Goal: Task Accomplishment & Management: Use online tool/utility

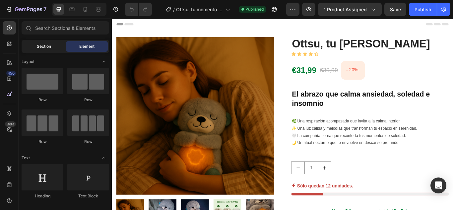
click at [37, 45] on span "Section" at bounding box center [44, 46] width 14 height 6
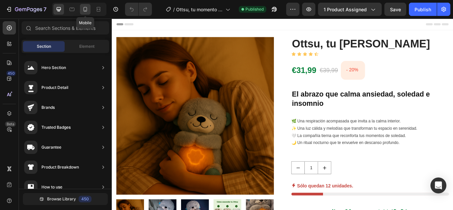
click at [86, 11] on icon at bounding box center [85, 9] width 7 height 7
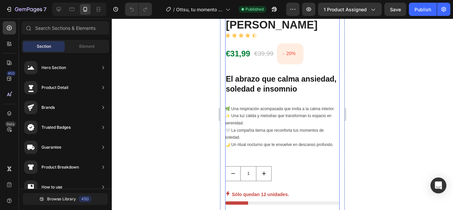
scroll to position [199, 0]
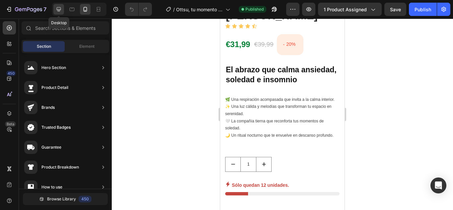
click at [58, 10] on icon at bounding box center [59, 9] width 4 height 4
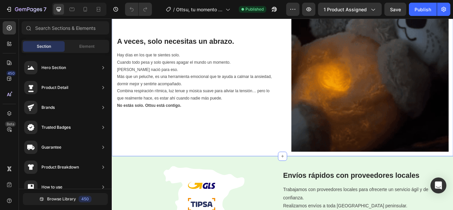
scroll to position [390, 0]
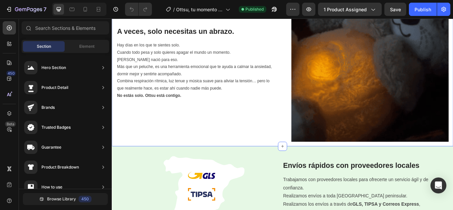
click at [239, 162] on div "Image A veces, solo necesitas un abrazo. Heading Hay días en los que te sientes…" at bounding box center [311, 70] width 398 height 194
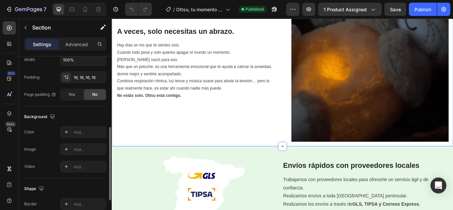
scroll to position [66, 0]
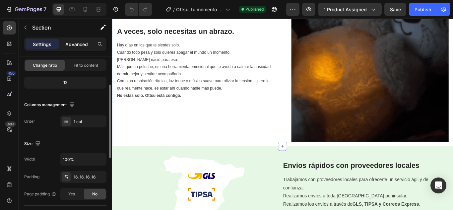
click at [75, 45] on p "Advanced" at bounding box center [76, 44] width 23 height 7
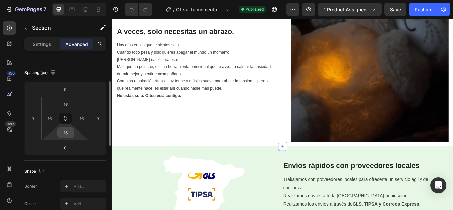
click at [69, 135] on input "16" at bounding box center [65, 133] width 13 height 10
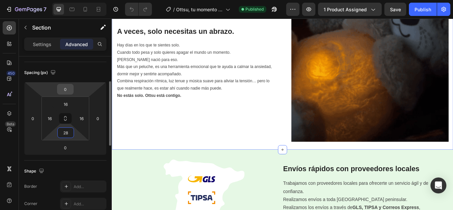
type input "28"
click at [64, 89] on input "0" at bounding box center [65, 89] width 13 height 10
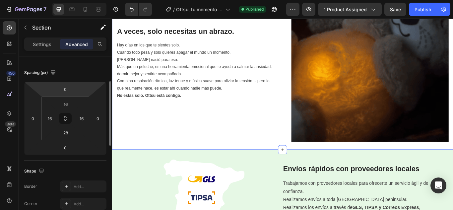
click at [63, 65] on div "Spacing (px) 0 0 0 0 16 16 28 16" at bounding box center [65, 111] width 82 height 98
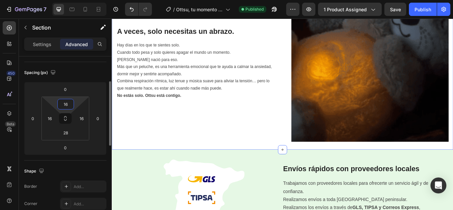
click at [68, 108] on input "16" at bounding box center [65, 104] width 13 height 10
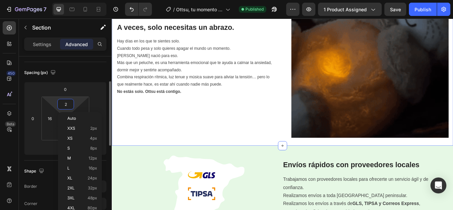
type input "28"
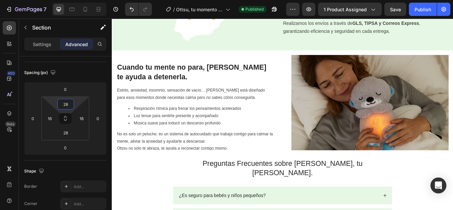
scroll to position [622, 0]
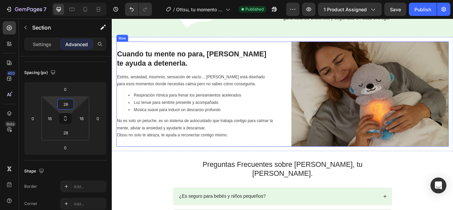
click at [284, 166] on div "Cuando tu mente no para, Ottsu te ayuda a detenerla. Heading Estrés, ansiedad, …" at bounding box center [208, 106] width 183 height 122
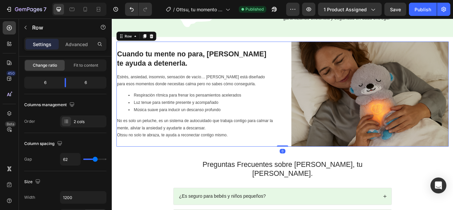
scroll to position [0, 0]
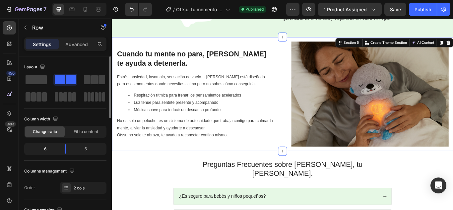
click at [321, 170] on div "Image Cuando tu mente no para, Ottsu te ayuda a detenerla. Heading Estrés, ansi…" at bounding box center [311, 106] width 398 height 133
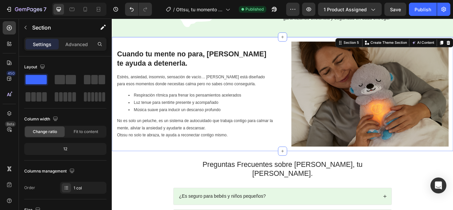
click at [317, 166] on div "Image Cuando tu mente no para, Ottsu te ayuda a detenerla. Heading Estrés, ansi…" at bounding box center [311, 106] width 398 height 133
click at [76, 46] on p "Advanced" at bounding box center [76, 44] width 23 height 7
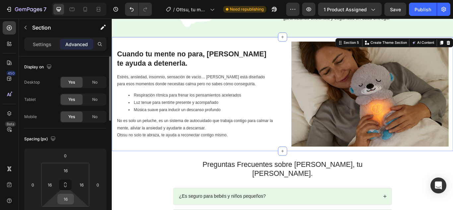
click at [65, 198] on input "16" at bounding box center [65, 199] width 13 height 10
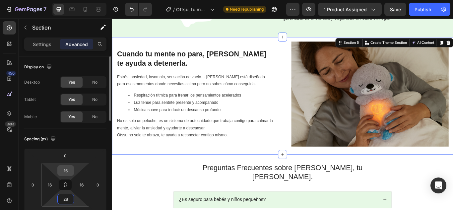
type input "28"
click at [70, 171] on input "16" at bounding box center [65, 170] width 13 height 10
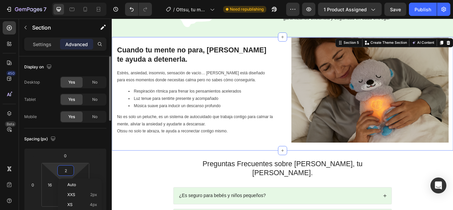
type input "28"
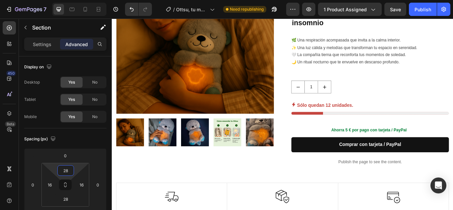
scroll to position [91, 0]
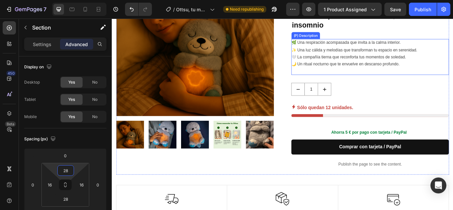
click at [392, 78] on div "🌿 Una respiración acompasada que invita a la calma interior. ✨ Una luz cálida y…" at bounding box center [413, 63] width 184 height 42
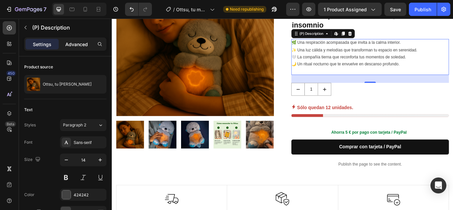
click at [82, 43] on p "Advanced" at bounding box center [76, 44] width 23 height 7
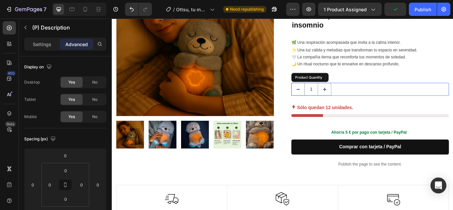
click at [423, 100] on div "1" at bounding box center [413, 100] width 184 height 15
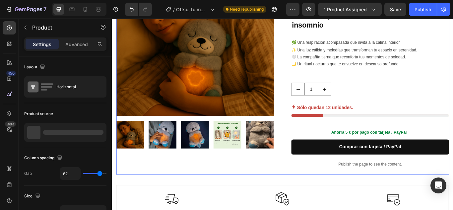
click at [414, 87] on div "Ottsu, tu refugio de calma (P) Title Icon Icon Icon Icon Icon Icon List Row €31…" at bounding box center [413, 75] width 184 height 252
click at [394, 87] on div "Ottsu, tu refugio de calma (P) Title Icon Icon Icon Icon Icon Icon List Row €31…" at bounding box center [413, 75] width 184 height 252
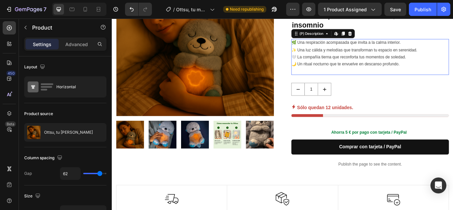
click at [399, 69] on p "🌿 Una respiración acompasada que invita a la calma interior. ✨ Una luz cálida y…" at bounding box center [394, 59] width 147 height 30
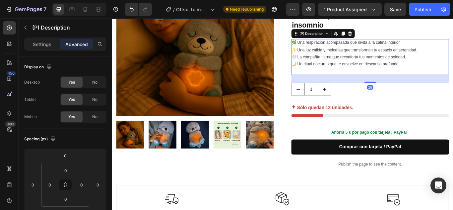
click at [411, 100] on div "28" at bounding box center [412, 98] width 7 height 5
click at [410, 99] on div "28" at bounding box center [412, 98] width 7 height 5
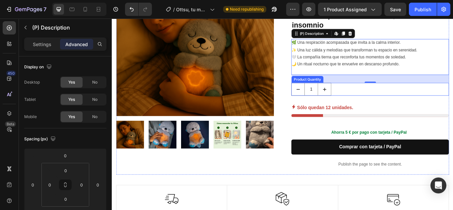
click at [413, 98] on div "1" at bounding box center [413, 100] width 184 height 15
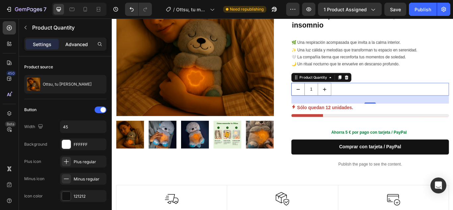
click at [83, 40] on div "Advanced" at bounding box center [76, 44] width 33 height 11
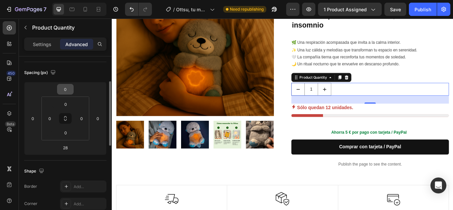
scroll to position [99, 0]
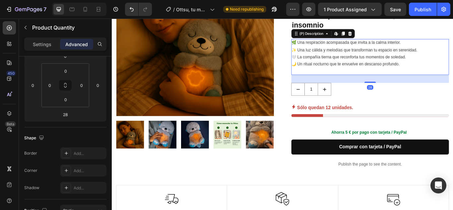
click at [452, 51] on div "🌿 Una respiración acompasada que invita a la calma interior. ✨ Una luz cálida y…" at bounding box center [413, 63] width 184 height 42
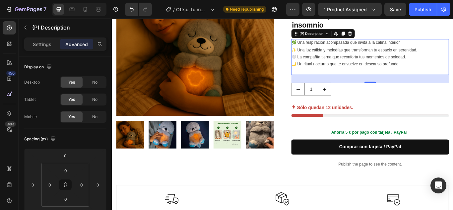
click at [359, 73] on p "🌿 Una respiración acompasada que invita a la calma interior. ✨ Una luz cálida y…" at bounding box center [394, 59] width 147 height 30
click at [45, 45] on p "Settings" at bounding box center [42, 44] width 19 height 7
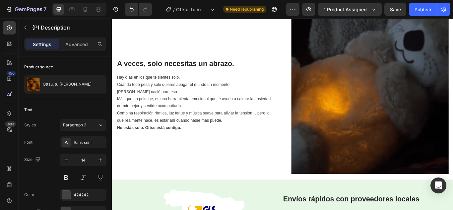
scroll to position [357, 0]
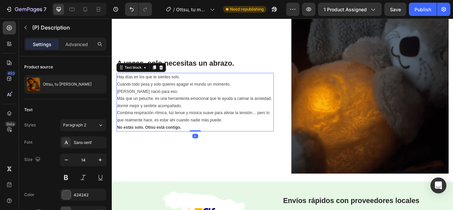
click at [208, 112] on p "Más que un peluche, es una herramienta emocional que te ayuda a calmar la ansie…" at bounding box center [209, 124] width 182 height 33
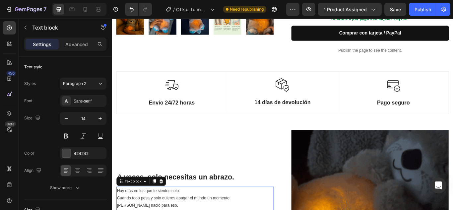
scroll to position [91, 0]
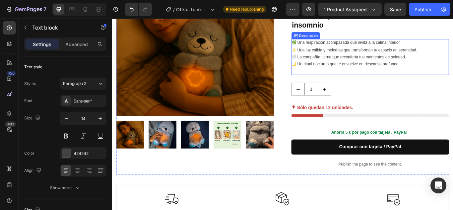
click at [386, 73] on p "🌿 Una respiración acompasada que invita a la calma interior. ✨ Una luz cálida y…" at bounding box center [394, 59] width 147 height 30
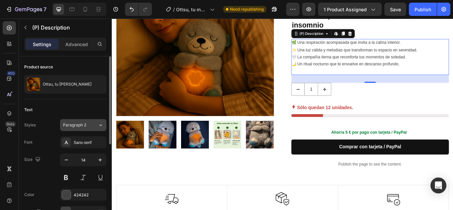
click at [100, 125] on icon at bounding box center [101, 125] width 6 height 7
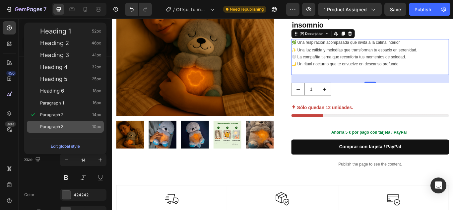
click at [76, 124] on div "Paragraph 3 10px" at bounding box center [70, 126] width 61 height 7
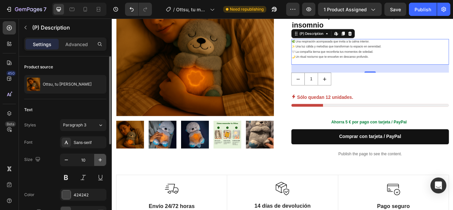
click at [102, 159] on icon "button" at bounding box center [100, 159] width 7 height 7
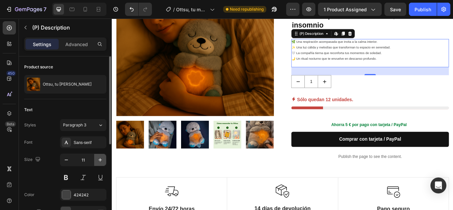
click at [102, 159] on icon "button" at bounding box center [100, 159] width 7 height 7
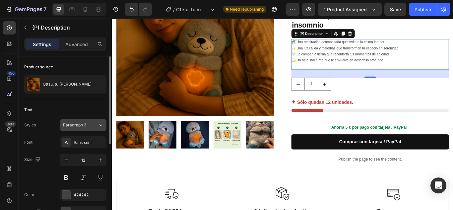
click at [100, 128] on button "Paragraph 3" at bounding box center [83, 125] width 46 height 12
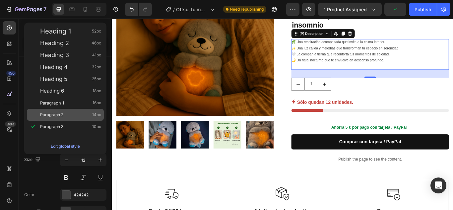
click at [69, 115] on div "Paragraph 2 14px" at bounding box center [70, 114] width 61 height 7
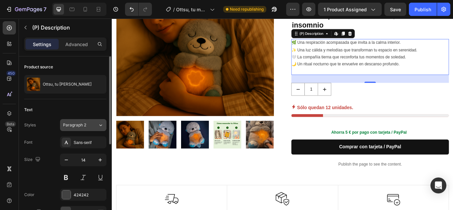
click at [105, 123] on button "Paragraph 2" at bounding box center [83, 125] width 46 height 12
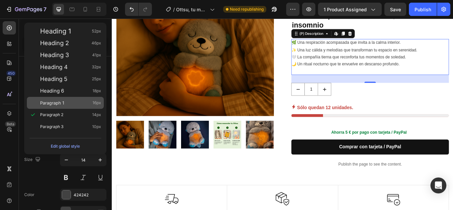
click at [74, 104] on div "Paragraph 1 16px" at bounding box center [70, 102] width 61 height 7
type input "16"
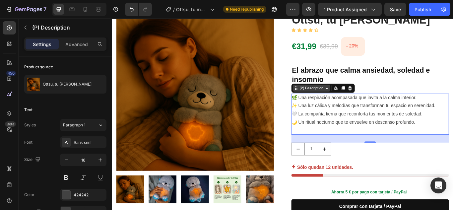
scroll to position [25, 0]
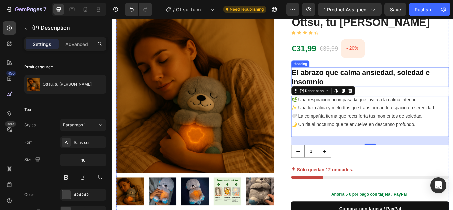
click at [356, 76] on h2 "El abrazo que calma ansiedad, soledad e insomnio" at bounding box center [413, 86] width 184 height 23
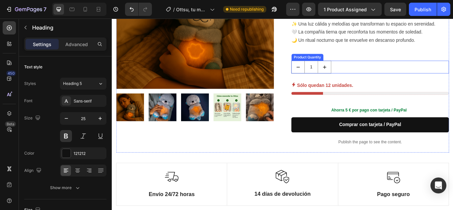
scroll to position [125, 0]
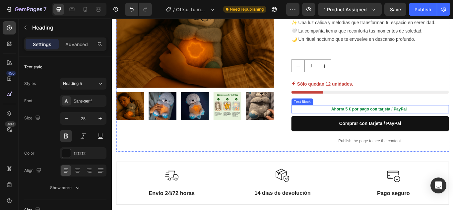
click at [426, 125] on p "Ahorra 5 € por pago con tarjeta / PayPal" at bounding box center [411, 124] width 180 height 8
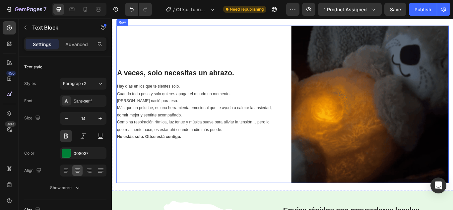
scroll to position [357, 0]
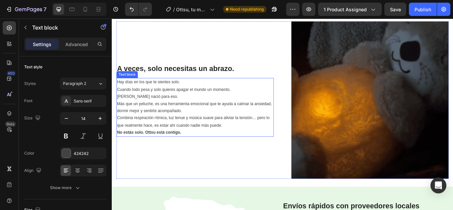
click at [196, 106] on p "Hay días en los que te sientes solo. Cuando todo pesa y solo quieres apagar el …" at bounding box center [209, 100] width 182 height 25
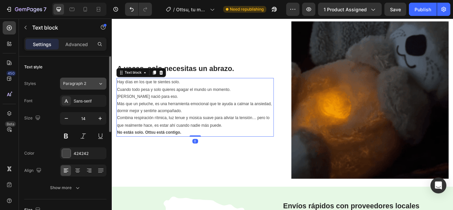
click at [100, 82] on icon at bounding box center [101, 83] width 6 height 7
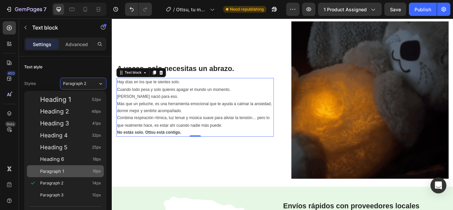
click at [66, 169] on div "Paragraph 1 16px" at bounding box center [70, 171] width 61 height 7
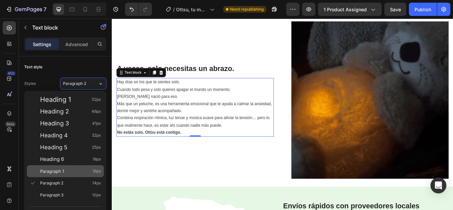
type input "16"
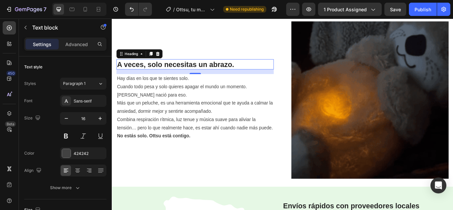
click at [226, 66] on h2 "A veces, solo necesitas un abrazo." at bounding box center [208, 72] width 183 height 12
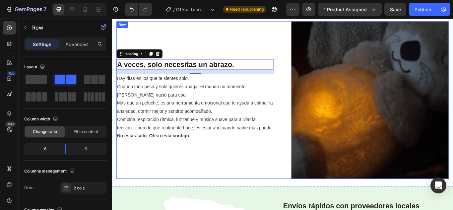
click at [235, 169] on div "A veces, solo necesitas un abrazo. Heading 16 Hay días en los que te sientes so…" at bounding box center [208, 113] width 183 height 183
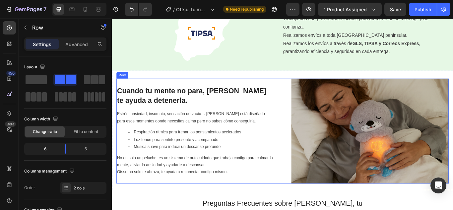
scroll to position [522, 0]
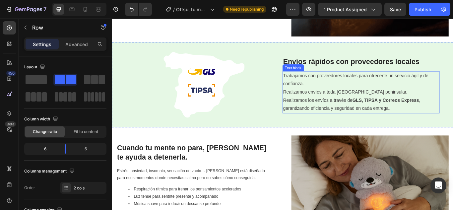
click at [344, 119] on p "Realizamos envíos a toda [GEOGRAPHIC_DATA] peninsular. Realizamos los envíos a …" at bounding box center [402, 114] width 182 height 28
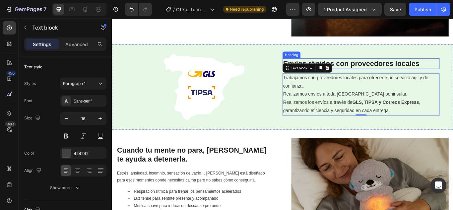
click at [391, 71] on strong "Envíos rápidos con proveedores locales" at bounding box center [390, 70] width 159 height 9
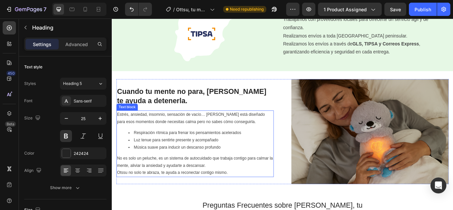
scroll to position [588, 0]
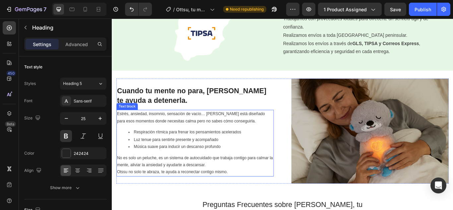
click at [194, 161] on li "Luz tenue para sentirte presente y acompañado" at bounding box center [215, 159] width 169 height 8
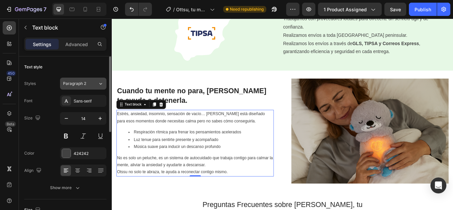
click at [102, 85] on icon at bounding box center [101, 83] width 6 height 7
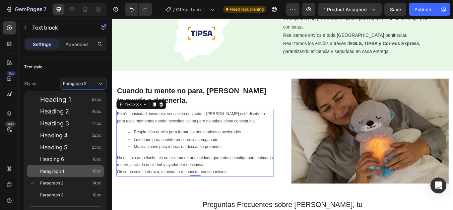
click at [61, 173] on span "Paragraph 1" at bounding box center [52, 171] width 24 height 7
type input "16"
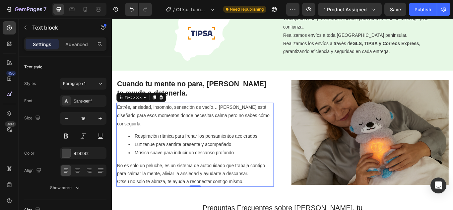
click at [206, 136] on p "Estrés, ansiedad, insomnio, sensación de vacío… [PERSON_NAME] está diseñado par…" at bounding box center [209, 131] width 182 height 28
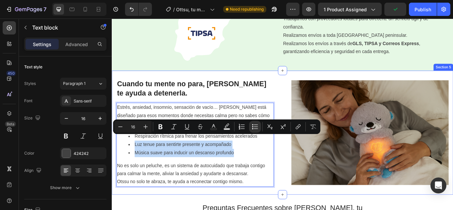
drag, startPoint x: 260, startPoint y: 166, endPoint x: 113, endPoint y: 154, distance: 147.0
click at [113, 154] on div "Image Cuando tu mente no para, Ottsu te ayuda a detenerla. Heading Estrés, ansi…" at bounding box center [311, 151] width 398 height 144
click at [272, 170] on li "Música suave para inducir un descanso profundo" at bounding box center [215, 175] width 169 height 10
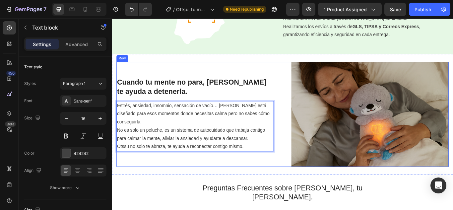
scroll to position [603, 0]
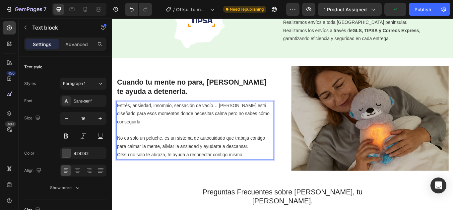
click at [279, 172] on p "No es solo un peluche, es un sistema de autocuidado que trabaja contigo para ca…" at bounding box center [209, 167] width 182 height 28
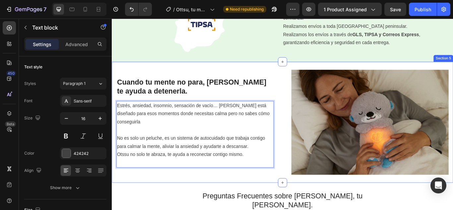
click at [297, 201] on div "Image Cuando tu mente no para, Ottsu te ayuda a detenerla. Heading Estrés, ansi…" at bounding box center [311, 139] width 398 height 141
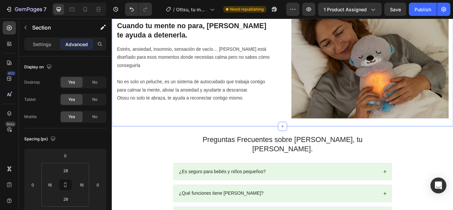
scroll to position [665, 0]
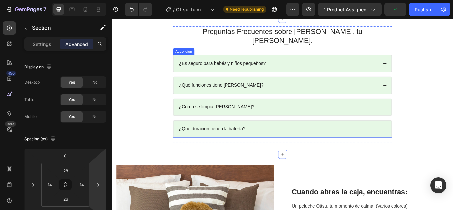
scroll to position [798, 0]
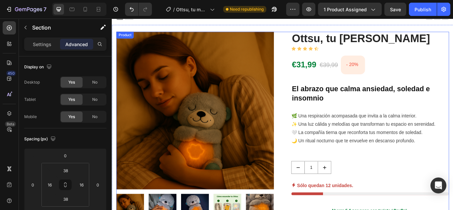
scroll to position [0, 0]
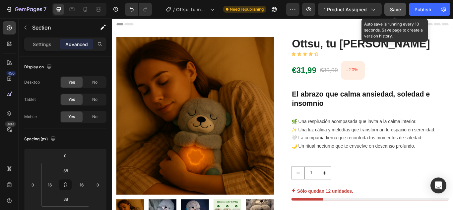
click at [396, 8] on span "Save" at bounding box center [395, 10] width 11 height 6
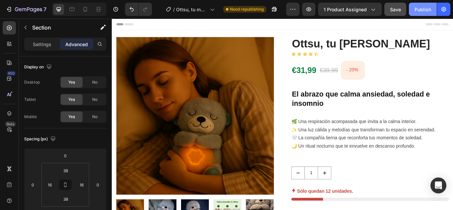
click at [419, 9] on div "Publish" at bounding box center [422, 9] width 17 height 7
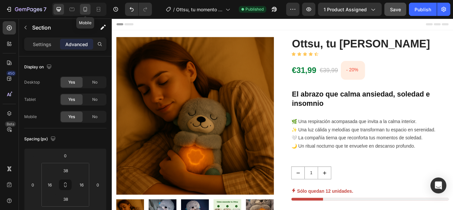
click at [83, 6] on icon at bounding box center [85, 9] width 7 height 7
type input "24"
type input "15"
type input "0"
type input "15"
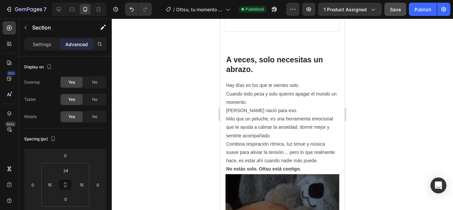
scroll to position [696, 0]
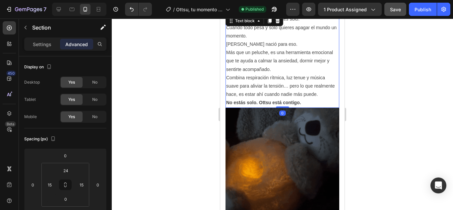
click at [304, 107] on p "No estás solo. Ottsu está contigo." at bounding box center [282, 102] width 112 height 8
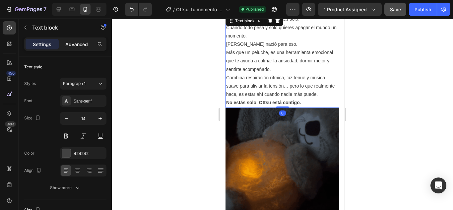
click at [72, 44] on p "Advanced" at bounding box center [76, 44] width 23 height 7
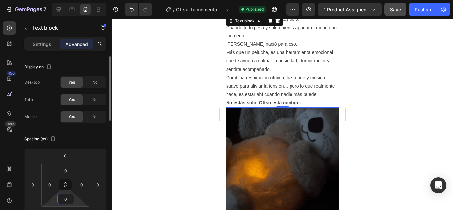
click at [68, 200] on input "0" at bounding box center [65, 199] width 13 height 10
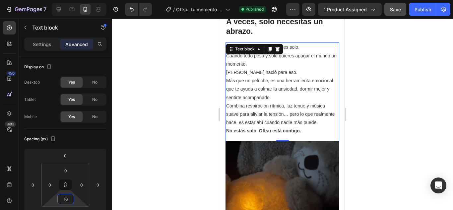
scroll to position [668, 0]
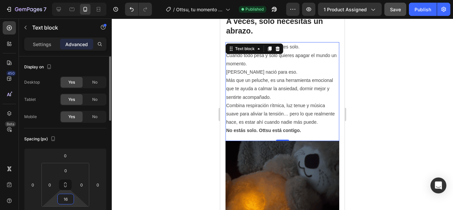
click at [67, 199] on input "16" at bounding box center [65, 199] width 13 height 10
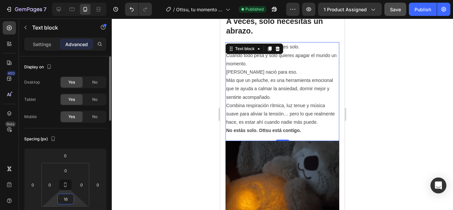
type input "1"
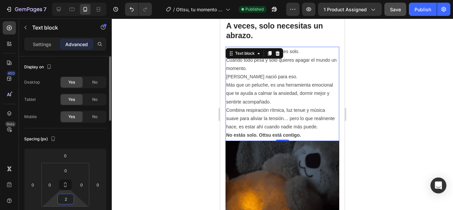
type input "24"
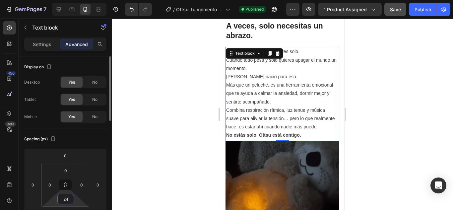
scroll to position [671, 0]
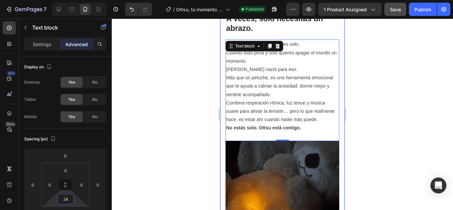
click at [337, 148] on div "Image A veces, solo necesitas un abrazo. Heading Hay días en los que te sientes…" at bounding box center [282, 148] width 124 height 288
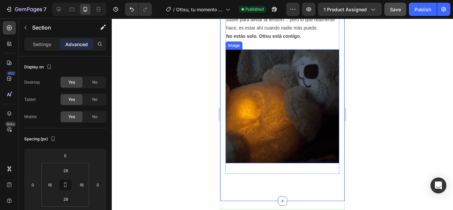
scroll to position [803, 0]
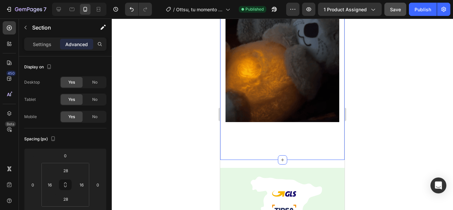
click at [288, 147] on div "Image A veces, solo necesitas un abrazo. Heading Hay días en los que te sientes…" at bounding box center [282, 16] width 114 height 270
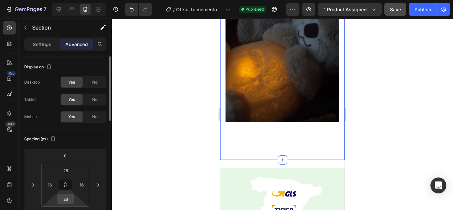
click at [65, 202] on input "28" at bounding box center [65, 199] width 13 height 10
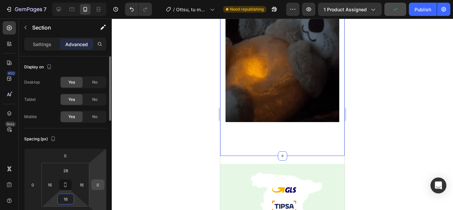
type input "1"
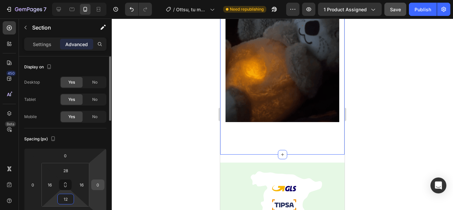
type input "1"
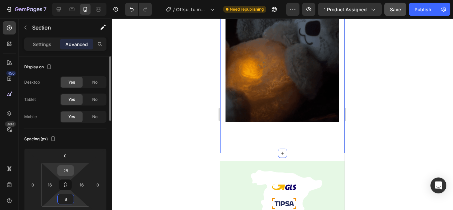
type input "8"
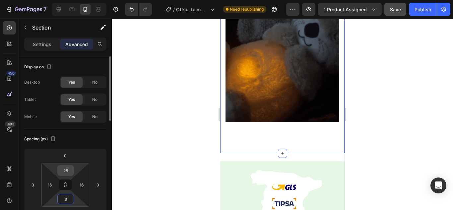
click at [64, 174] on input "28" at bounding box center [65, 170] width 13 height 10
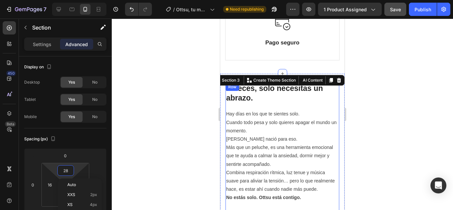
scroll to position [585, 0]
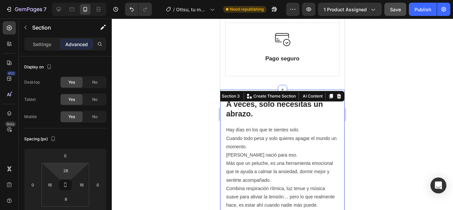
click at [166, 153] on div at bounding box center [282, 114] width 341 height 191
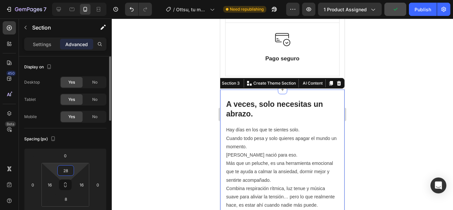
click at [71, 173] on input "28" at bounding box center [65, 170] width 13 height 10
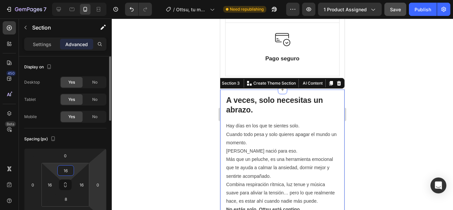
type input "16"
click at [95, 0] on html "7 / Ottsu, tu momento de calma Need republishing Preview 1 product assigned Sav…" at bounding box center [226, 0] width 453 height 0
click at [164, 148] on div at bounding box center [282, 114] width 341 height 191
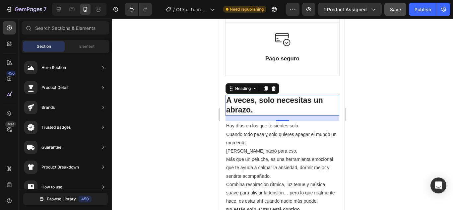
click at [327, 99] on h2 "A veces, solo necesitas un abrazo." at bounding box center [282, 105] width 114 height 21
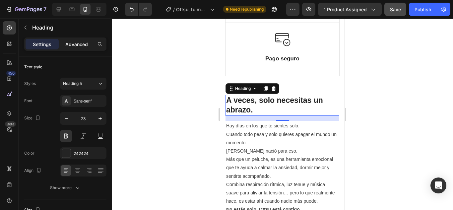
click at [76, 45] on p "Advanced" at bounding box center [76, 44] width 23 height 7
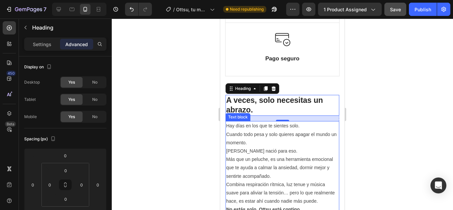
click at [309, 130] on p "Hay días en los que te sientes solo. Cuando todo pesa y solo quieres apagar el …" at bounding box center [282, 138] width 112 height 33
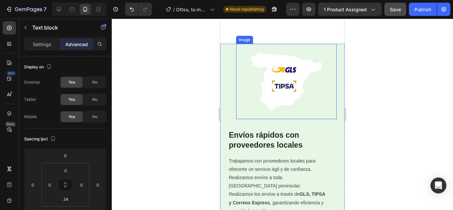
scroll to position [850, 0]
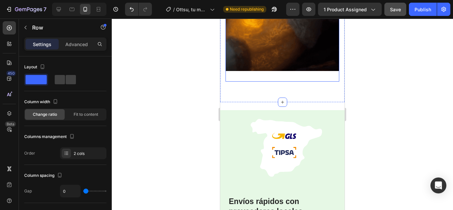
click at [300, 82] on div "Image" at bounding box center [282, 19] width 114 height 124
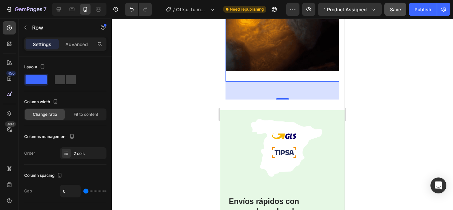
click at [287, 97] on div "54" at bounding box center [282, 91] width 114 height 18
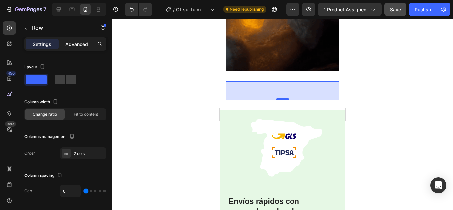
click at [77, 48] on div "Advanced" at bounding box center [76, 44] width 33 height 11
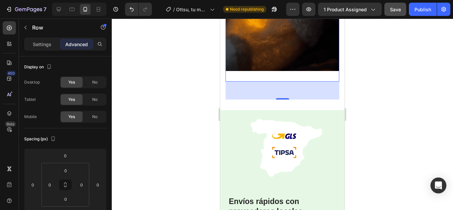
click at [285, 95] on div "54" at bounding box center [282, 91] width 114 height 18
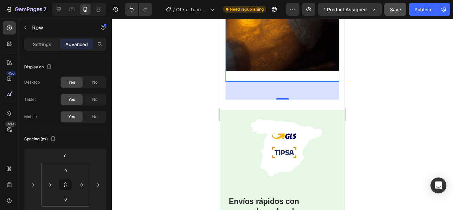
click at [289, 99] on div "54" at bounding box center [282, 91] width 114 height 18
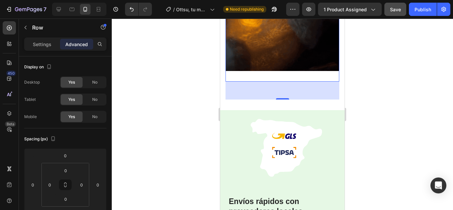
click at [289, 99] on div "54" at bounding box center [282, 91] width 114 height 18
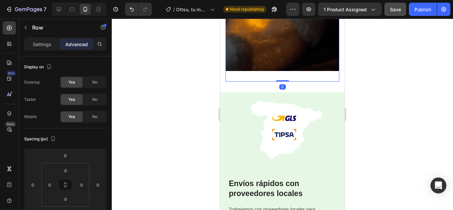
drag, startPoint x: 283, startPoint y: 101, endPoint x: 283, endPoint y: 80, distance: 21.9
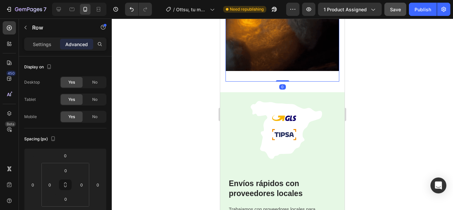
type input "0"
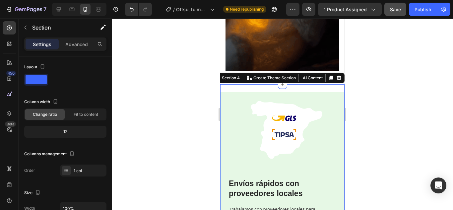
click at [298, 93] on div "Envíos rápidos con proveedores locales Heading Trabajamos con proveedores local…" at bounding box center [282, 183] width 124 height 198
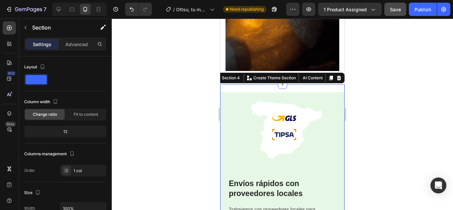
click at [203, 115] on div at bounding box center [282, 114] width 341 height 191
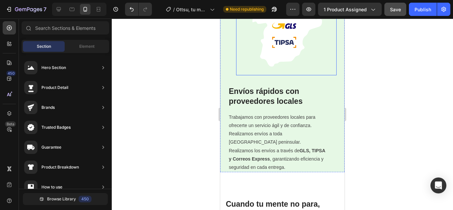
scroll to position [961, 0]
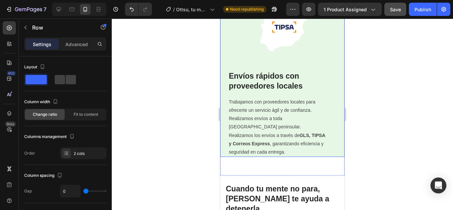
click at [327, 148] on div "Envíos rápidos con proveedores locales Heading Trabajamos con proveedores local…" at bounding box center [282, 114] width 108 height 86
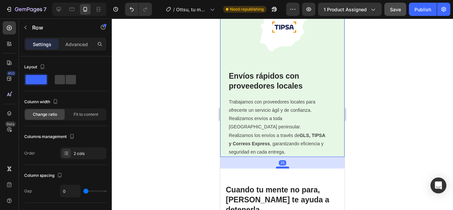
click at [278, 166] on div at bounding box center [282, 167] width 13 height 2
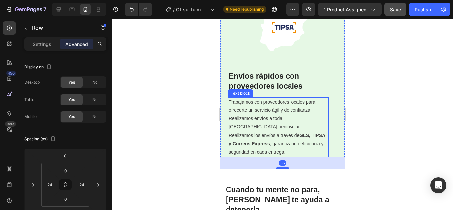
click at [284, 151] on p "Realizamos envíos a toda [GEOGRAPHIC_DATA] peninsular. Realizamos los envíos a …" at bounding box center [278, 135] width 99 height 42
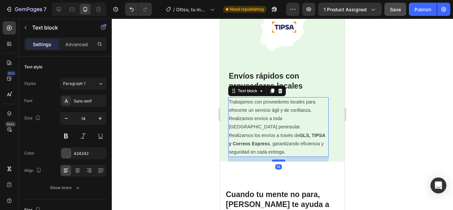
drag, startPoint x: 274, startPoint y: 152, endPoint x: 274, endPoint y: 156, distance: 4.7
click at [274, 159] on div at bounding box center [278, 160] width 13 height 2
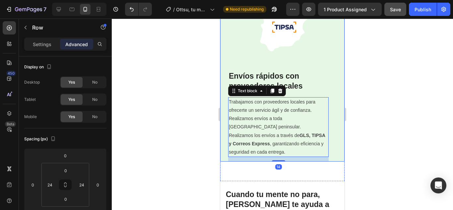
click at [334, 147] on div "Envíos rápidos con proveedores locales Heading Trabajamos con proveedores local…" at bounding box center [282, 73] width 124 height 177
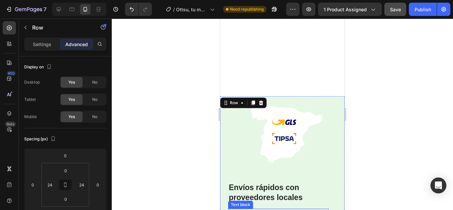
scroll to position [828, 0]
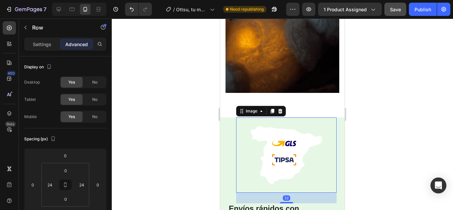
click at [277, 125] on img at bounding box center [286, 154] width 100 height 75
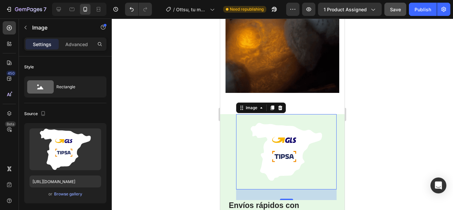
click at [283, 121] on img at bounding box center [286, 151] width 100 height 75
click at [229, 137] on div "Image 32" at bounding box center [282, 157] width 108 height 86
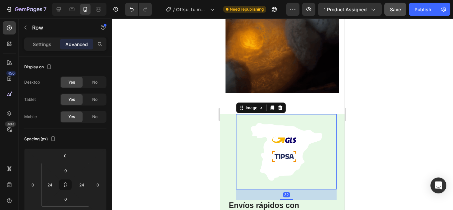
click at [284, 117] on img at bounding box center [286, 151] width 100 height 75
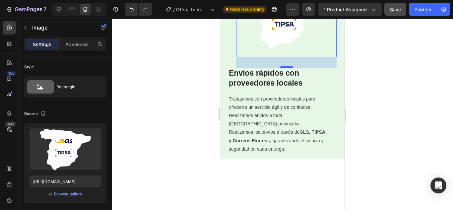
scroll to position [961, 0]
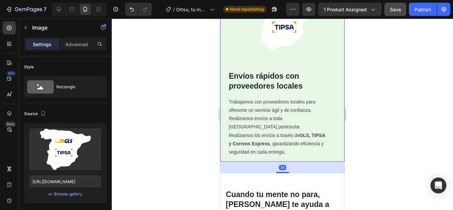
click at [281, 156] on div "Envíos rápidos con proveedores locales Heading Trabajamos con proveedores local…" at bounding box center [282, 116] width 108 height 91
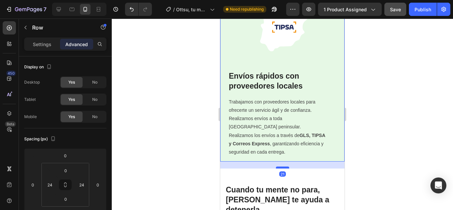
drag, startPoint x: 279, startPoint y: 169, endPoint x: 278, endPoint y: 164, distance: 4.7
click at [278, 166] on div at bounding box center [282, 167] width 13 height 2
type input "21"
click at [281, 154] on div "Envíos rápidos con proveedores locales Heading Trabajamos con proveedores local…" at bounding box center [282, 116] width 108 height 91
click at [274, 144] on p "Realizamos envíos a toda [GEOGRAPHIC_DATA] peninsular. Realizamos los envíos a …" at bounding box center [278, 135] width 99 height 42
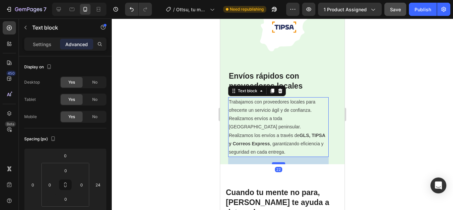
click at [276, 162] on div at bounding box center [278, 163] width 13 height 2
type input "22"
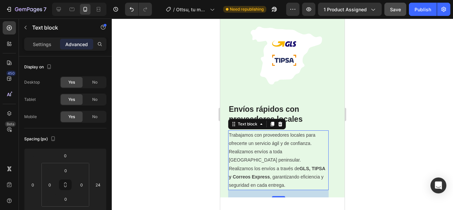
click at [313, 131] on p "Trabajamos con proveedores locales para ofrecerte un servicio ágil y de confian…" at bounding box center [278, 139] width 99 height 17
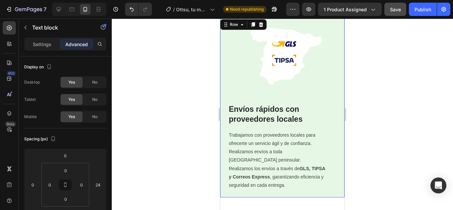
click at [282, 190] on div "Envíos rápidos con proveedores locales Heading Trabajamos con proveedores local…" at bounding box center [282, 150] width 108 height 93
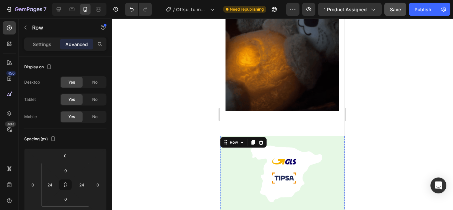
scroll to position [795, 0]
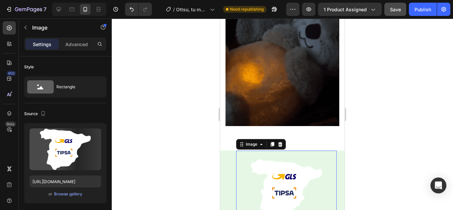
click at [277, 155] on img at bounding box center [286, 187] width 100 height 75
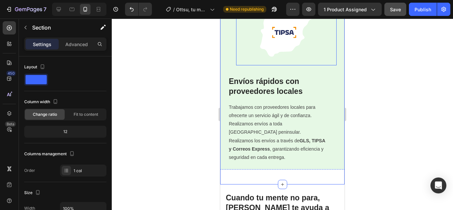
scroll to position [961, 0]
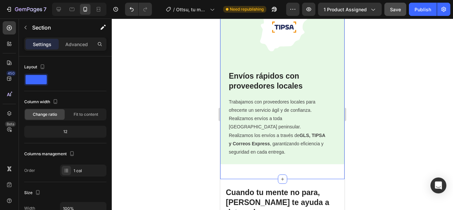
click at [286, 166] on div "Envíos rápidos con proveedores locales Heading Trabajamos con proveedores local…" at bounding box center [282, 78] width 124 height 186
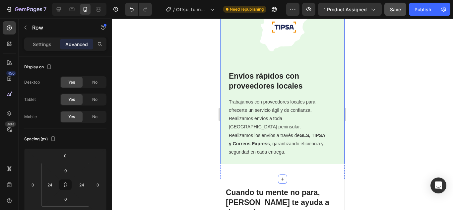
click at [288, 156] on div "Envíos rápidos con proveedores locales Heading Trabajamos con proveedores local…" at bounding box center [282, 117] width 108 height 93
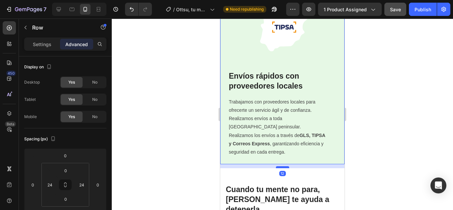
click at [280, 166] on div at bounding box center [282, 167] width 13 height 2
type input "12"
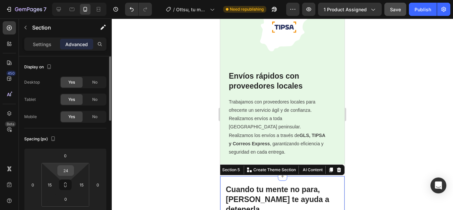
click at [72, 169] on div "24" at bounding box center [65, 170] width 17 height 11
click at [71, 170] on input "24" at bounding box center [65, 170] width 13 height 10
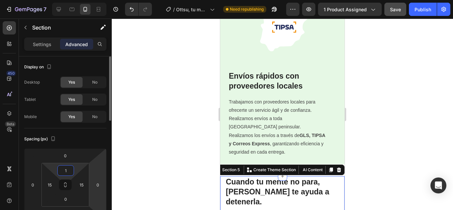
type input "18"
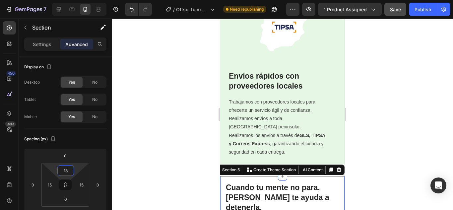
click at [174, 181] on div at bounding box center [282, 114] width 341 height 191
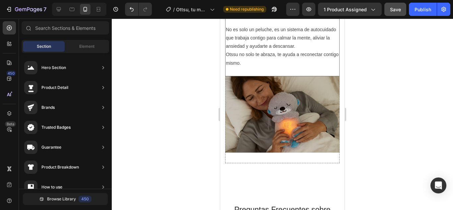
scroll to position [1193, 0]
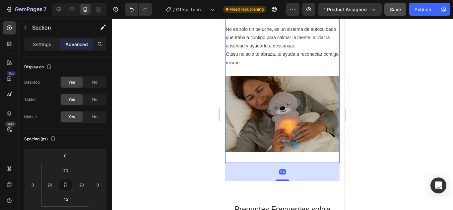
click at [269, 134] on div "Image" at bounding box center [282, 119] width 114 height 87
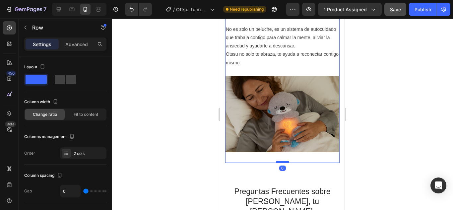
drag, startPoint x: 285, startPoint y: 159, endPoint x: 280, endPoint y: 139, distance: 20.3
click at [280, 161] on div at bounding box center [282, 162] width 13 height 2
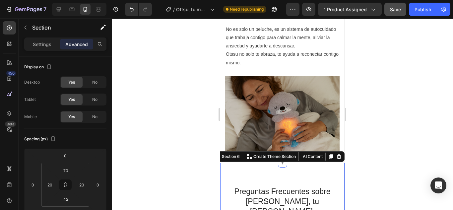
click at [181, 177] on div at bounding box center [282, 114] width 341 height 191
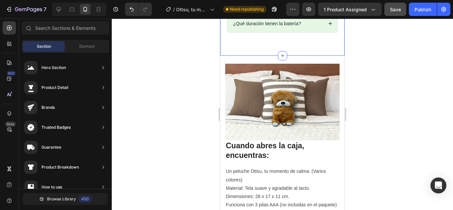
scroll to position [1524, 0]
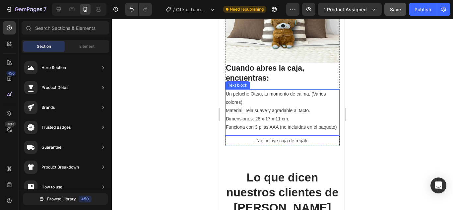
click at [282, 110] on p "Material: Tela suave y agradable al tacto." at bounding box center [282, 110] width 113 height 8
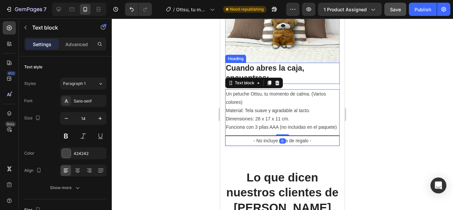
click at [286, 75] on h2 "Cuando abres la caja, encuentras:" at bounding box center [282, 73] width 114 height 21
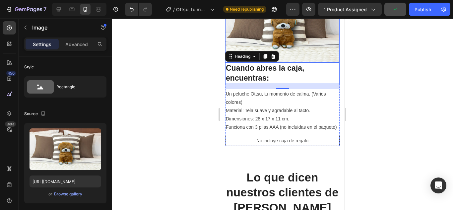
click at [292, 55] on img at bounding box center [282, 24] width 114 height 76
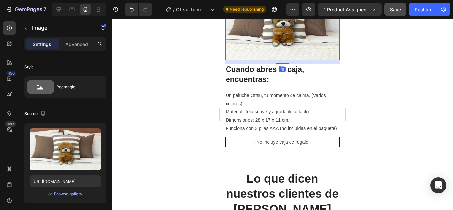
scroll to position [1528, 0]
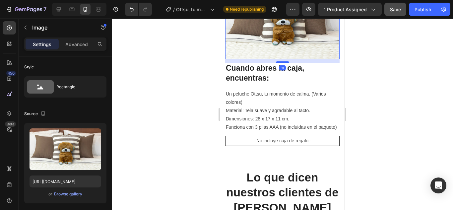
drag, startPoint x: 279, startPoint y: 58, endPoint x: 279, endPoint y: 62, distance: 3.7
click at [279, 59] on div "11" at bounding box center [282, 59] width 114 height 0
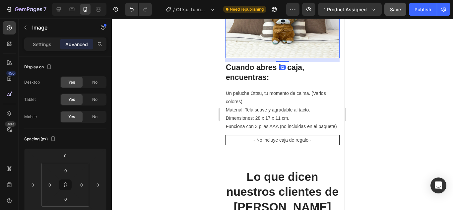
scroll to position [1529, 0]
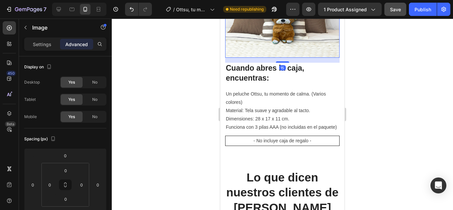
click at [279, 60] on div "Cuando abres la caja, encuentras: Heading Un peluche Ottsu, tu momento de calma…" at bounding box center [282, 63] width 114 height 164
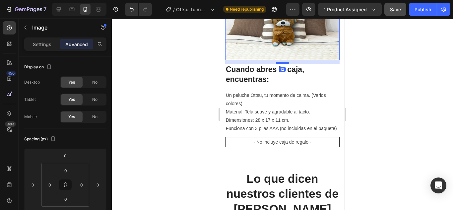
scroll to position [1528, 0]
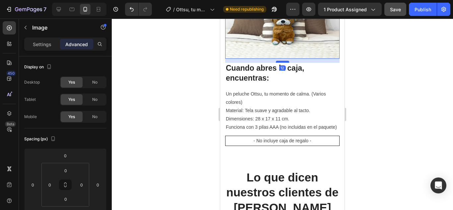
click at [282, 61] on div at bounding box center [282, 62] width 13 height 2
type input "12"
click at [183, 105] on div at bounding box center [282, 114] width 341 height 191
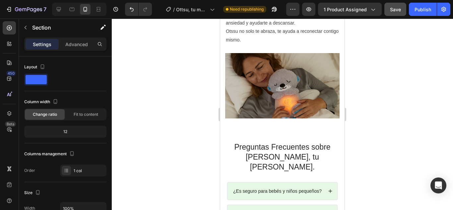
scroll to position [1281, 0]
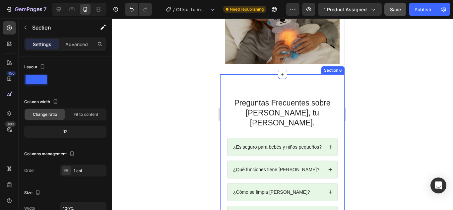
click at [300, 74] on div "Preguntas Frecuentes sobre Ottsu, tu refugio de calma. Heading ¿Es seguro para …" at bounding box center [282, 160] width 124 height 173
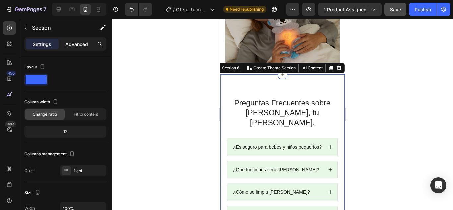
click at [76, 42] on p "Advanced" at bounding box center [76, 44] width 23 height 7
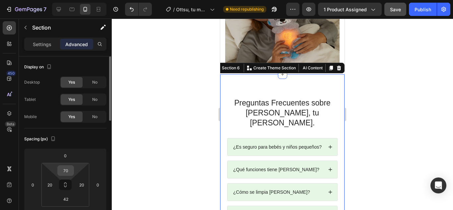
click at [65, 172] on input "70" at bounding box center [65, 170] width 13 height 10
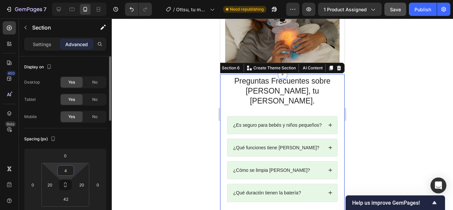
type input "42"
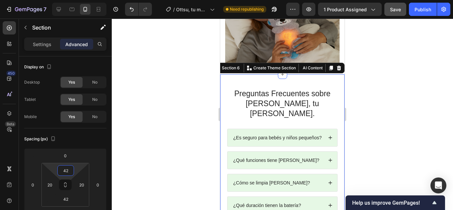
click at [208, 112] on div at bounding box center [282, 114] width 341 height 191
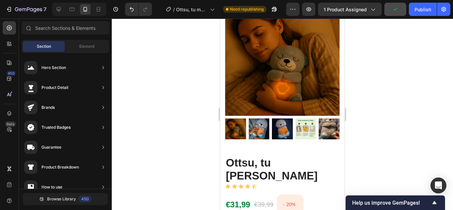
scroll to position [0, 0]
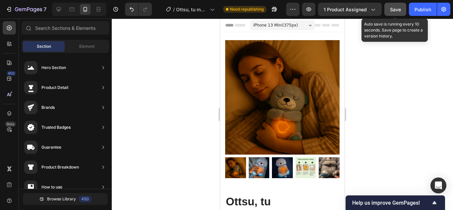
click at [397, 10] on span "Save" at bounding box center [395, 10] width 11 height 6
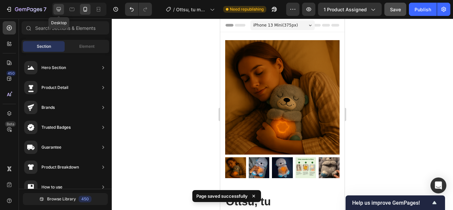
click at [57, 9] on icon at bounding box center [59, 9] width 4 height 4
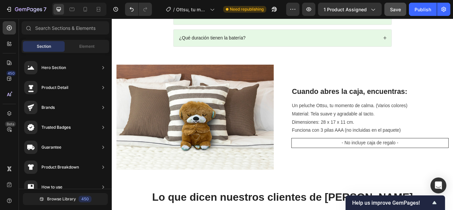
scroll to position [861, 0]
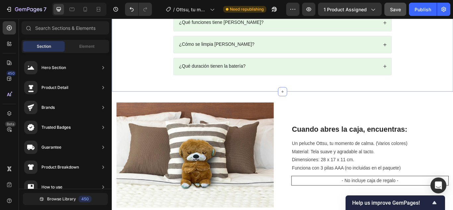
click at [251, 104] on div "Cuando abres la caja, encuentras: Heading Un peluche Ottsu, tu momento de calma…" at bounding box center [311, 177] width 398 height 147
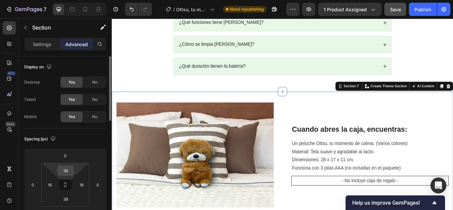
click at [67, 170] on input "38" at bounding box center [65, 170] width 13 height 10
click at [302, 80] on div "Preguntas Frecuentes sobre Ottsu, tu refugio de calma. Heading ¿Es seguro para …" at bounding box center [310, 25] width 388 height 140
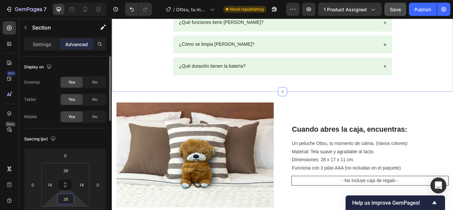
click at [67, 200] on input "26" at bounding box center [65, 199] width 13 height 10
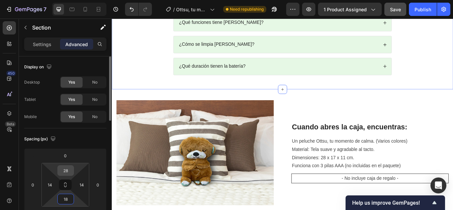
type input "18"
click at [66, 169] on input "28" at bounding box center [65, 170] width 13 height 10
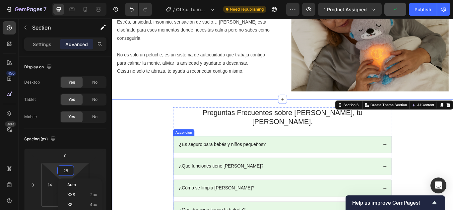
scroll to position [762, 0]
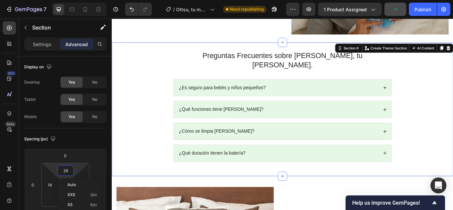
click at [452, 154] on div "Preguntas Frecuentes sobre Ottsu, tu refugio de calma. Heading ¿Es seguro para …" at bounding box center [310, 126] width 388 height 140
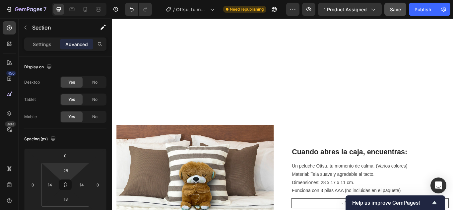
scroll to position [1060, 0]
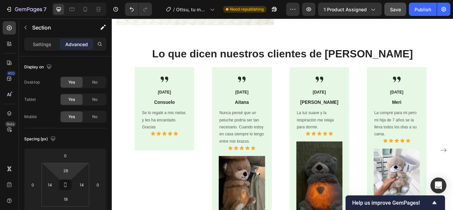
click at [394, 17] on div "7 / Ottsu, tu momento de calma Need republishing Preview 1 product assigned Sav…" at bounding box center [226, 9] width 453 height 19
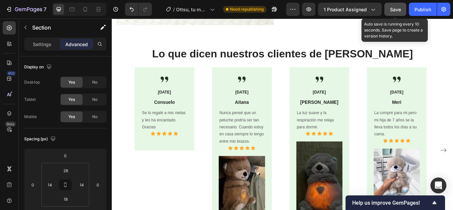
click at [394, 14] on button "Save" at bounding box center [395, 9] width 22 height 13
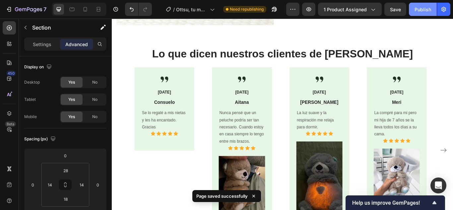
click at [425, 13] on button "Publish" at bounding box center [423, 9] width 28 height 13
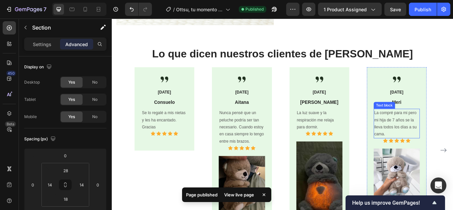
click at [442, 144] on p "La compré para mi pero mi hija de 7 años se la lleva todos los días a su cama." at bounding box center [443, 140] width 52 height 33
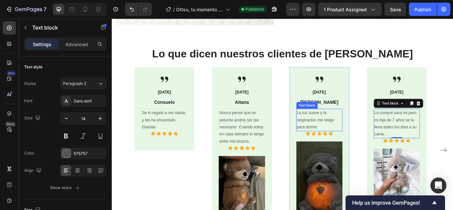
click at [360, 139] on p "La luz suave y la respiración me relaja para dormir." at bounding box center [353, 136] width 52 height 25
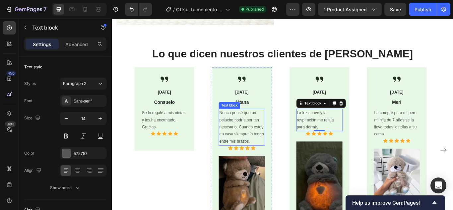
click at [263, 155] on p "Nunca pensé que un peluche podría ser tan necesario. Cuando estoy en casa siemp…" at bounding box center [263, 145] width 52 height 42
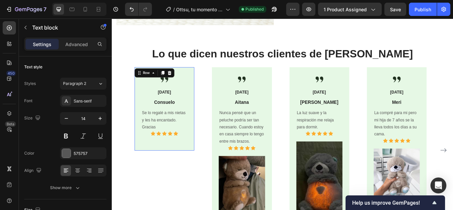
click at [156, 155] on div "Image 18/05/2025 Text block Consuelo Text block Se lo regalé a mis nietas y les…" at bounding box center [173, 124] width 54 height 76
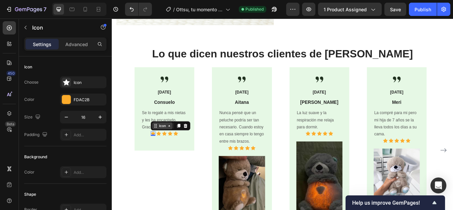
click at [163, 141] on div "Icon" at bounding box center [170, 143] width 24 height 8
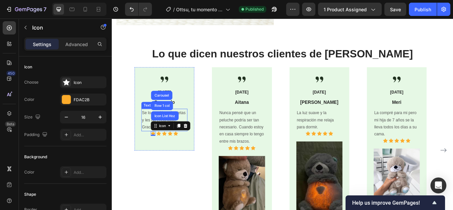
click at [157, 134] on p "Se lo regalé a mis nietas y les ha encantado. Gracias" at bounding box center [172, 136] width 52 height 25
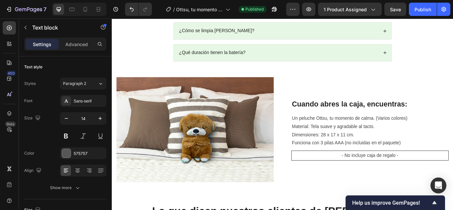
scroll to position [861, 0]
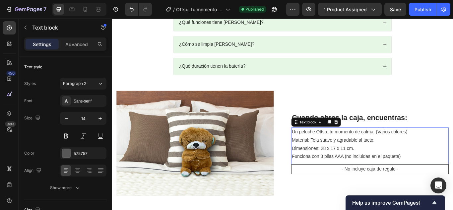
click at [391, 148] on p "Un peluche Ottsu, tu momento de calma. (Varios colores)" at bounding box center [412, 151] width 182 height 10
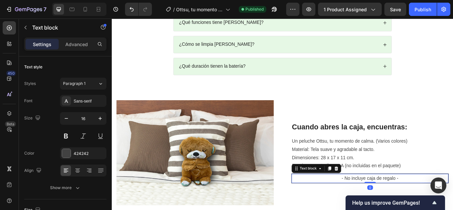
click at [378, 200] on p "- No incluye caja de regalo -" at bounding box center [412, 205] width 181 height 10
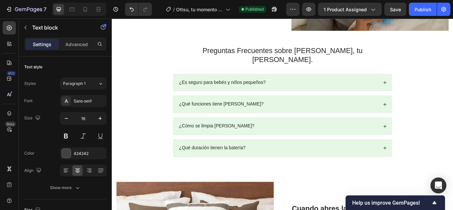
scroll to position [762, 0]
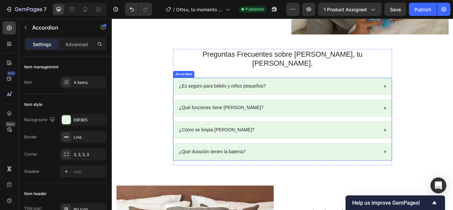
click at [363, 164] on div "¿Qué duración tienen la batería?" at bounding box center [311, 174] width 254 height 20
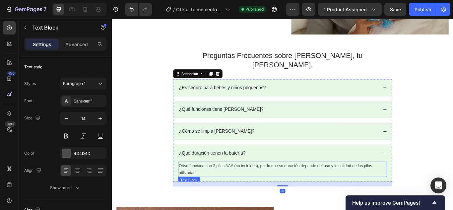
click at [302, 186] on p "Ottsu funciona con 3 pilas AAA (no incluidas), por lo que su duración depende d…" at bounding box center [311, 194] width 242 height 17
click at [273, 166] on div "¿Qué duración tienen la batería?" at bounding box center [311, 176] width 254 height 20
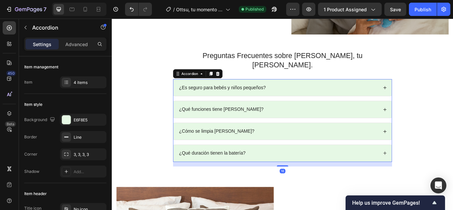
click at [275, 168] on div "¿Qué duración tienen la batería?" at bounding box center [311, 176] width 254 height 20
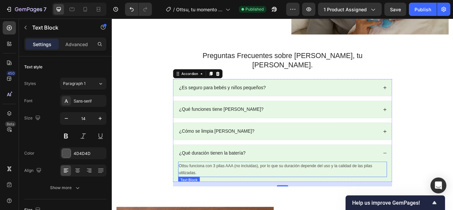
click at [259, 186] on p "Ottsu funciona con 3 pilas AAA (no incluidas), por lo que su duración depende d…" at bounding box center [311, 194] width 242 height 17
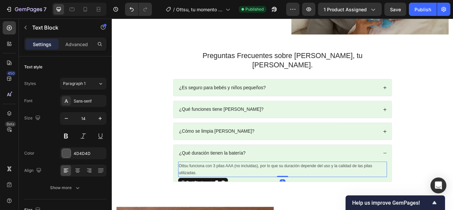
scroll to position [795, 0]
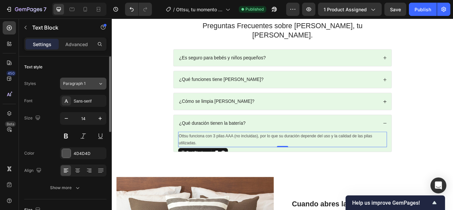
click at [98, 83] on icon at bounding box center [101, 83] width 6 height 7
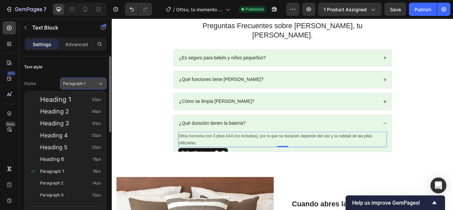
click at [98, 83] on icon at bounding box center [101, 83] width 6 height 7
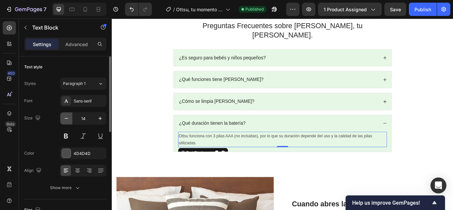
click at [64, 118] on icon "button" at bounding box center [66, 118] width 7 height 7
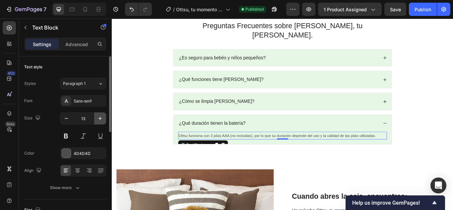
click at [100, 119] on icon "button" at bounding box center [100, 118] width 7 height 7
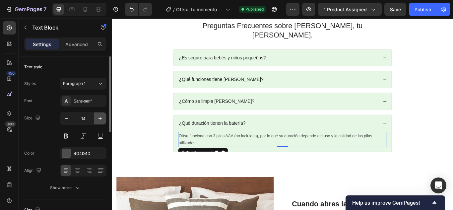
click at [100, 119] on icon "button" at bounding box center [100, 118] width 7 height 7
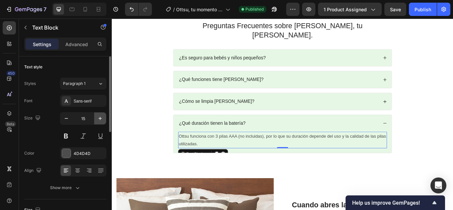
click at [100, 119] on icon "button" at bounding box center [100, 118] width 7 height 7
type input "16"
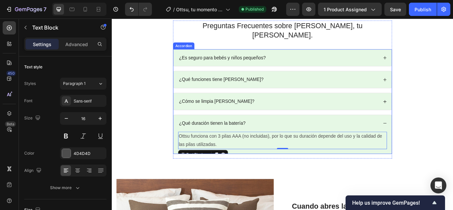
click at [287, 110] on div "¿Cómo se limpia [PERSON_NAME]?" at bounding box center [311, 115] width 254 height 20
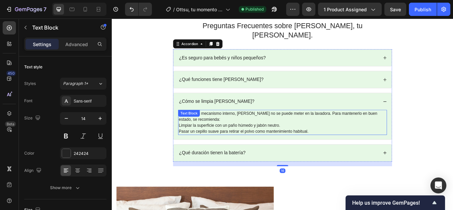
click at [278, 126] on p "Debido a su mecanismo interno, Ottsu no se puede meter en la lavadora. Para man…" at bounding box center [311, 133] width 242 height 14
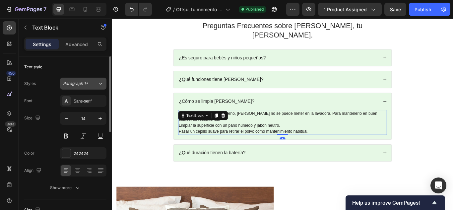
click at [104, 84] on button "Paragraph 1*" at bounding box center [83, 84] width 46 height 12
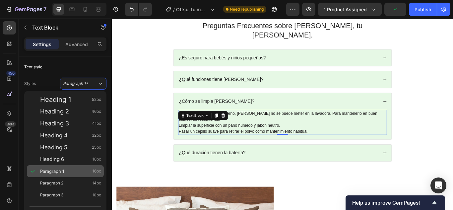
click at [55, 170] on span "Paragraph 1" at bounding box center [52, 171] width 24 height 7
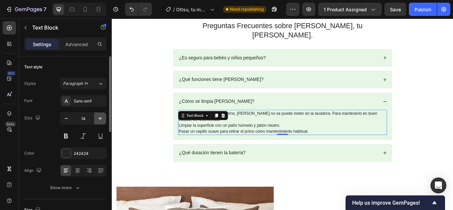
click at [100, 119] on icon "button" at bounding box center [100, 118] width 7 height 7
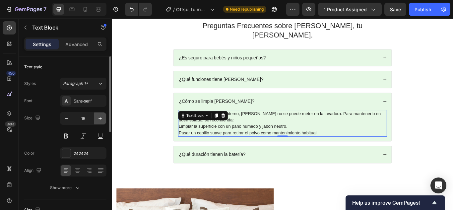
click at [100, 119] on icon "button" at bounding box center [100, 118] width 7 height 7
type input "16"
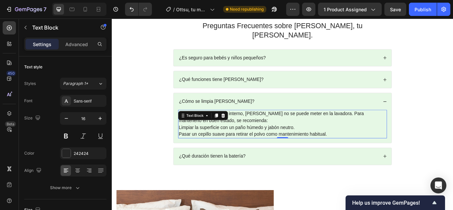
click at [287, 149] on p "Pasar un cepillo suave para retirar el polvo como mantenimiento habitual." at bounding box center [311, 153] width 242 height 8
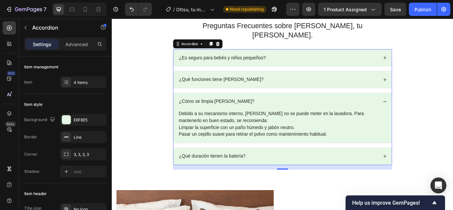
click at [304, 86] on div "¿Qué funciones tiene [PERSON_NAME]?" at bounding box center [311, 90] width 254 height 20
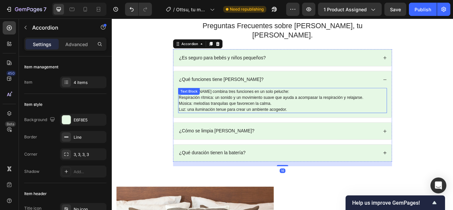
click at [275, 114] on p "Música: melodías tranquilas que favorecen la calma." at bounding box center [311, 117] width 242 height 7
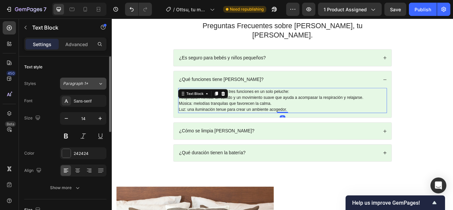
click at [100, 83] on icon at bounding box center [101, 83] width 6 height 7
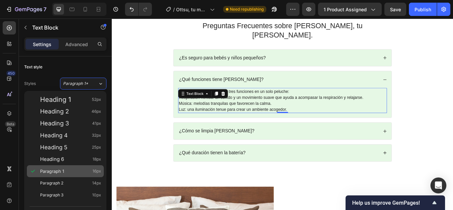
click at [62, 171] on span "Paragraph 1" at bounding box center [52, 171] width 24 height 7
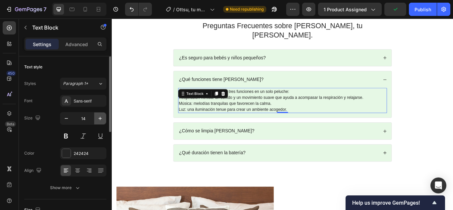
click at [100, 117] on icon "button" at bounding box center [100, 118] width 7 height 7
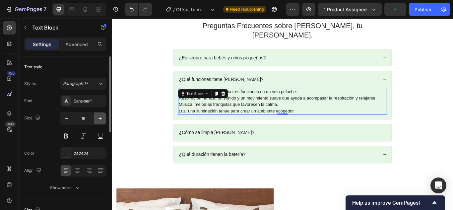
click at [100, 117] on icon "button" at bounding box center [100, 118] width 7 height 7
type input "16"
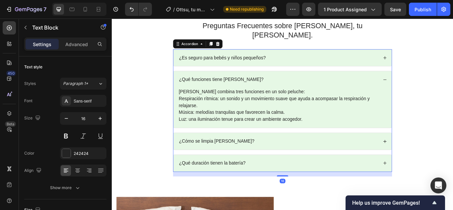
click at [303, 61] on div "¿Es seguro para bebés y niños pequeños?" at bounding box center [311, 65] width 254 height 20
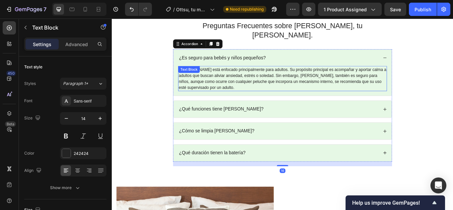
click at [295, 75] on p "[PERSON_NAME] está enfocado principalmente para adultos. Su propósito principal…" at bounding box center [311, 89] width 242 height 28
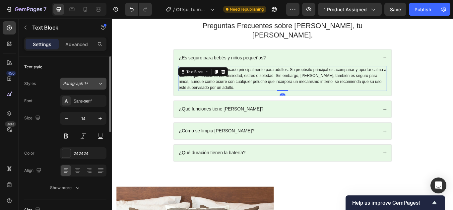
click at [102, 81] on icon at bounding box center [101, 83] width 6 height 7
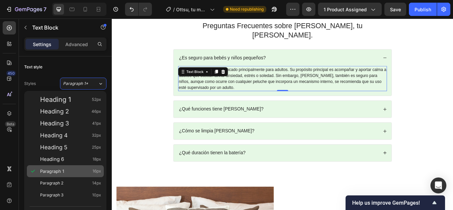
click at [61, 172] on span "Paragraph 1" at bounding box center [52, 171] width 24 height 7
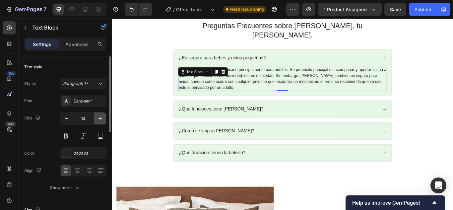
click at [101, 121] on icon "button" at bounding box center [100, 118] width 7 height 7
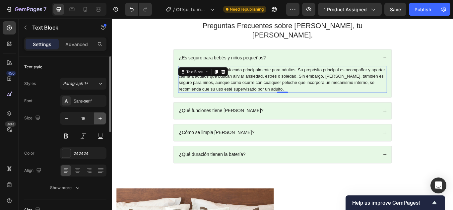
click at [101, 121] on icon "button" at bounding box center [100, 118] width 7 height 7
type input "16"
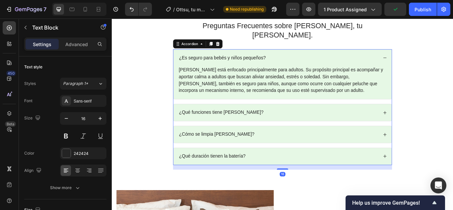
click at [305, 173] on div "¿Qué duración tienen la batería?" at bounding box center [311, 179] width 254 height 20
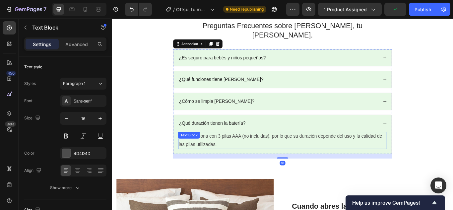
click at [288, 151] on p "Ottsu funciona con 3 pilas AAA (no incluidas), por lo que su duración depende d…" at bounding box center [311, 160] width 242 height 19
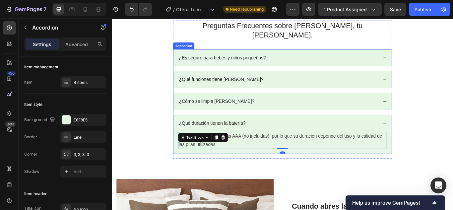
click at [274, 136] on div "¿Qué duración tienen la batería?" at bounding box center [305, 140] width 233 height 9
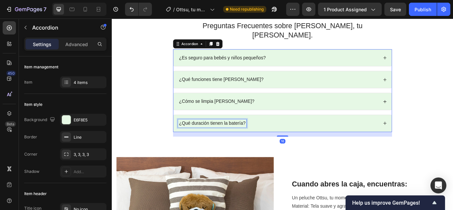
click at [246, 137] on p "¿Qué duración tienen la batería?" at bounding box center [229, 140] width 78 height 7
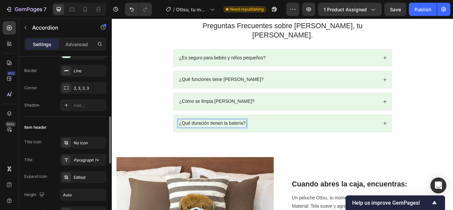
scroll to position [99, 0]
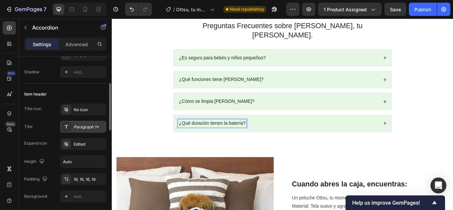
click at [84, 128] on div "Paragraph 1*" at bounding box center [89, 127] width 31 height 6
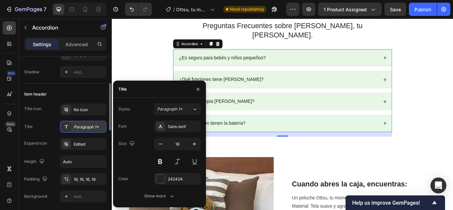
click at [84, 128] on div "Paragraph 1*" at bounding box center [89, 127] width 31 height 6
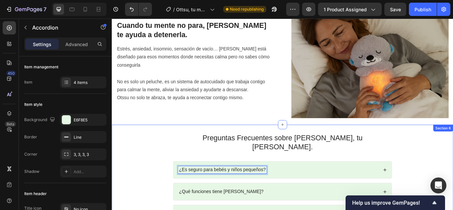
scroll to position [663, 0]
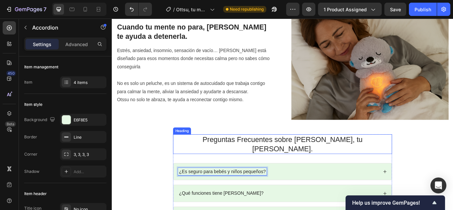
click at [364, 158] on h2 "Preguntas Frecuentes sobre [PERSON_NAME], tu [PERSON_NAME]." at bounding box center [310, 164] width 255 height 23
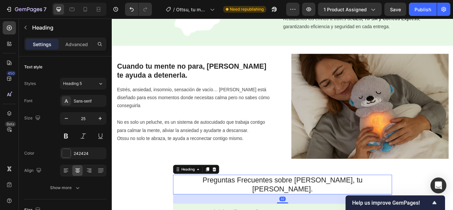
scroll to position [596, 0]
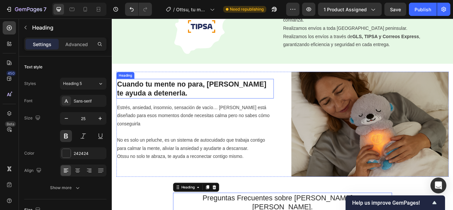
click at [257, 96] on h2 "Cuando tu mente no para, [PERSON_NAME] te ayuda a detenerla." at bounding box center [208, 100] width 183 height 23
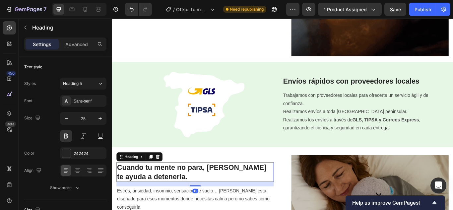
scroll to position [497, 0]
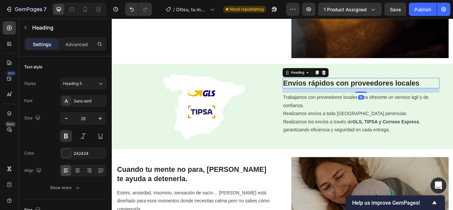
click at [364, 92] on strong "Envíos rápidos con proveedores locales" at bounding box center [390, 93] width 159 height 9
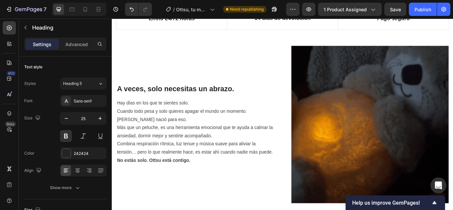
scroll to position [248, 0]
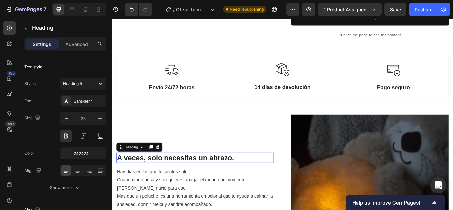
click at [205, 175] on h2 "A veces, solo necesitas un abrazo." at bounding box center [208, 181] width 183 height 12
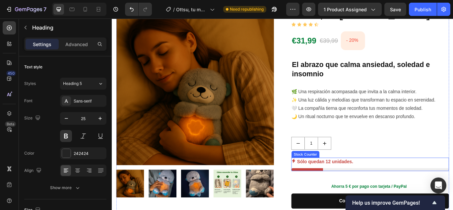
scroll to position [16, 0]
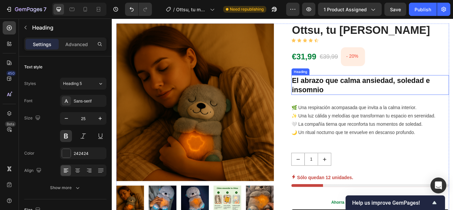
click at [405, 96] on h2 "El abrazo que calma ansiedad, soledad e insomnio" at bounding box center [413, 95] width 184 height 23
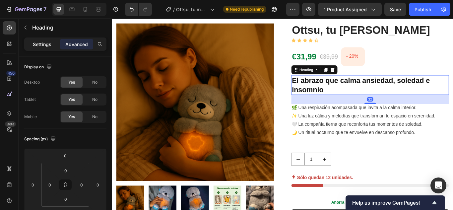
click at [45, 44] on p "Settings" at bounding box center [42, 44] width 19 height 7
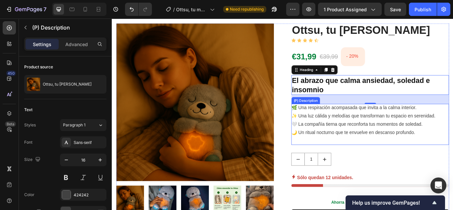
click at [364, 158] on div "🌿 Una respiración acompasada que invita a la calma interior. ✨ Una luz cálida y…" at bounding box center [413, 142] width 184 height 48
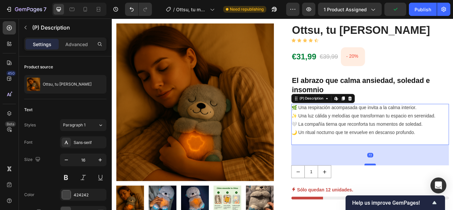
drag, startPoint x: 411, startPoint y: 173, endPoint x: 409, endPoint y: 188, distance: 14.8
click at [409, 188] on div at bounding box center [412, 189] width 13 height 2
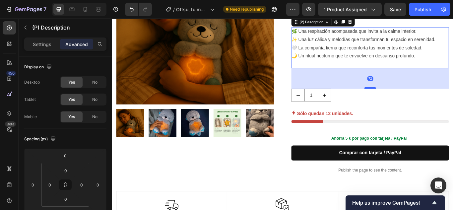
scroll to position [115, 0]
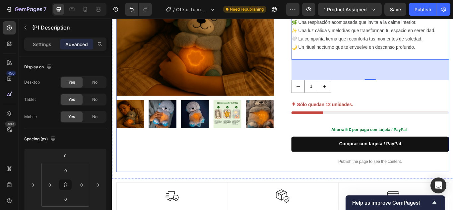
click at [276, 185] on div "Product Images" at bounding box center [209, 61] width 184 height 272
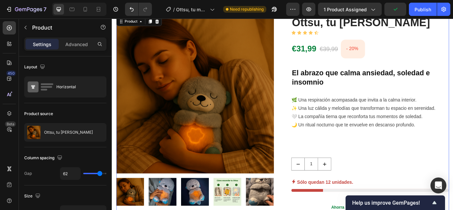
scroll to position [16, 0]
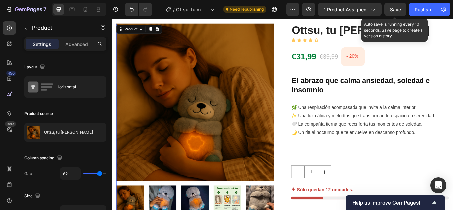
click at [391, 9] on span "Save" at bounding box center [395, 10] width 11 height 6
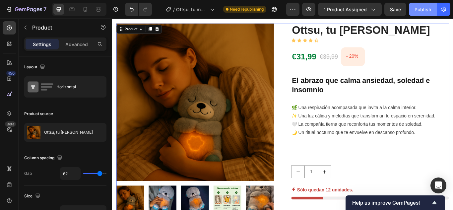
click at [421, 10] on div "Publish" at bounding box center [422, 9] width 17 height 7
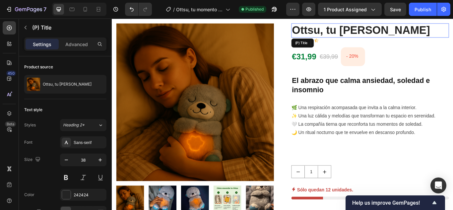
click at [438, 40] on h2 "Ottsu, tu [PERSON_NAME]" at bounding box center [413, 32] width 184 height 17
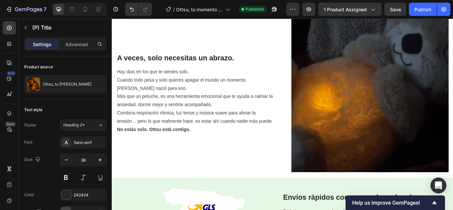
scroll to position [414, 0]
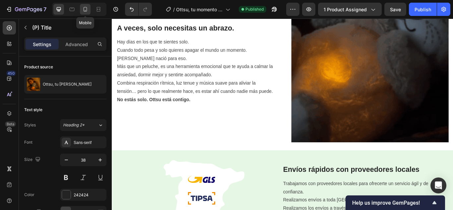
click at [85, 12] on icon at bounding box center [85, 9] width 7 height 7
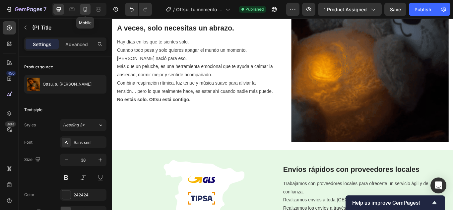
type input "33"
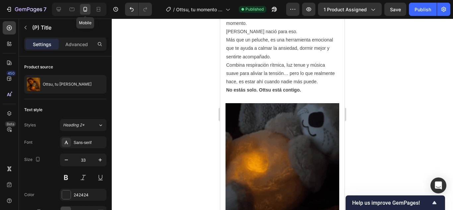
scroll to position [457, 0]
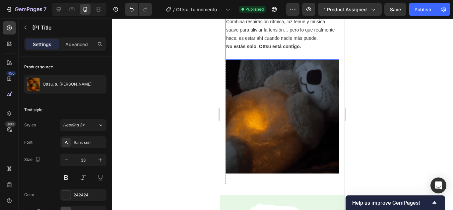
click at [289, 51] on div "Hay días en los que te sientes solo. Cuando todo pesa y solo quieres apagar el …" at bounding box center [282, 4] width 114 height 93
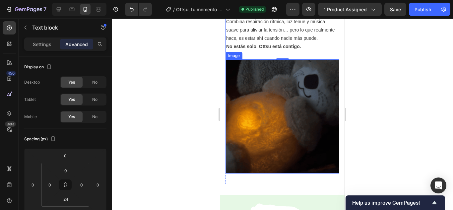
scroll to position [391, 0]
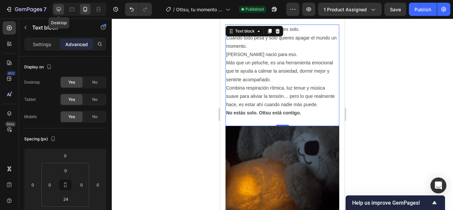
click at [58, 10] on icon at bounding box center [59, 9] width 4 height 4
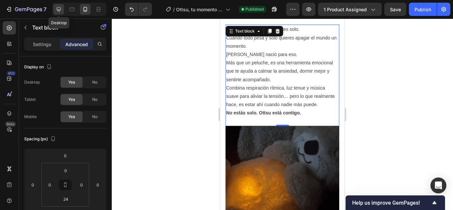
type input "0"
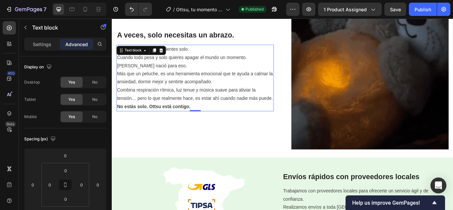
scroll to position [407, 0]
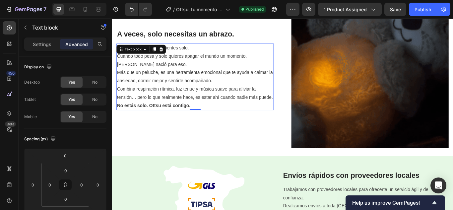
click at [250, 122] on p "No estás solo. Ottsu está contigo." at bounding box center [209, 120] width 182 height 10
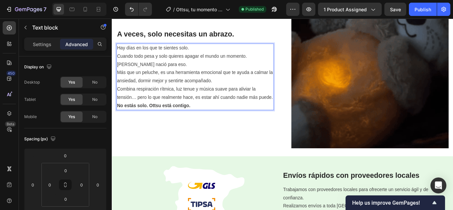
click at [178, 64] on p "Hay días en los que te sientes solo. Cuando todo pesa y solo quieres apagar el …" at bounding box center [209, 62] width 182 height 28
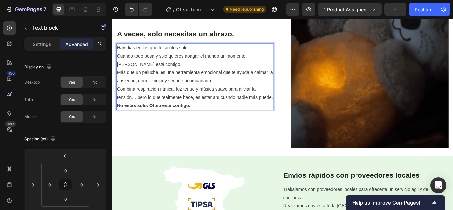
click at [171, 77] on p "Más que un peluche, es una herramienta emocional que te ayuda a calmar la ansie…" at bounding box center [209, 96] width 182 height 38
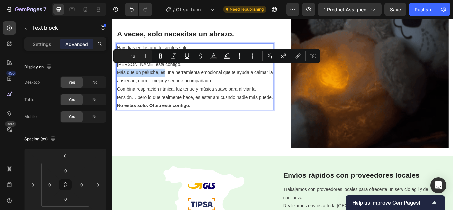
drag, startPoint x: 175, startPoint y: 76, endPoint x: 118, endPoint y: 75, distance: 57.0
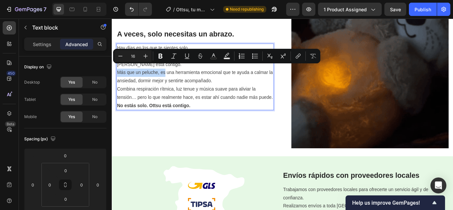
click at [118, 77] on p "Más que un peluche, es una herramienta emocional que te ayuda a calmar la ansie…" at bounding box center [209, 96] width 182 height 38
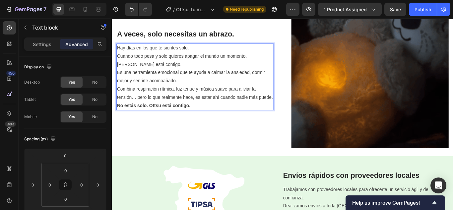
click at [192, 84] on p "Es una herramienta emocional que te ayuda a calmar la ansiedad, dormir mejor y …" at bounding box center [209, 96] width 182 height 38
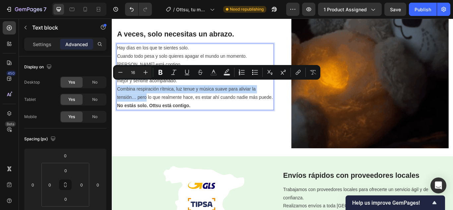
drag, startPoint x: 152, startPoint y: 104, endPoint x: 118, endPoint y: 98, distance: 34.6
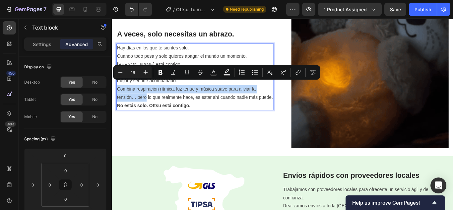
click at [118, 98] on p "Es una herramienta emocional que te ayuda a calmar la ansiedad, dormir mejor y …" at bounding box center [209, 96] width 182 height 38
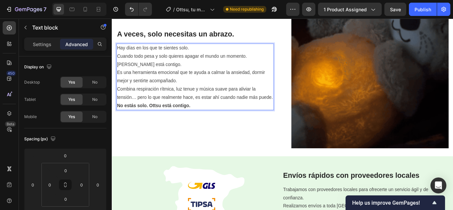
scroll to position [416, 0]
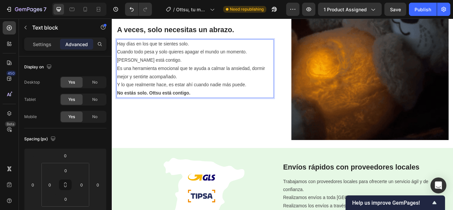
click at [215, 103] on p "No estás solo. Ottsu está contigo." at bounding box center [209, 106] width 182 height 10
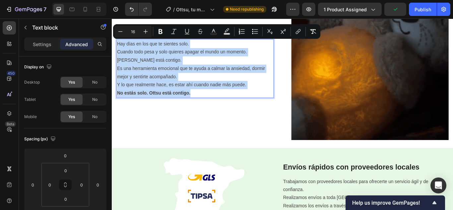
drag, startPoint x: 215, startPoint y: 106, endPoint x: 117, endPoint y: 44, distance: 115.1
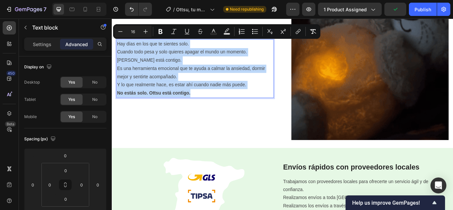
click at [117, 44] on div "Hay días en los que te sientes solo. Cuando todo pesa y solo quieres apagar el …" at bounding box center [208, 77] width 183 height 68
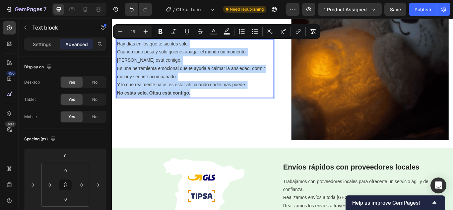
copy div "Hay días en los que te sientes solo. Cuando todo pesa y solo quieres apagar el …"
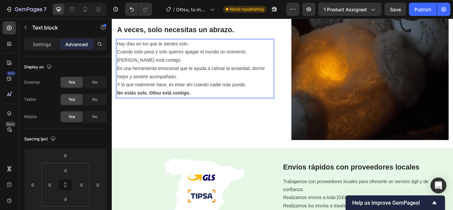
click at [179, 76] on p "Es una herramienta emocional que te ayuda a calmar la ansiedad, dormir mejor y …" at bounding box center [209, 86] width 182 height 28
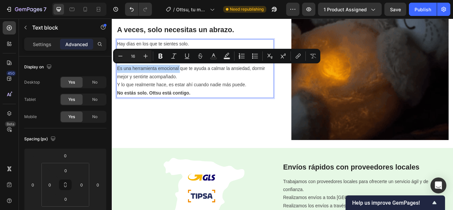
drag, startPoint x: 190, startPoint y: 75, endPoint x: 119, endPoint y: 75, distance: 70.9
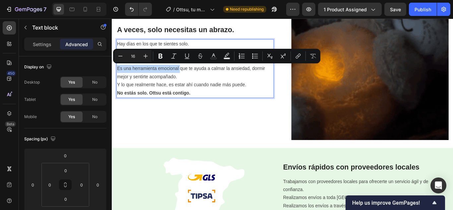
click at [119, 75] on p "Es una herramienta emocional que te ayuda a calmar la ansiedad, dormir mejor y …" at bounding box center [209, 86] width 182 height 28
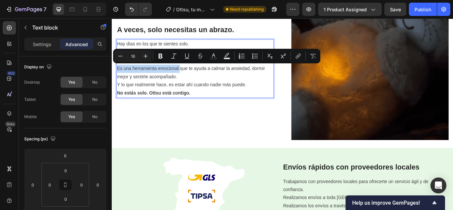
click at [149, 80] on p "Es una herramienta emocional que te ayuda a calmar la ansiedad, dormir mejor y …" at bounding box center [209, 86] width 182 height 28
drag, startPoint x: 191, startPoint y: 73, endPoint x: 118, endPoint y: 80, distance: 73.2
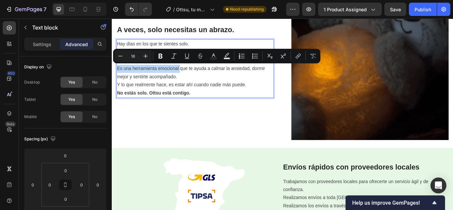
click at [118, 80] on p "Es una herramienta emocional que te ayuda a calmar la ansiedad, dormir mejor y …" at bounding box center [209, 86] width 182 height 28
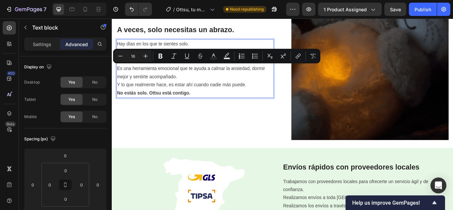
click at [211, 103] on p "No estás solo. Ottsu está contigo." at bounding box center [209, 106] width 182 height 10
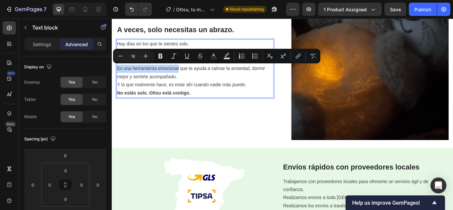
drag, startPoint x: 190, startPoint y: 76, endPoint x: 119, endPoint y: 72, distance: 71.0
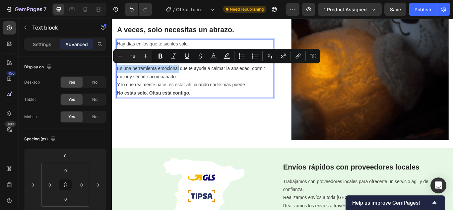
click at [119, 72] on p "Es una herramienta emocional que te ayuda a calmar la ansiedad, dormir mejor y …" at bounding box center [209, 86] width 182 height 28
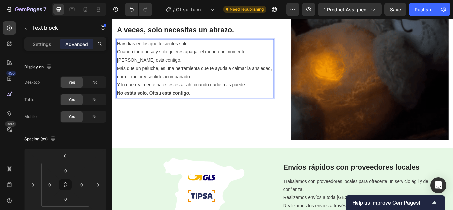
click at [214, 106] on p "No estás solo. Ottsu está contigo." at bounding box center [209, 106] width 182 height 10
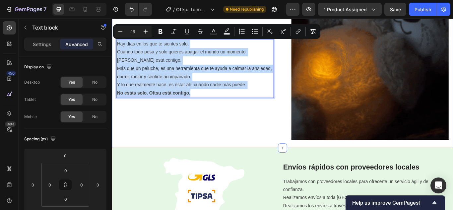
drag, startPoint x: 214, startPoint y: 106, endPoint x: 147, endPoint y: 64, distance: 79.4
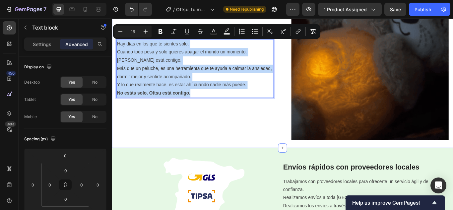
click at [115, 50] on div "Image A veces, solo necesitas un abrazo. Heading Hay días en los que te sientes…" at bounding box center [311, 69] width 398 height 202
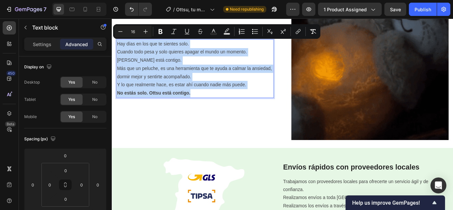
copy div "Hay días en los que te sientes solo. Cuando todo pesa y solo quieres apagar el …"
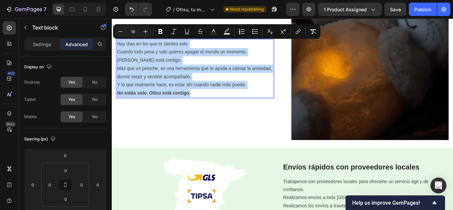
click at [213, 106] on p "No estás solo. Ottsu está contigo." at bounding box center [209, 106] width 182 height 10
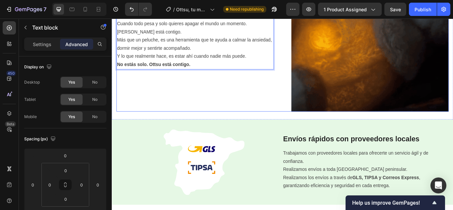
scroll to position [549, 0]
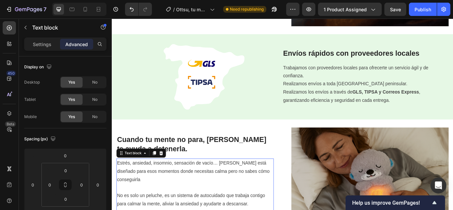
click at [226, 196] on p "Estrés, ansiedad, insomnio, sensación de vacío… [PERSON_NAME] está diseñado par…" at bounding box center [209, 196] width 182 height 28
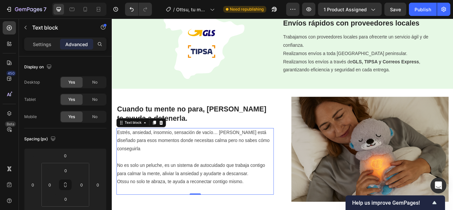
click at [164, 202] on p "No es solo un peluche, es un sistema de autocuidado que trabaja contigo para ca…" at bounding box center [209, 199] width 182 height 28
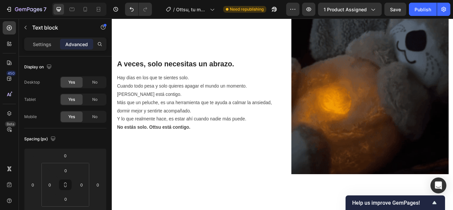
scroll to position [317, 0]
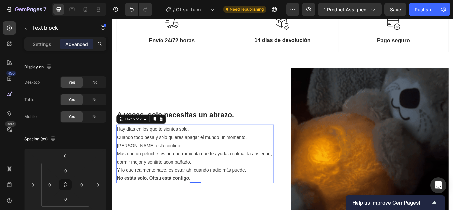
click at [178, 161] on p "Hay días en los que te sientes solo. Cuando todo pesa y solo quieres apagar el …" at bounding box center [209, 157] width 182 height 28
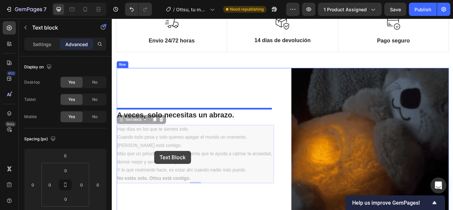
scroll to position [283, 0]
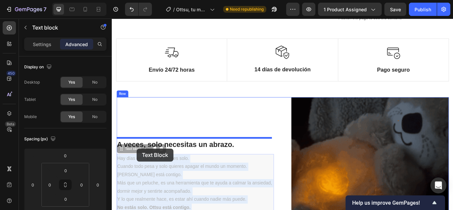
drag, startPoint x: 222, startPoint y: 174, endPoint x: 141, endPoint y: 170, distance: 81.6
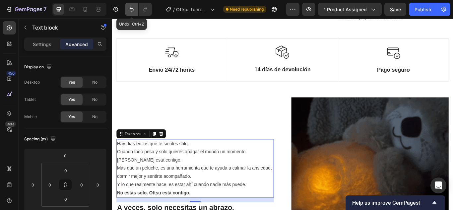
click at [133, 8] on icon "Undo/Redo" at bounding box center [132, 9] width 4 height 4
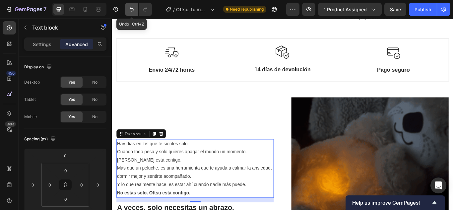
type input "0"
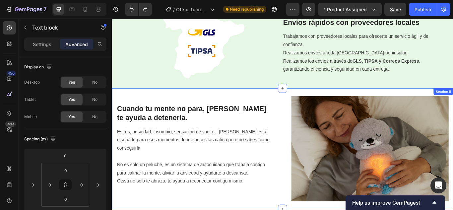
scroll to position [581, 0]
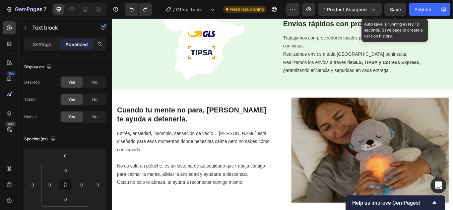
click at [397, 9] on span "Save" at bounding box center [395, 10] width 11 height 6
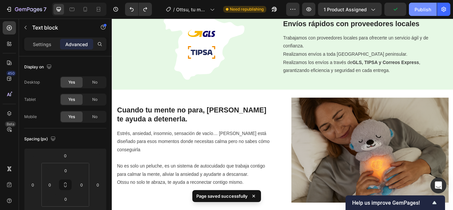
click at [423, 11] on div "Publish" at bounding box center [422, 9] width 17 height 7
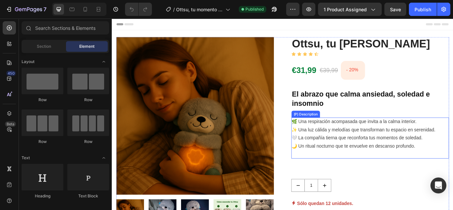
click at [395, 148] on p "🌿 Una respiración acompasada que invita a la calma interior. ✨ Una luz cálida y…" at bounding box center [405, 153] width 168 height 34
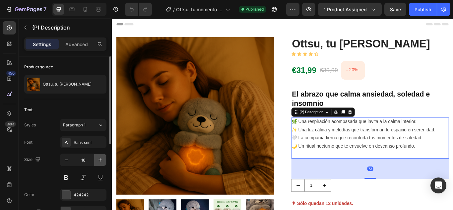
click at [98, 160] on icon "button" at bounding box center [100, 159] width 7 height 7
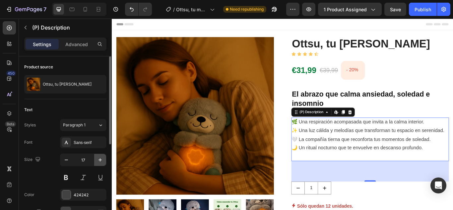
click at [98, 160] on icon "button" at bounding box center [100, 159] width 7 height 7
type input "18"
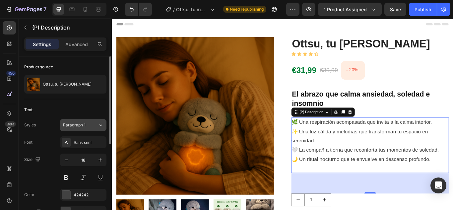
click at [88, 125] on div "Paragraph 1" at bounding box center [76, 125] width 27 height 6
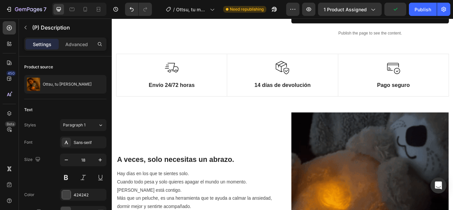
scroll to position [364, 0]
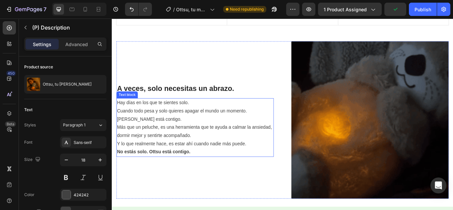
click at [186, 159] on p "Más que un peluche, es una herramienta que te ayuda a calmar la ansiedad, dormi…" at bounding box center [209, 154] width 182 height 28
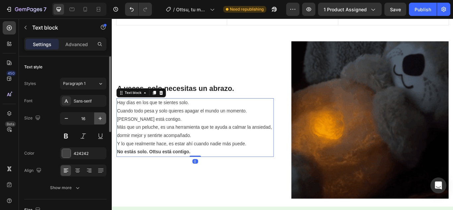
click at [102, 118] on icon "button" at bounding box center [100, 118] width 7 height 7
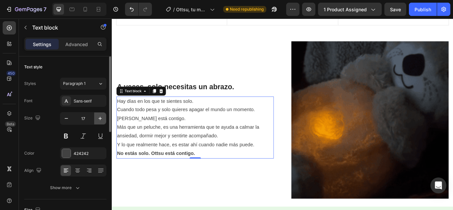
click at [102, 118] on icon "button" at bounding box center [100, 118] width 7 height 7
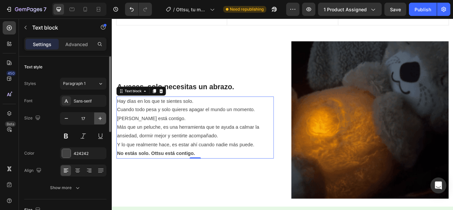
type input "18"
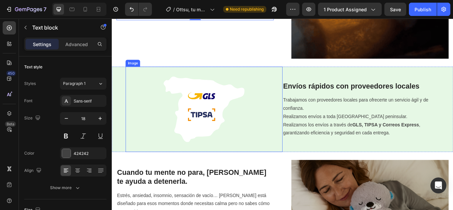
scroll to position [530, 0]
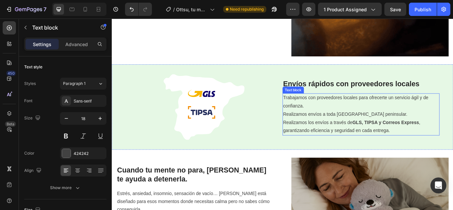
click at [380, 126] on p "Realizamos envíos a toda [GEOGRAPHIC_DATA] peninsular. Realizamos los envíos a …" at bounding box center [402, 140] width 182 height 28
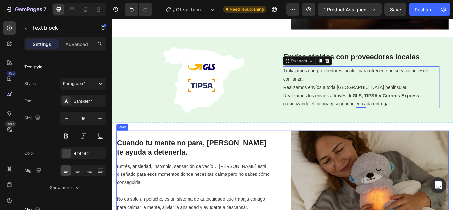
scroll to position [563, 0]
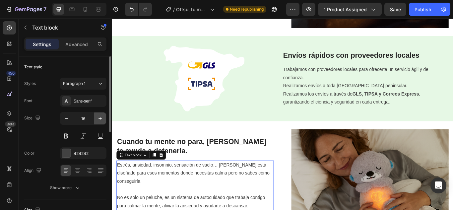
click at [102, 118] on icon "button" at bounding box center [100, 118] width 7 height 7
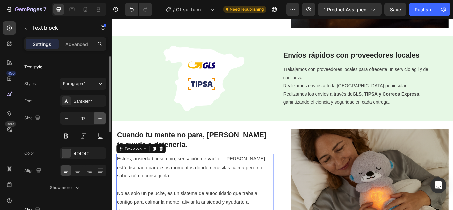
click at [102, 118] on icon "button" at bounding box center [100, 118] width 7 height 7
type input "18"
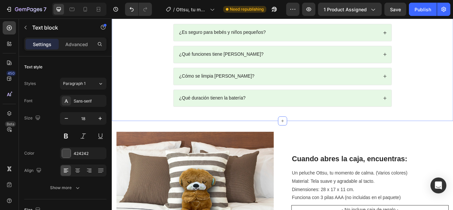
scroll to position [729, 0]
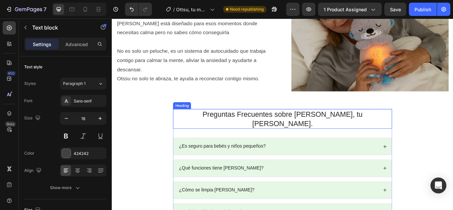
click at [312, 135] on h2 "Preguntas Frecuentes sobre [PERSON_NAME], tu [PERSON_NAME]." at bounding box center [310, 135] width 255 height 23
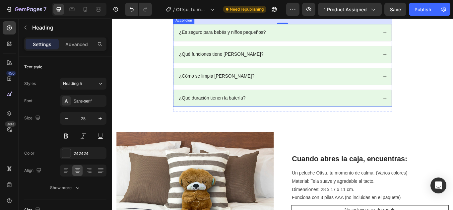
scroll to position [886, 0]
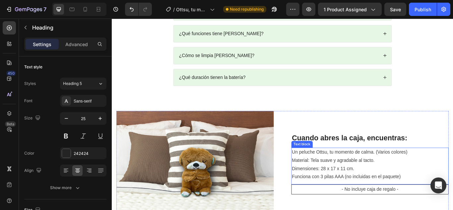
click at [361, 159] on div "Cuando abres la caja, encuentras: Heading Un peluche Ottsu, tu momento de calma…" at bounding box center [412, 187] width 183 height 122
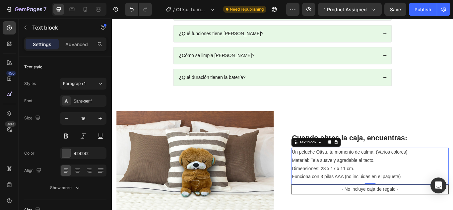
scroll to position [928, 0]
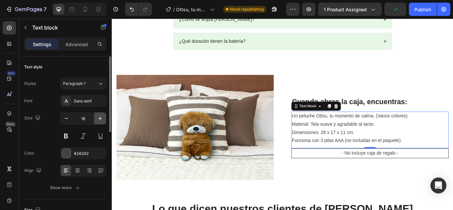
click at [101, 118] on icon "button" at bounding box center [100, 118] width 7 height 7
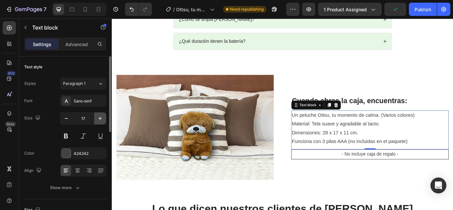
click at [101, 118] on icon "button" at bounding box center [100, 118] width 7 height 7
type input "18"
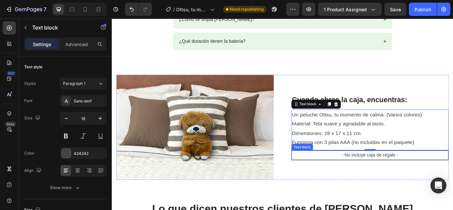
click at [415, 173] on p "- No incluye caja de regalo -" at bounding box center [412, 178] width 181 height 10
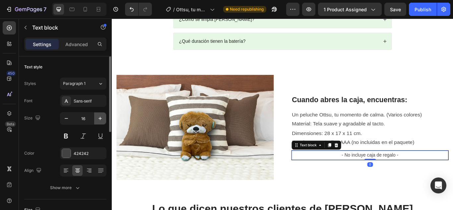
click at [98, 118] on icon "button" at bounding box center [100, 118] width 7 height 7
type input "18"
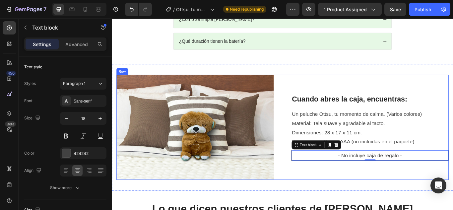
click at [411, 189] on div "Cuando abres la caja, encuentras: Heading Un peluche Ottsu, tu momento de calma…" at bounding box center [412, 145] width 183 height 122
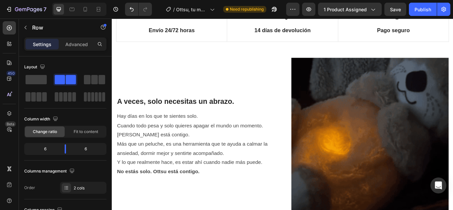
scroll to position [364, 0]
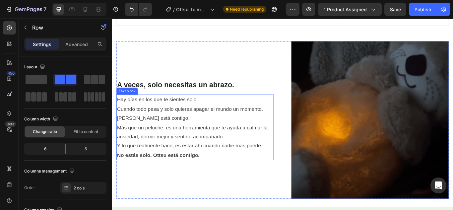
click at [194, 160] on p "Más que un peluche, es una herramienta que te ayuda a calmar la ansiedad, dormi…" at bounding box center [209, 156] width 182 height 32
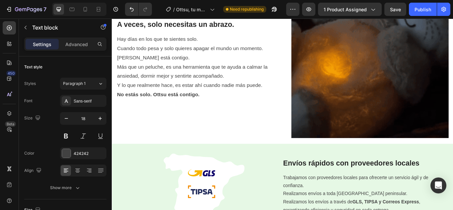
scroll to position [431, 0]
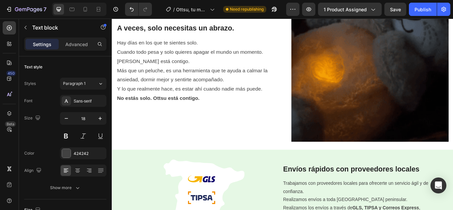
click at [222, 94] on p "Más que un peluche, es una herramienta que te ayuda a calmar la ansiedad, dormi…" at bounding box center [209, 90] width 182 height 32
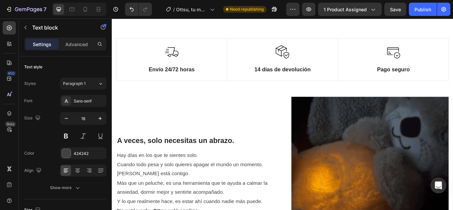
scroll to position [331, 0]
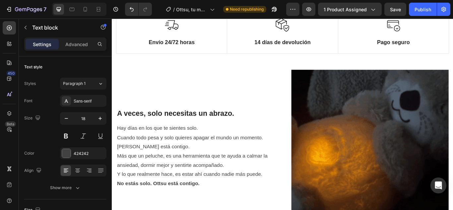
click at [195, 168] on p "Hay días en los que te sientes solo. Cuando todo pesa y solo quieres apagar el …" at bounding box center [209, 157] width 182 height 32
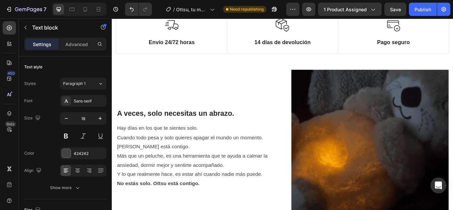
click at [246, 187] on p "Más que un peluche, es una herramienta que te ayuda a calmar la ansiedad, dormi…" at bounding box center [209, 189] width 182 height 32
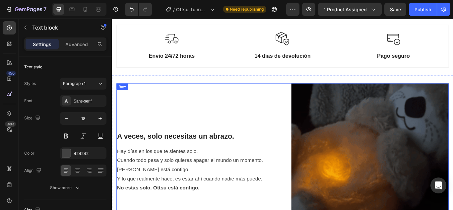
scroll to position [375, 0]
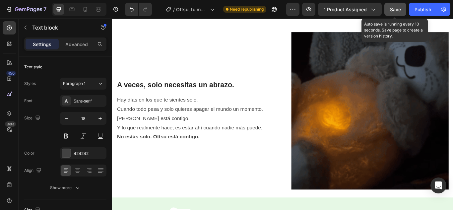
click at [390, 10] on span "Save" at bounding box center [395, 10] width 11 height 6
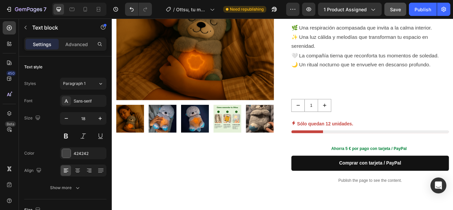
scroll to position [0, 0]
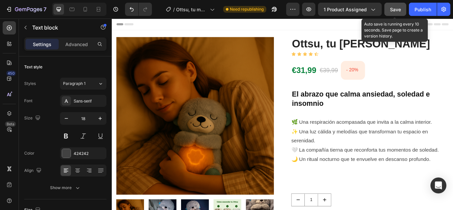
click at [387, 11] on button "Save" at bounding box center [395, 9] width 22 height 13
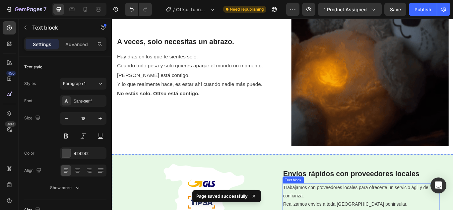
scroll to position [497, 0]
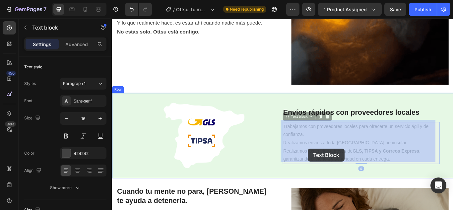
drag, startPoint x: 363, startPoint y: 171, endPoint x: 343, endPoint y: 170, distance: 20.6
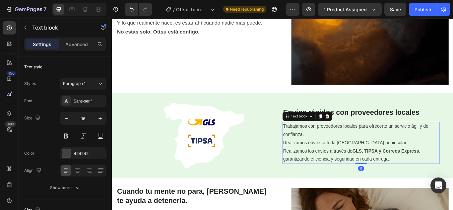
click at [361, 172] on p "Realizamos envíos a toda [GEOGRAPHIC_DATA] peninsular. Realizamos los envíos a …" at bounding box center [402, 173] width 182 height 28
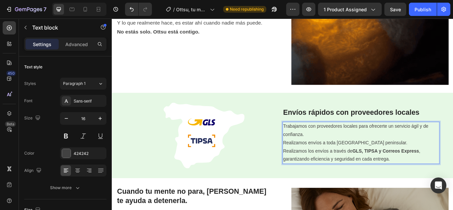
click at [347, 171] on p "Realizamos envíos a toda [GEOGRAPHIC_DATA] peninsular. Realizamos los envíos a …" at bounding box center [402, 173] width 182 height 28
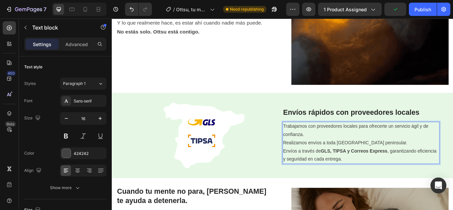
click at [321, 168] on p "Realizamos envíos a toda [GEOGRAPHIC_DATA] peninsular. Envíos a través de GLS, …" at bounding box center [402, 173] width 182 height 28
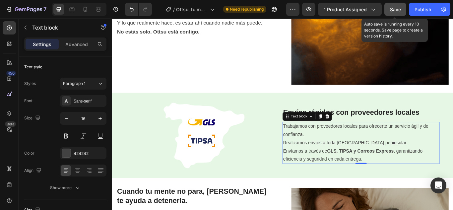
click at [394, 13] on button "Save" at bounding box center [395, 9] width 22 height 13
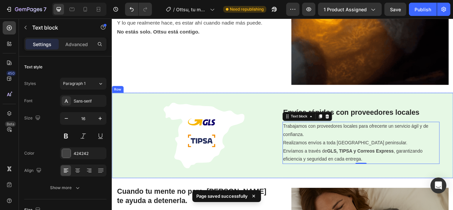
click at [413, 193] on div "Envíos rápidos con proveedores locales Heading Trabajamos con proveedores local…" at bounding box center [405, 154] width 191 height 99
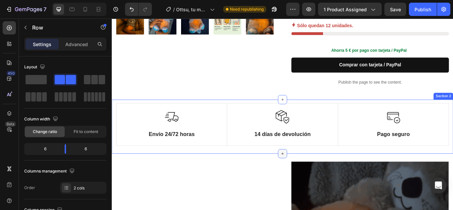
scroll to position [191, 0]
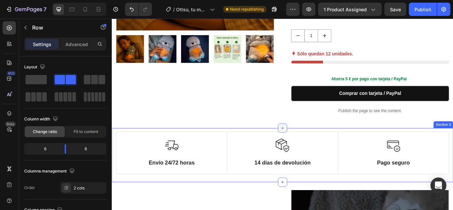
click at [312, 147] on div at bounding box center [310, 146] width 11 height 11
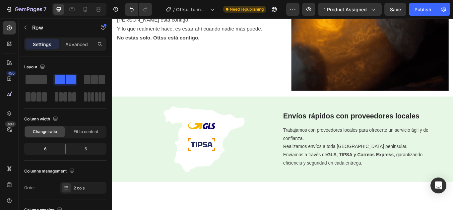
scroll to position [423, 0]
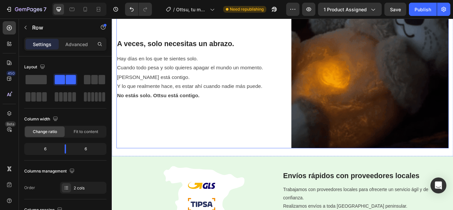
click at [196, 91] on p "Hay días en los que te sientes solo. Cuando todo pesa y solo quieres apagar el …" at bounding box center [209, 81] width 182 height 43
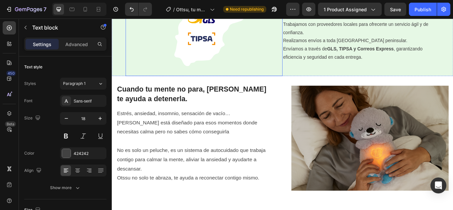
scroll to position [622, 0]
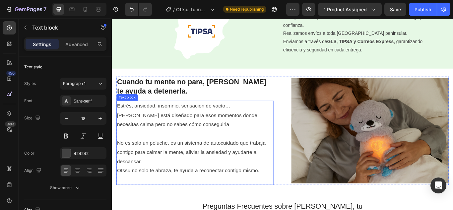
click at [216, 160] on p "No es solo un peluche, es un sistema de autocuidado que trabaja contigo para ca…" at bounding box center [209, 179] width 182 height 43
click at [201, 136] on p "Estrés, ansiedad, insomnio, sensación de vacío… [PERSON_NAME] está diseñado par…" at bounding box center [209, 131] width 182 height 32
click at [188, 141] on p "Estrés, ansiedad, insomnio, sensación de vacío… [PERSON_NAME] está diseñado par…" at bounding box center [209, 131] width 182 height 32
click at [202, 162] on p "No es solo un peluche, es un sistema de autocuidado que trabaja contigo para ca…" at bounding box center [209, 179] width 182 height 43
click at [155, 182] on p "No es solo un peluche, es un sistema de autocuidado que trabaja contigo para ca…" at bounding box center [209, 179] width 182 height 43
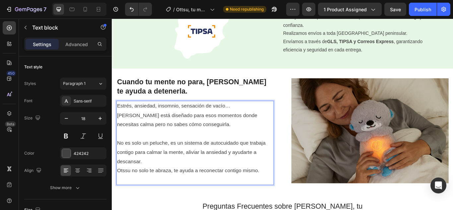
click at [132, 197] on p "No es solo un peluche, es un sistema de autocuidado que trabaja contigo para ca…" at bounding box center [209, 179] width 182 height 43
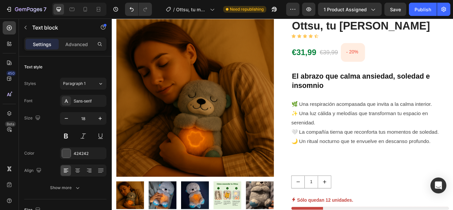
scroll to position [0, 0]
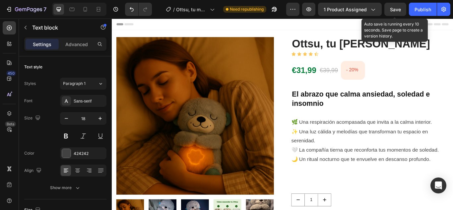
click at [391, 10] on span "Save" at bounding box center [395, 10] width 11 height 6
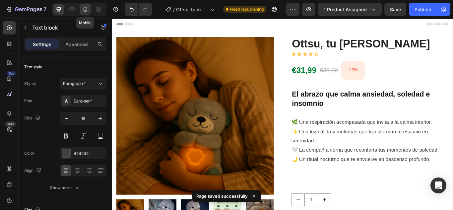
click at [85, 10] on icon at bounding box center [85, 9] width 7 height 7
type input "14"
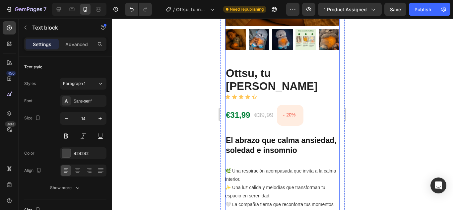
scroll to position [133, 0]
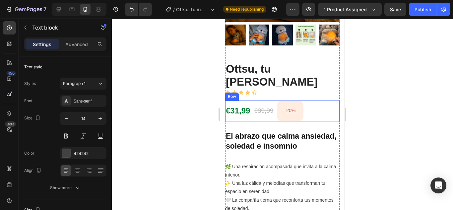
click at [314, 114] on div "€31,99 (P) Price (P) Price €39,99 (P) Price (P) Price - 20% (P) Tag Row" at bounding box center [282, 110] width 114 height 21
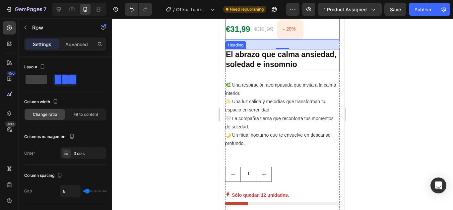
scroll to position [199, 0]
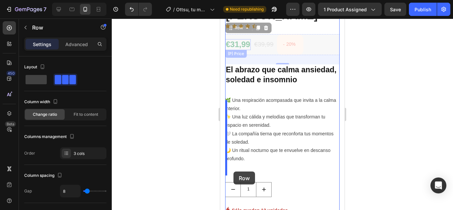
drag, startPoint x: 231, startPoint y: 24, endPoint x: 233, endPoint y: 171, distance: 147.8
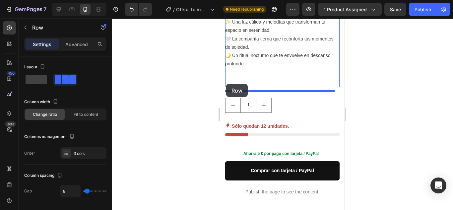
scroll to position [329, 0]
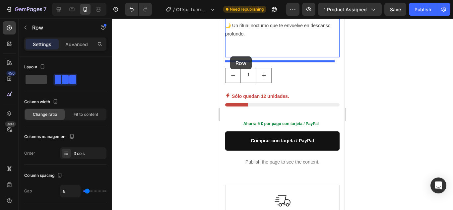
drag, startPoint x: 231, startPoint y: 96, endPoint x: 230, endPoint y: 56, distance: 40.1
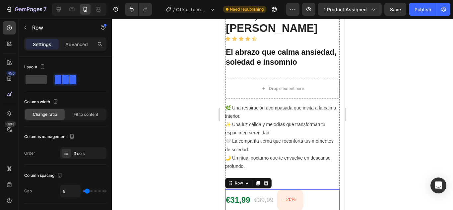
scroll to position [186, 0]
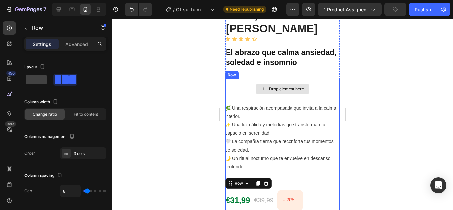
click at [291, 91] on div "Drop element here" at bounding box center [286, 88] width 35 height 5
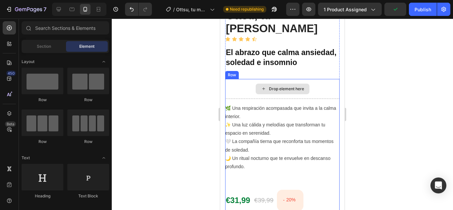
click at [238, 92] on div "Drop element here" at bounding box center [282, 89] width 114 height 20
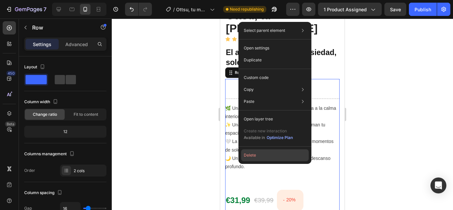
click at [249, 156] on button "Delete" at bounding box center [275, 155] width 68 height 12
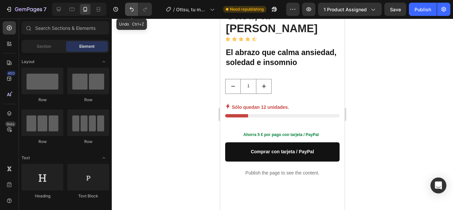
click at [130, 8] on icon "Undo/Redo" at bounding box center [131, 9] width 7 height 7
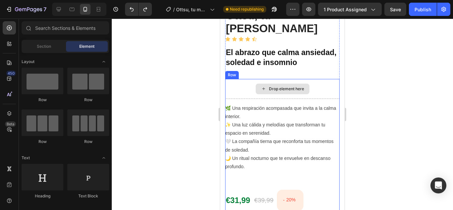
click at [299, 91] on div "Drop element here" at bounding box center [286, 88] width 35 height 5
click at [320, 99] on div "Drop element here" at bounding box center [282, 89] width 114 height 20
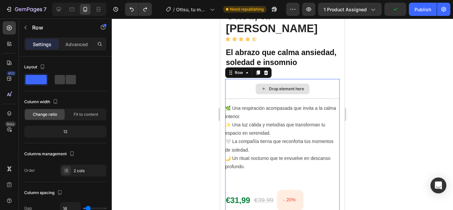
click at [320, 95] on div "Drop element here" at bounding box center [282, 89] width 114 height 20
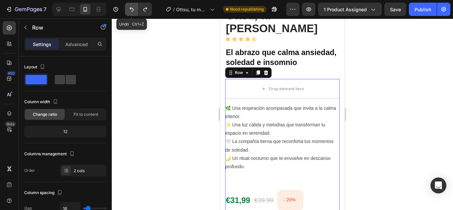
click at [132, 9] on icon "Undo/Redo" at bounding box center [131, 9] width 7 height 7
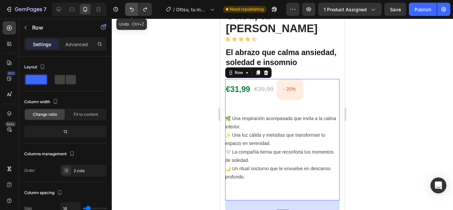
click at [132, 9] on icon "Undo/Redo" at bounding box center [131, 9] width 7 height 7
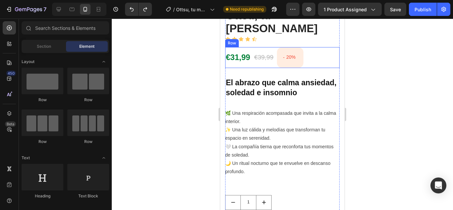
click at [315, 52] on div "€31,99 (P) Price (P) Price €39,99 (P) Price (P) Price - 20% (P) Tag Row" at bounding box center [282, 57] width 114 height 21
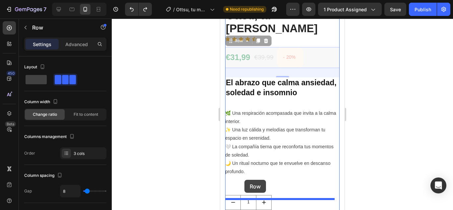
drag, startPoint x: 230, startPoint y: 37, endPoint x: 244, endPoint y: 180, distance: 142.9
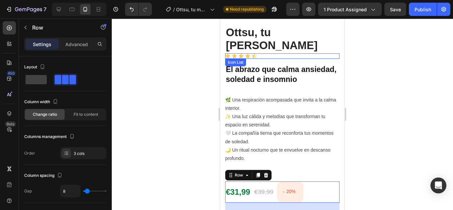
scroll to position [153, 0]
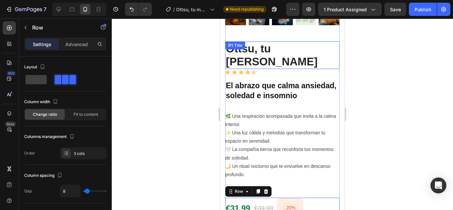
click at [289, 47] on h2 "Ottsu, tu [PERSON_NAME]" at bounding box center [282, 55] width 114 height 28
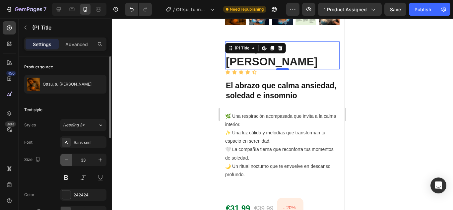
click at [69, 161] on icon "button" at bounding box center [66, 159] width 7 height 7
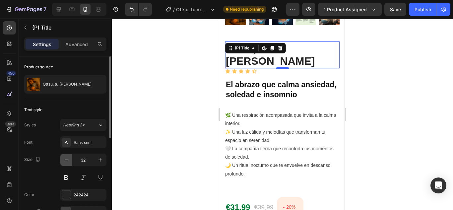
click at [66, 161] on icon "button" at bounding box center [66, 159] width 7 height 7
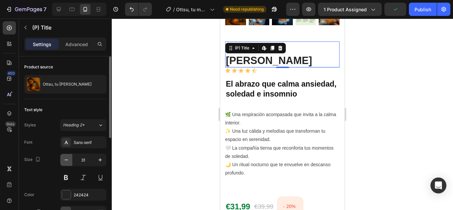
click at [66, 161] on icon "button" at bounding box center [66, 159] width 7 height 7
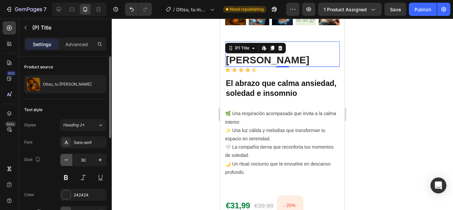
click at [66, 161] on icon "button" at bounding box center [66, 159] width 7 height 7
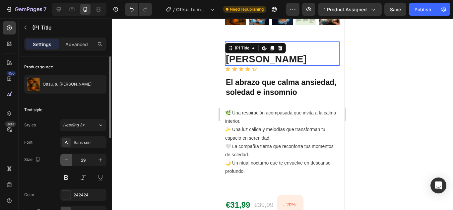
click at [66, 161] on icon "button" at bounding box center [66, 159] width 7 height 7
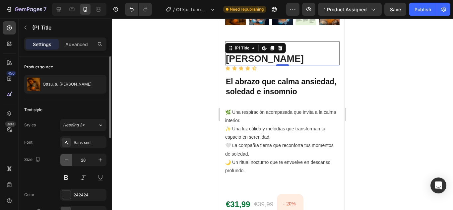
click at [66, 161] on icon "button" at bounding box center [66, 159] width 7 height 7
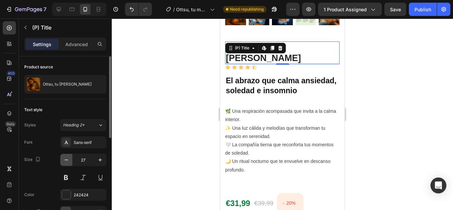
click at [66, 161] on icon "button" at bounding box center [66, 159] width 7 height 7
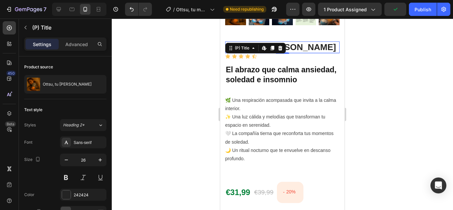
click at [306, 46] on h2 "Ottsu, tu [PERSON_NAME]" at bounding box center [282, 47] width 114 height 12
click at [100, 158] on icon "button" at bounding box center [99, 159] width 3 height 3
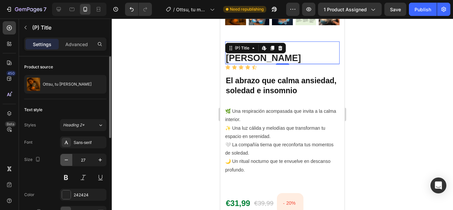
click at [65, 160] on icon "button" at bounding box center [66, 159] width 7 height 7
type input "26"
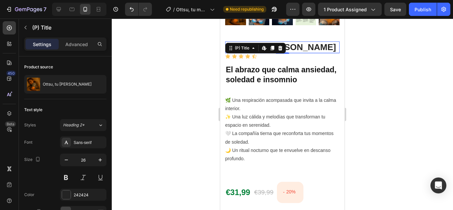
click at [144, 128] on div at bounding box center [282, 114] width 341 height 191
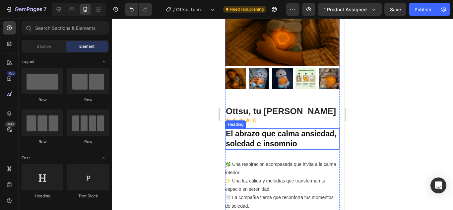
scroll to position [86, 0]
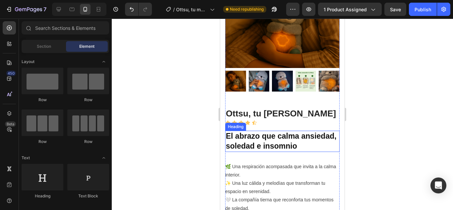
click at [264, 136] on h2 "El abrazo que calma ansiedad, soledad e insomnio" at bounding box center [282, 141] width 114 height 21
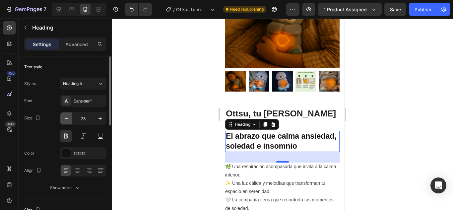
click at [64, 119] on icon "button" at bounding box center [66, 118] width 7 height 7
type input "22"
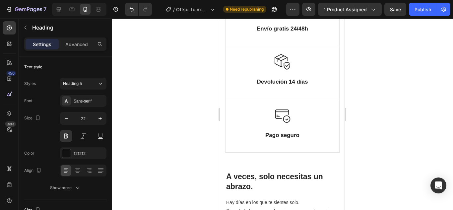
scroll to position [484, 0]
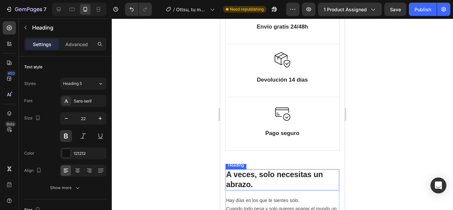
click at [283, 174] on h2 "A veces, solo necesitas un abrazo." at bounding box center [282, 179] width 114 height 21
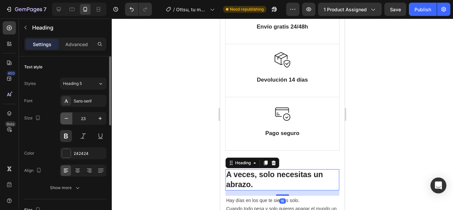
click at [65, 119] on icon "button" at bounding box center [66, 118] width 7 height 7
type input "22"
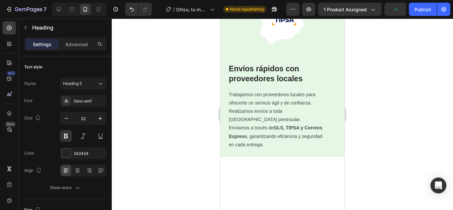
scroll to position [915, 0]
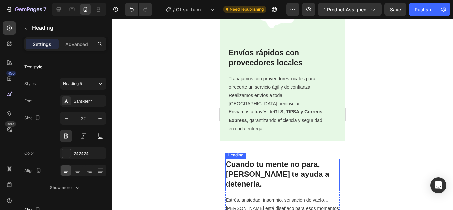
click at [286, 167] on h2 "Cuando tu mente no para, [PERSON_NAME] te ayuda a detenerla." at bounding box center [282, 174] width 114 height 31
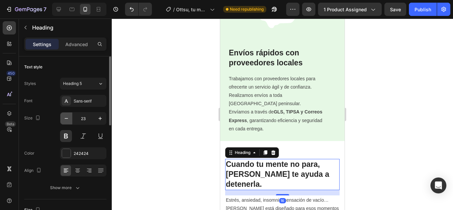
click at [70, 119] on button "button" at bounding box center [66, 118] width 12 height 12
type input "22"
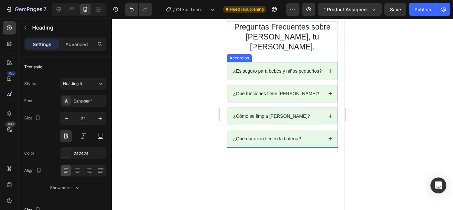
scroll to position [1213, 0]
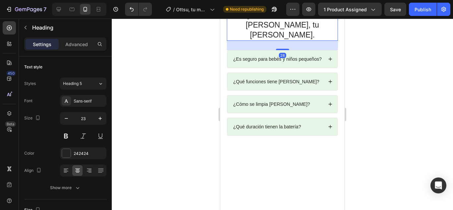
click at [286, 41] on h2 "Preguntas Frecuentes sobre [PERSON_NAME], tu [PERSON_NAME]." at bounding box center [282, 25] width 111 height 31
click at [64, 116] on icon "button" at bounding box center [66, 118] width 7 height 7
type input "22"
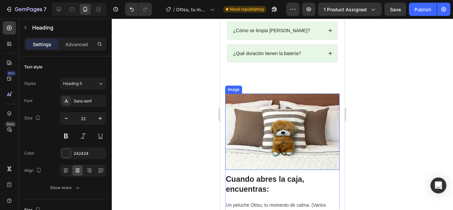
scroll to position [1397, 0]
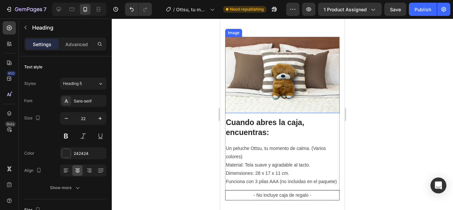
click at [274, 123] on h2 "Cuando abres la caja, encuentras:" at bounding box center [282, 127] width 114 height 21
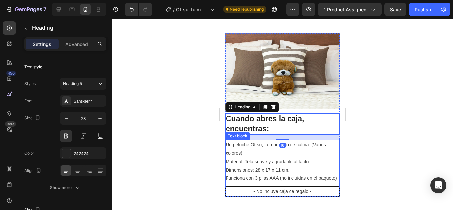
scroll to position [1412, 0]
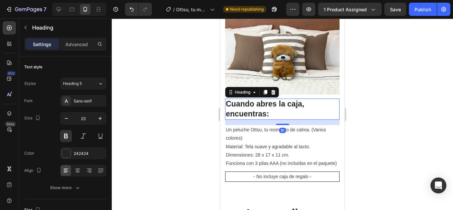
click at [267, 110] on h2 "Cuando abres la caja, encuentras:" at bounding box center [282, 108] width 114 height 21
click at [70, 118] on button "button" at bounding box center [66, 118] width 12 height 12
type input "22"
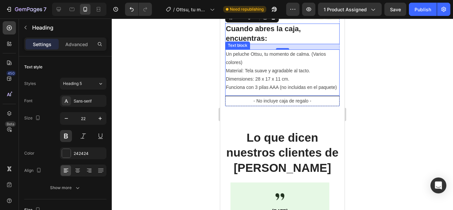
scroll to position [1511, 0]
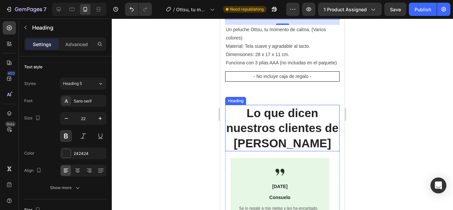
click at [272, 135] on h2 "Lo que dicen nuestros clientes de [PERSON_NAME]" at bounding box center [282, 128] width 114 height 47
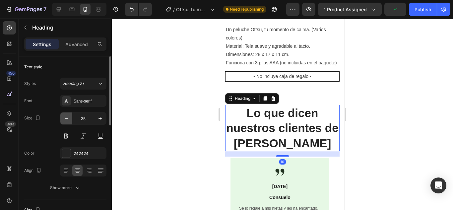
click at [68, 117] on icon "button" at bounding box center [66, 118] width 7 height 7
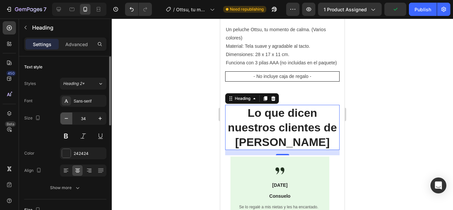
click at [68, 117] on icon "button" at bounding box center [66, 118] width 7 height 7
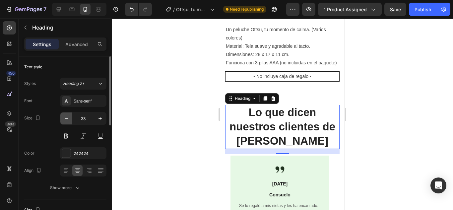
click at [67, 117] on icon "button" at bounding box center [66, 118] width 7 height 7
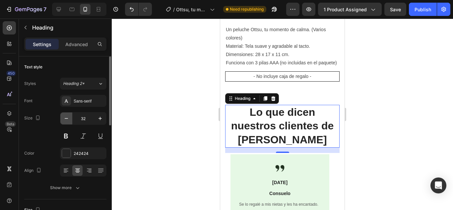
click at [67, 117] on icon "button" at bounding box center [66, 118] width 7 height 7
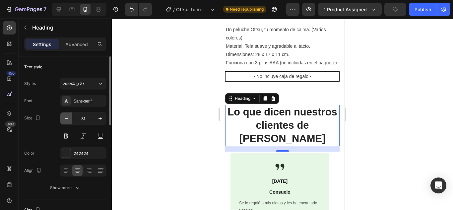
click at [67, 117] on icon "button" at bounding box center [66, 118] width 7 height 7
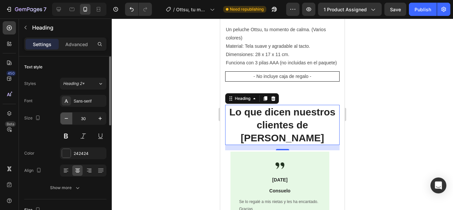
click at [67, 117] on icon "button" at bounding box center [66, 118] width 7 height 7
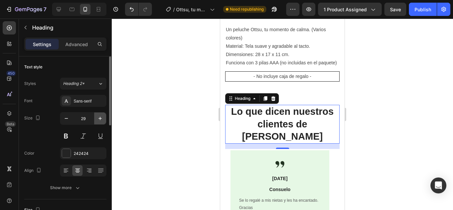
click at [98, 118] on icon "button" at bounding box center [100, 118] width 7 height 7
type input "30"
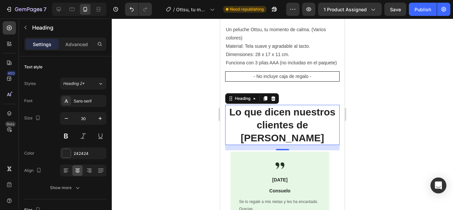
click at [144, 121] on div at bounding box center [282, 114] width 341 height 191
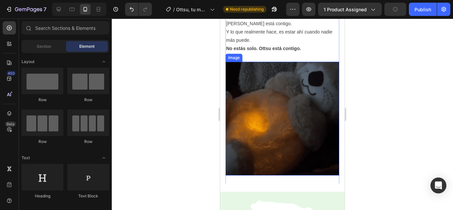
scroll to position [849, 0]
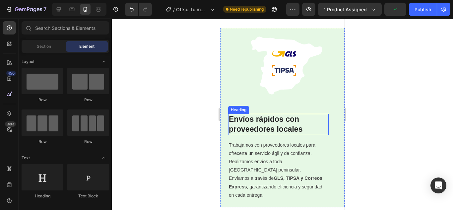
click at [284, 126] on strong "Envíos rápidos con proveedores locales" at bounding box center [266, 124] width 74 height 19
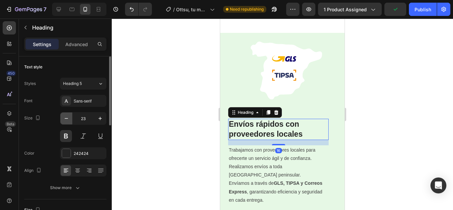
click at [64, 116] on icon "button" at bounding box center [66, 118] width 7 height 7
type input "22"
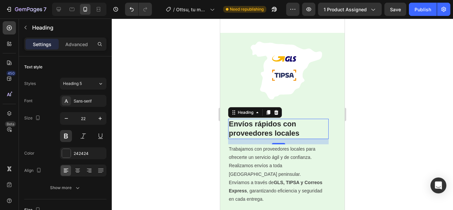
click at [182, 119] on div at bounding box center [282, 114] width 341 height 191
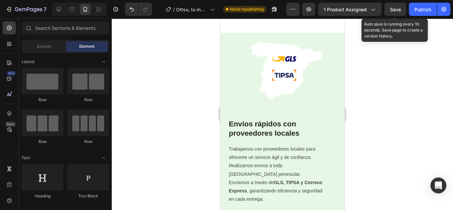
click at [396, 10] on span "Save" at bounding box center [395, 10] width 11 height 6
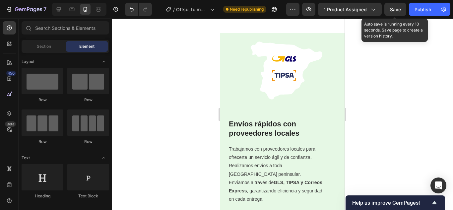
click at [396, 10] on span "Save" at bounding box center [395, 10] width 11 height 6
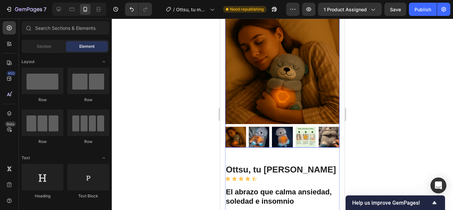
scroll to position [20, 0]
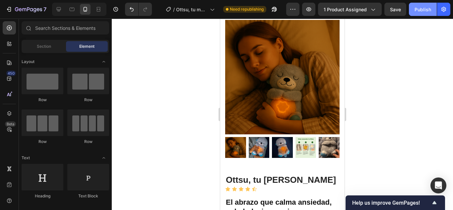
click at [422, 11] on div "Publish" at bounding box center [422, 9] width 17 height 7
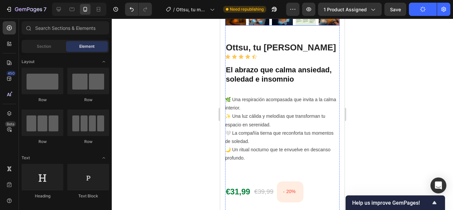
scroll to position [153, 0]
click at [260, 55] on div "Ottsu, tu [PERSON_NAME] (P) Title Icon Icon Icon Icon Icon Icon List Row El abr…" at bounding box center [282, 179] width 114 height 276
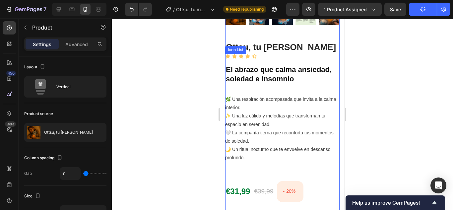
click at [269, 54] on div "Icon Icon Icon Icon Icon" at bounding box center [282, 56] width 114 height 5
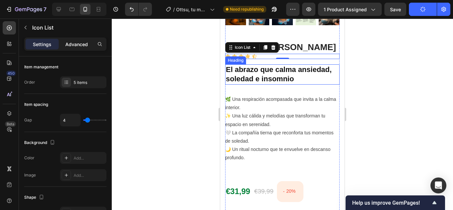
click at [77, 47] on p "Advanced" at bounding box center [76, 44] width 23 height 7
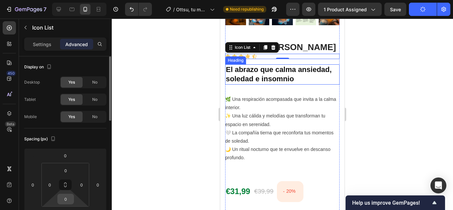
click at [64, 202] on input "0" at bounding box center [65, 199] width 13 height 10
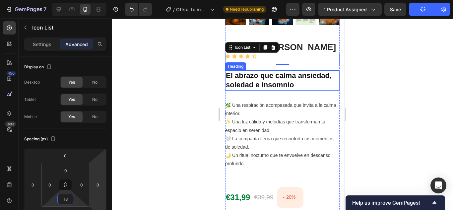
type input "1"
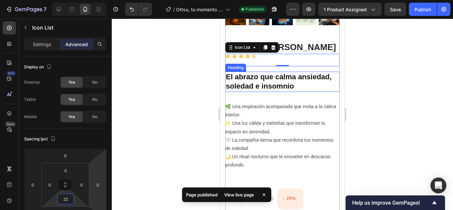
type input "2"
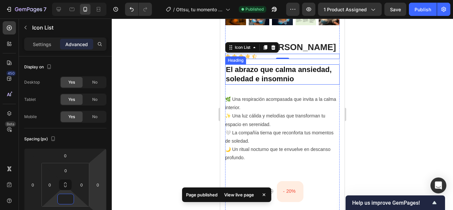
type input "0"
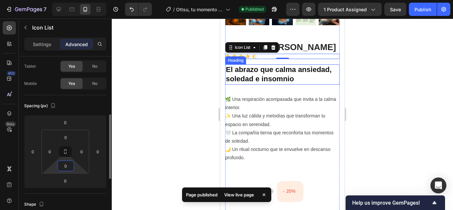
scroll to position [66, 0]
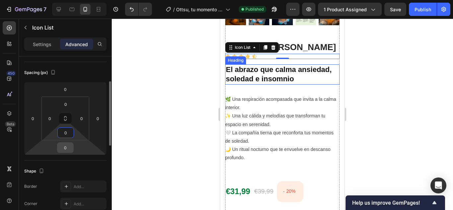
click at [70, 149] on input "0" at bounding box center [65, 147] width 13 height 10
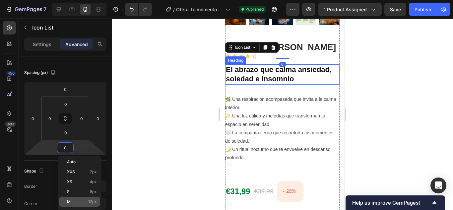
click at [73, 200] on p "M 12px" at bounding box center [82, 201] width 30 height 5
type input "12"
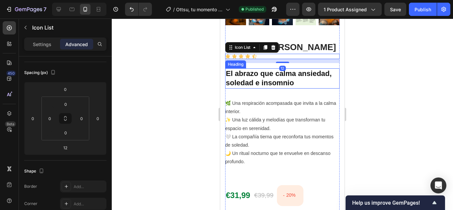
click at [155, 116] on div at bounding box center [282, 114] width 341 height 191
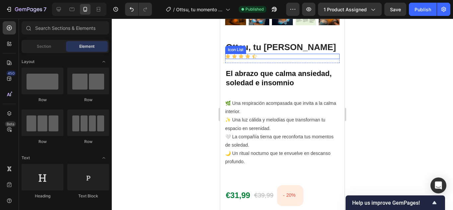
click at [280, 54] on div "Icon Icon Icon Icon Icon" at bounding box center [282, 56] width 114 height 5
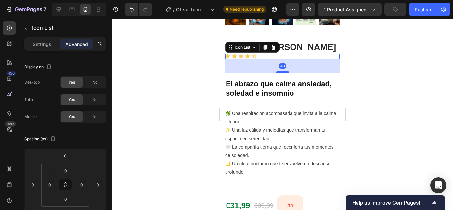
drag, startPoint x: 282, startPoint y: 56, endPoint x: 283, endPoint y: 66, distance: 10.3
click at [283, 71] on div at bounding box center [282, 72] width 13 height 2
type input "43"
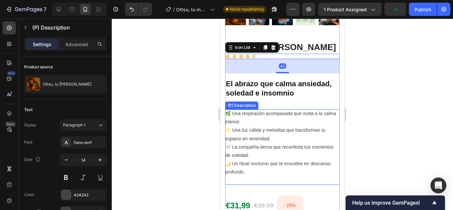
click at [278, 111] on p "🌿 Una respiración acompasada que invita a la calma interior. ✨ Una luz cálida y…" at bounding box center [280, 143] width 111 height 64
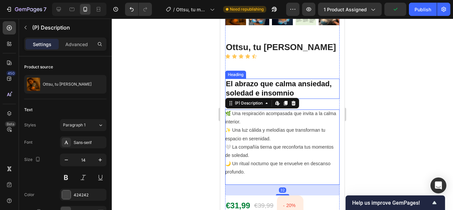
click at [314, 92] on h2 "El abrazo que calma ansiedad, soledad e insomnio" at bounding box center [282, 89] width 114 height 20
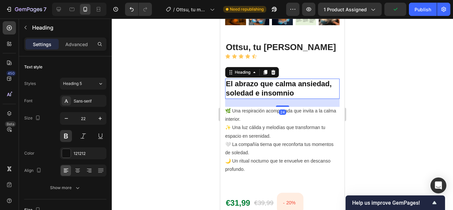
drag, startPoint x: 280, startPoint y: 103, endPoint x: 409, endPoint y: 134, distance: 132.0
click at [280, 105] on div at bounding box center [282, 105] width 13 height 1
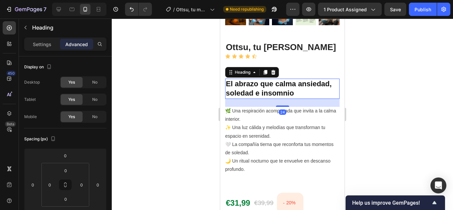
click at [173, 120] on div at bounding box center [282, 114] width 341 height 191
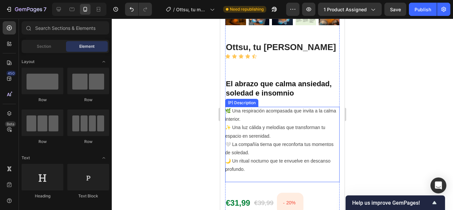
click at [272, 173] on div "🌿 Una respiración acompasada que invita a la calma interior. ✨ Una luz cálida y…" at bounding box center [282, 144] width 114 height 75
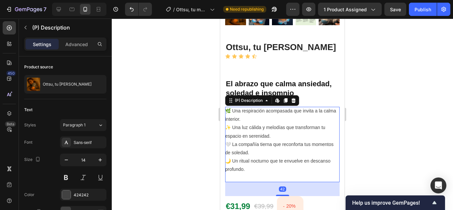
click at [282, 194] on div at bounding box center [282, 194] width 13 height 1
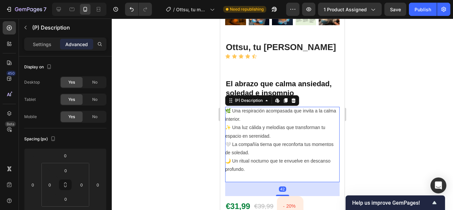
click at [189, 180] on div at bounding box center [282, 114] width 341 height 191
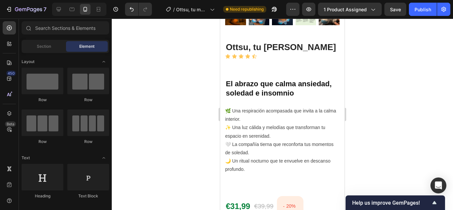
click at [181, 156] on div at bounding box center [282, 114] width 341 height 191
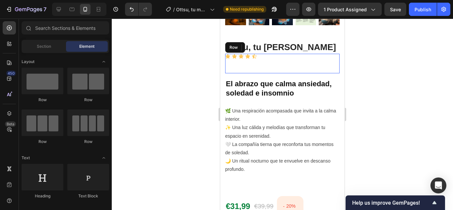
click at [257, 65] on div "Icon Icon Icon Icon Icon Icon List" at bounding box center [282, 64] width 114 height 20
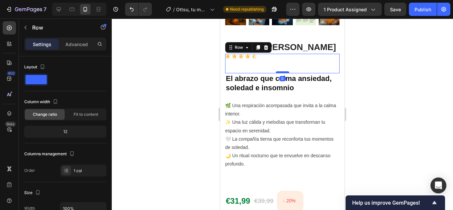
drag, startPoint x: 279, startPoint y: 72, endPoint x: 279, endPoint y: 66, distance: 6.0
click at [279, 71] on div at bounding box center [282, 72] width 13 height 2
click at [273, 59] on div "Icon Icon Icon Icon Icon Icon List" at bounding box center [282, 64] width 114 height 20
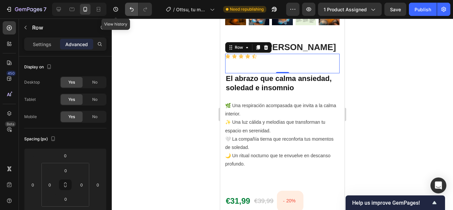
click at [133, 13] on button "Undo/Redo" at bounding box center [131, 9] width 13 height 13
click at [133, 10] on icon "Undo/Redo" at bounding box center [131, 9] width 7 height 7
click at [158, 75] on div at bounding box center [282, 114] width 341 height 191
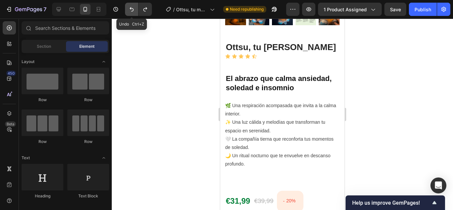
click at [128, 9] on icon "Undo/Redo" at bounding box center [131, 9] width 7 height 7
click at [129, 7] on icon "Undo/Redo" at bounding box center [131, 9] width 7 height 7
click at [143, 76] on div at bounding box center [282, 114] width 341 height 191
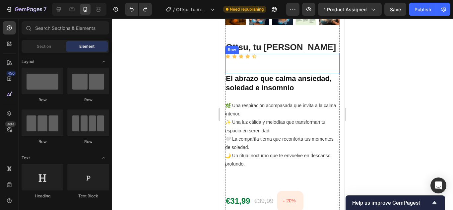
click at [265, 54] on div "Icon Icon Icon Icon Icon Icon List" at bounding box center [282, 64] width 114 height 20
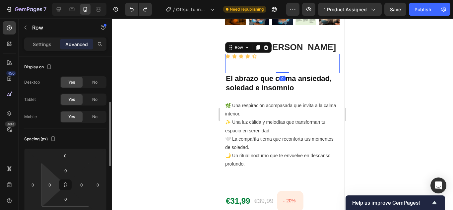
scroll to position [33, 0]
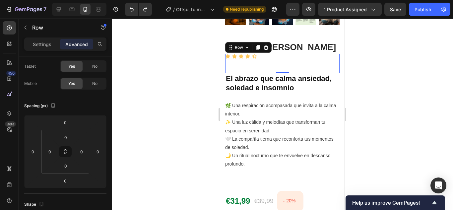
click at [265, 54] on div "Icon Icon Icon Icon Icon" at bounding box center [282, 56] width 114 height 5
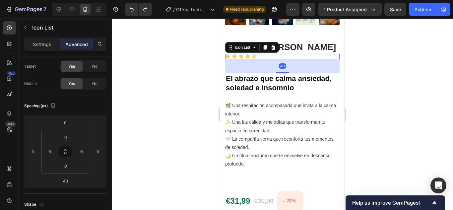
scroll to position [0, 0]
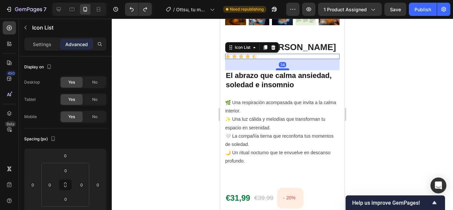
drag, startPoint x: 281, startPoint y: 66, endPoint x: 279, endPoint y: 63, distance: 3.6
click at [279, 68] on div at bounding box center [282, 69] width 13 height 2
type input "34"
click at [145, 84] on div at bounding box center [282, 114] width 341 height 191
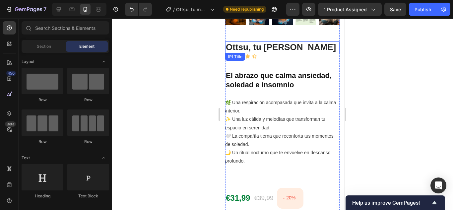
click at [285, 43] on h2 "Ottsu, tu [PERSON_NAME]" at bounding box center [282, 47] width 114 height 12
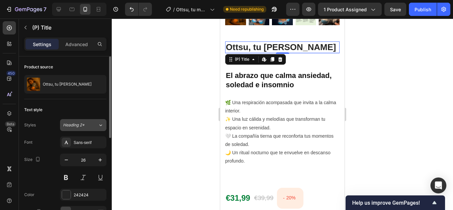
click at [101, 122] on icon at bounding box center [101, 125] width 6 height 7
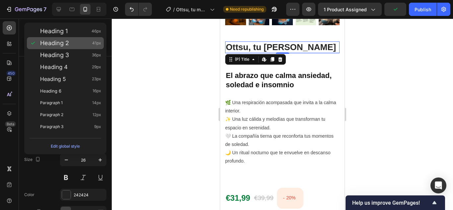
click at [72, 41] on div "Heading 2 41px" at bounding box center [70, 43] width 61 height 7
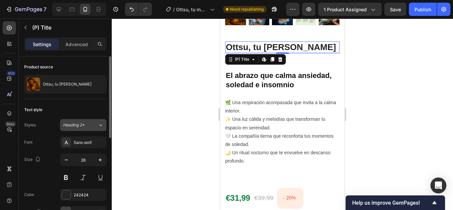
click at [98, 126] on icon at bounding box center [101, 125] width 6 height 7
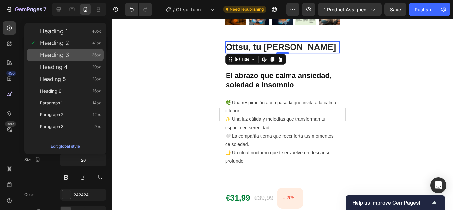
click at [83, 53] on div "Heading 3 36px" at bounding box center [70, 55] width 61 height 7
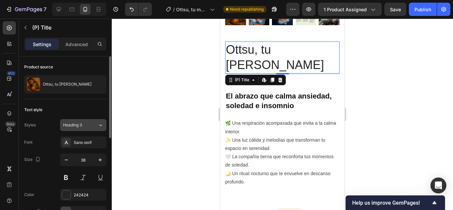
click at [100, 125] on icon at bounding box center [100, 125] width 3 height 2
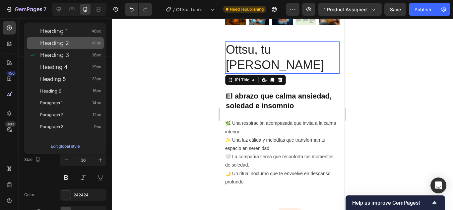
click at [79, 44] on div "Heading 2 41px" at bounding box center [70, 43] width 61 height 7
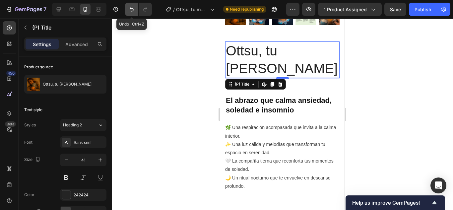
click at [132, 7] on icon "Undo/Redo" at bounding box center [131, 9] width 7 height 7
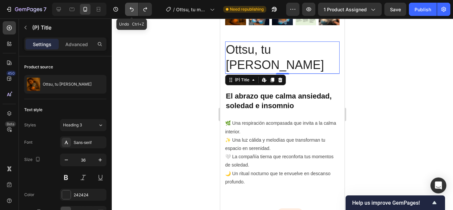
click at [132, 7] on icon "Undo/Redo" at bounding box center [131, 9] width 7 height 7
type input "26"
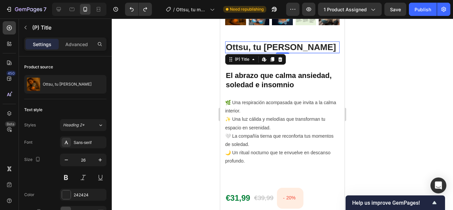
click at [169, 92] on div at bounding box center [282, 114] width 341 height 191
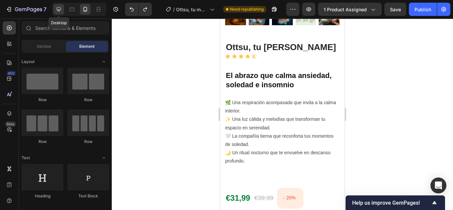
click at [58, 8] on icon at bounding box center [58, 9] width 7 height 7
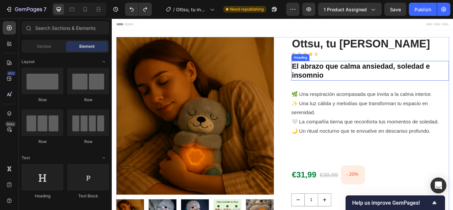
click at [378, 80] on h2 "El abrazo que calma ansiedad, soledad e insomnio" at bounding box center [413, 79] width 184 height 23
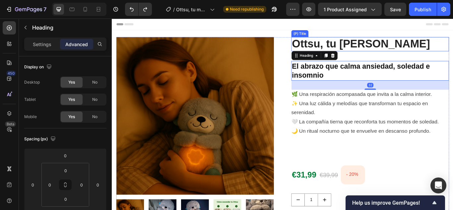
click at [393, 54] on h2 "Ottsu, tu [PERSON_NAME]" at bounding box center [413, 48] width 184 height 17
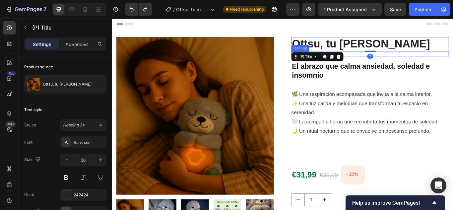
click at [392, 62] on div "Icon Icon Icon Icon Icon" at bounding box center [413, 59] width 184 height 5
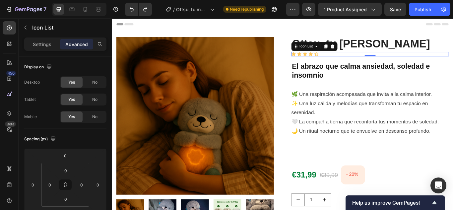
click at [403, 74] on h2 "El abrazo que calma ansiedad, soledad e insomnio" at bounding box center [413, 79] width 184 height 23
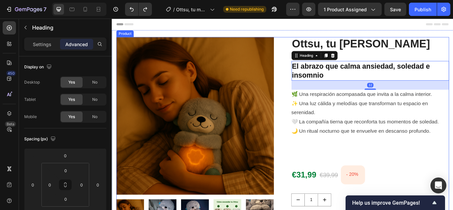
click at [411, 64] on div "Ottsu, tu [PERSON_NAME] (P) Title Icon Icon Icon Icon Icon Icon List Row El abr…" at bounding box center [413, 184] width 184 height 289
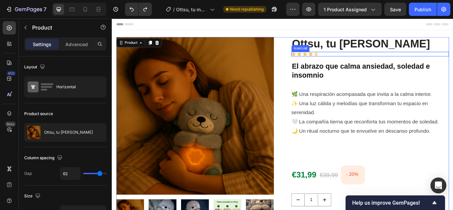
click at [407, 58] on div "Icon Icon Icon Icon Icon" at bounding box center [413, 59] width 184 height 5
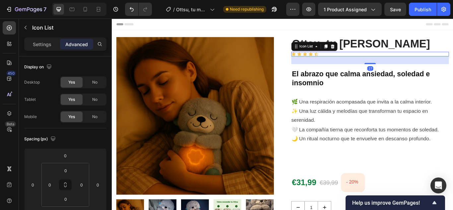
drag, startPoint x: 409, startPoint y: 62, endPoint x: 410, endPoint y: 71, distance: 9.0
click at [410, 71] on div at bounding box center [412, 70] width 13 height 1
type input "27"
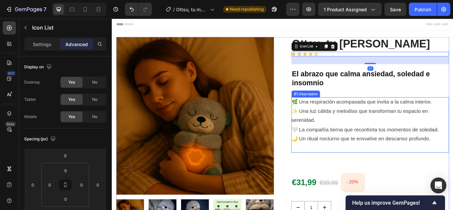
click at [395, 134] on div "🌿 Una respiración acompasada que invita a la calma interior. ✨ Una luz cálida y…" at bounding box center [413, 142] width 184 height 64
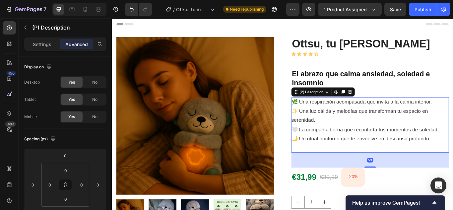
drag, startPoint x: 409, startPoint y: 196, endPoint x: 409, endPoint y: 190, distance: 6.3
click at [409, 191] on div at bounding box center [412, 191] width 13 height 1
click at [412, 192] on div at bounding box center [412, 192] width 13 height 2
type input "54"
click at [417, 205] on div "€31,99 (P) Price (P) Price €39,99 (P) Price (P) Price - 20% (P) Tag Row" at bounding box center [413, 204] width 184 height 22
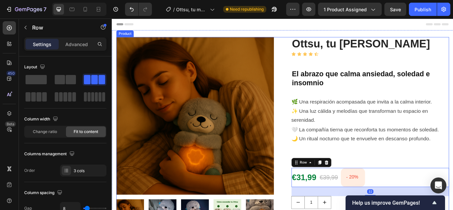
click at [315, 209] on div "Product Images Ottsu, tu [PERSON_NAME] (P) Title Icon Icon Icon Icon Icon Icon …" at bounding box center [311, 186] width 388 height 292
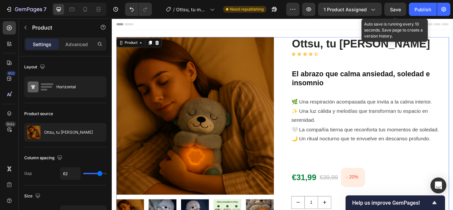
click at [391, 8] on span "Save" at bounding box center [395, 10] width 11 height 6
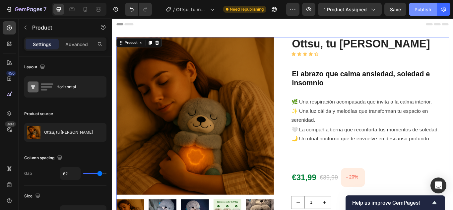
click at [424, 8] on div "Publish" at bounding box center [422, 9] width 17 height 7
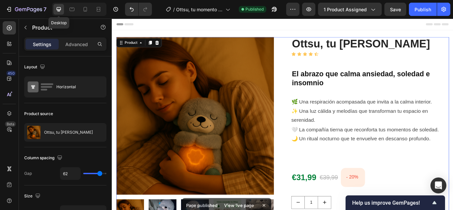
click at [58, 13] on div at bounding box center [58, 9] width 11 height 11
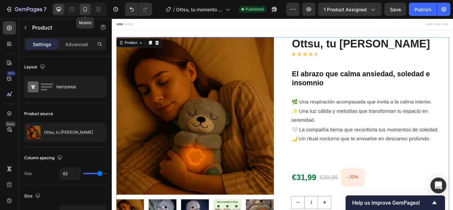
click at [84, 9] on icon at bounding box center [85, 9] width 7 height 7
type input "0"
type input "100%"
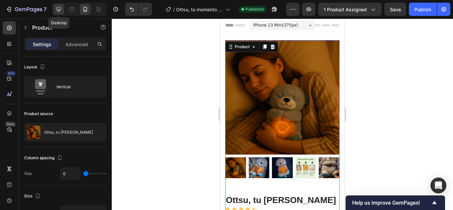
click at [59, 11] on icon at bounding box center [59, 9] width 4 height 4
type input "62"
type input "1200"
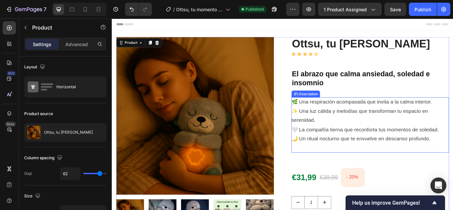
click at [397, 140] on div "🌿 Una respiración acompasada que invita a la calma interior. ✨ Una luz cálida y…" at bounding box center [413, 142] width 184 height 64
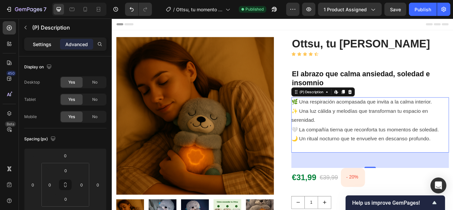
click at [36, 44] on p "Settings" at bounding box center [42, 44] width 19 height 7
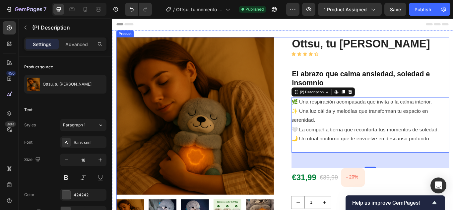
click at [423, 209] on div "Ottsu, tu [PERSON_NAME] (P) Title Icon Icon Icon Icon Icon Icon List Row El abr…" at bounding box center [413, 186] width 184 height 292
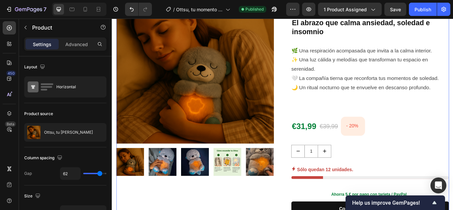
scroll to position [33, 0]
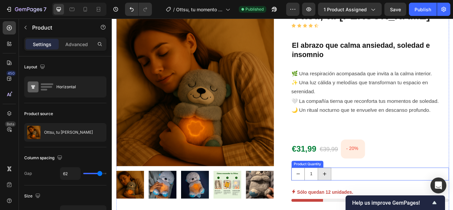
click at [358, 200] on icon "increment" at bounding box center [359, 199] width 7 height 7
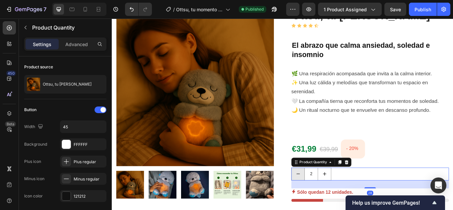
click at [325, 200] on icon "decrement" at bounding box center [328, 199] width 7 height 7
type input "1"
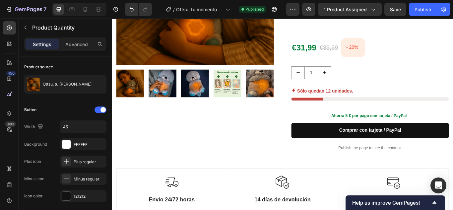
scroll to position [0, 0]
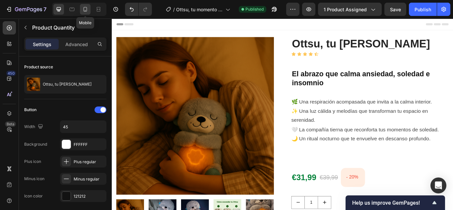
click at [86, 11] on icon at bounding box center [85, 9] width 4 height 5
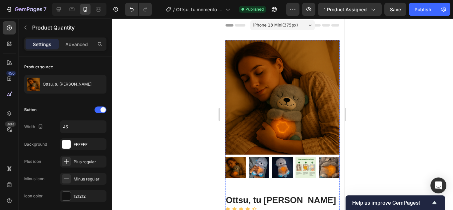
scroll to position [99, 0]
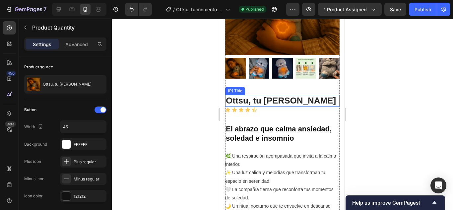
click at [301, 95] on h2 "Ottsu, tu [PERSON_NAME]" at bounding box center [282, 101] width 114 height 12
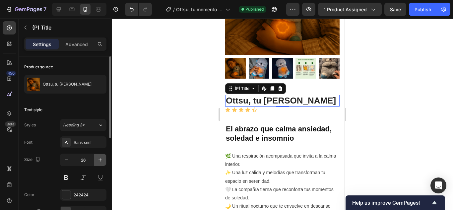
click at [99, 159] on icon "button" at bounding box center [100, 159] width 7 height 7
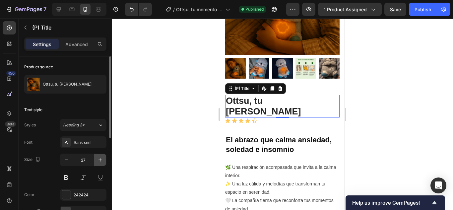
click at [99, 160] on icon "button" at bounding box center [100, 159] width 7 height 7
type input "28"
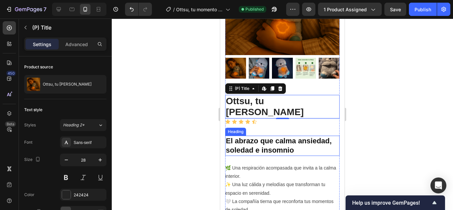
click at [289, 136] on h2 "El abrazo que calma ansiedad, soledad e insomnio" at bounding box center [282, 146] width 114 height 20
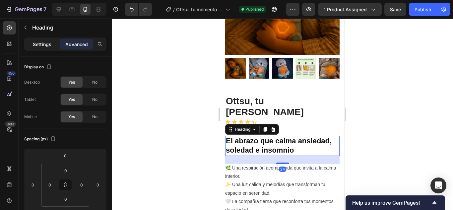
click at [41, 47] on p "Settings" at bounding box center [42, 44] width 19 height 7
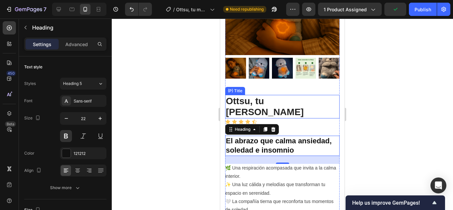
click at [290, 103] on h2 "Ottsu, tu [PERSON_NAME]" at bounding box center [282, 107] width 114 height 24
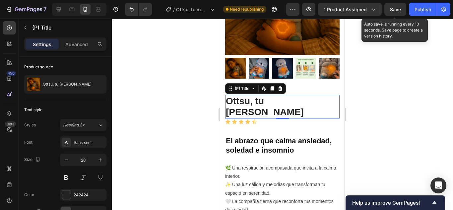
click at [392, 10] on span "Save" at bounding box center [395, 10] width 11 height 6
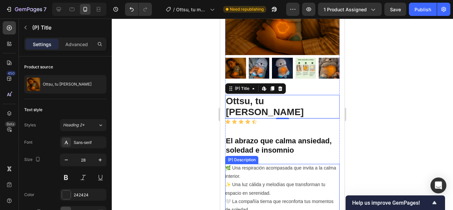
click at [306, 165] on p "🌿 Una respiración acompasada que invita a la calma interior. ✨ Una luz cálida y…" at bounding box center [280, 197] width 111 height 64
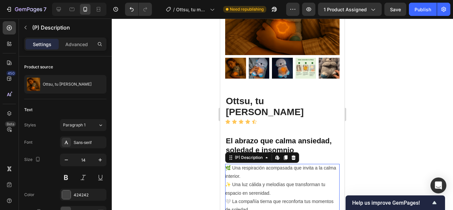
click at [297, 179] on p "🌿 Una respiración acompasada que invita a la calma interior. ✨ Una luz cálida y…" at bounding box center [280, 197] width 111 height 64
click at [257, 177] on p "🌿 Una respiración acompasada que invita a la calma interior. ✨ Una luz cálida y…" at bounding box center [280, 197] width 111 height 64
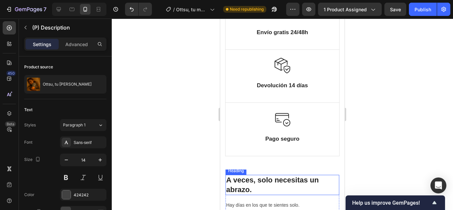
scroll to position [596, 0]
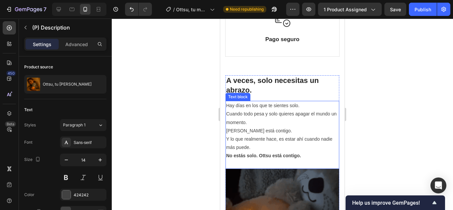
click at [270, 137] on p "Hay días en los que te sientes solo. Cuando todo pesa y solo quieres apagar el …" at bounding box center [282, 126] width 112 height 50
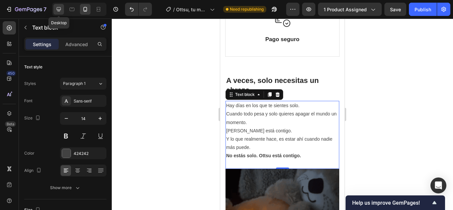
click at [57, 8] on icon at bounding box center [58, 9] width 7 height 7
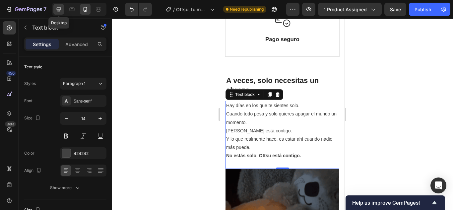
type input "18"
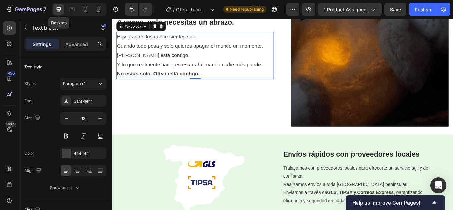
scroll to position [587, 0]
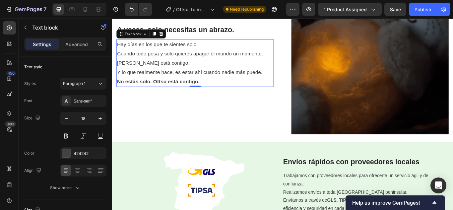
click at [188, 74] on p "Hay días en los que te sientes solo. Cuando todo pesa y solo quieres apagar el …" at bounding box center [209, 64] width 182 height 43
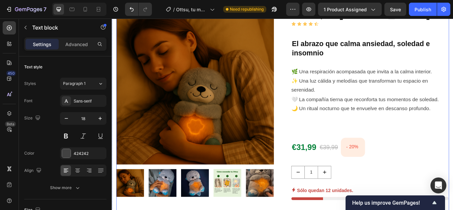
scroll to position [33, 0]
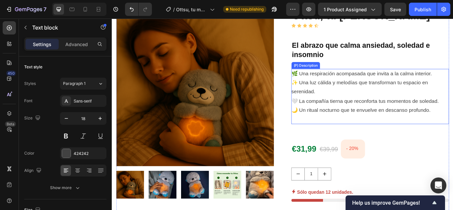
click at [404, 94] on p "🌿 Una respiración acompasada que invita a la calma interior. ✨ Una luz cálida y…" at bounding box center [407, 104] width 172 height 50
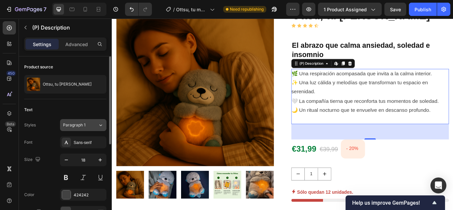
click at [99, 127] on icon at bounding box center [101, 125] width 6 height 7
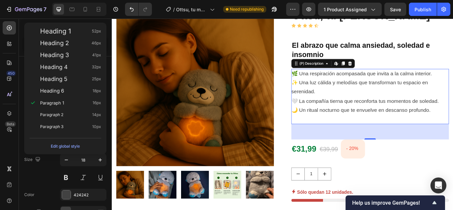
click at [452, 117] on p "🌿 Una respiración acompasada que invita a la calma interior. ✨ Una luz cálida y…" at bounding box center [407, 104] width 172 height 50
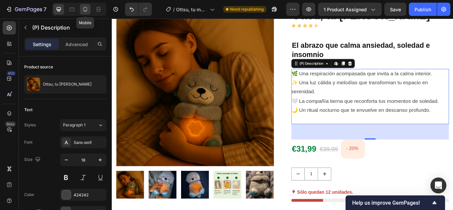
click at [86, 10] on icon at bounding box center [85, 9] width 4 height 5
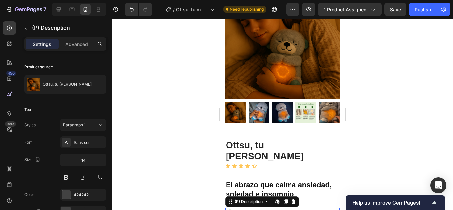
scroll to position [215, 0]
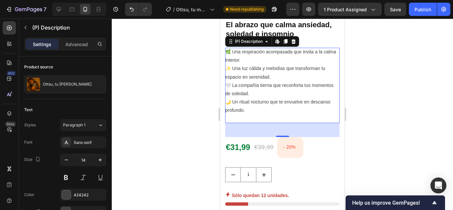
click at [279, 88] on div "🌿 Una respiración acompasada que invita a la calma interior. ✨ Una luz cálida y…" at bounding box center [282, 85] width 114 height 75
click at [100, 122] on icon at bounding box center [101, 125] width 6 height 7
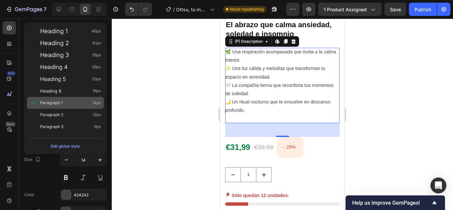
click at [91, 102] on div "Paragraph 1 14px" at bounding box center [70, 102] width 61 height 7
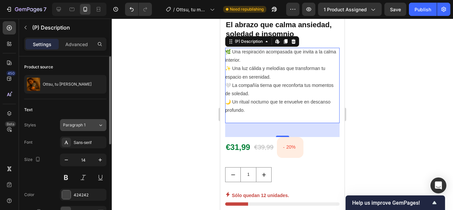
click at [99, 126] on icon at bounding box center [101, 125] width 6 height 7
click at [102, 161] on icon "button" at bounding box center [100, 159] width 7 height 7
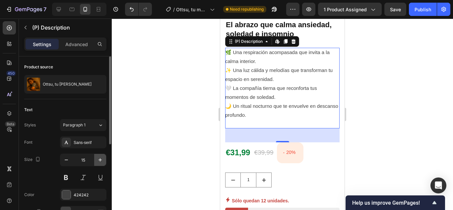
click at [102, 161] on icon "button" at bounding box center [100, 159] width 7 height 7
type input "16"
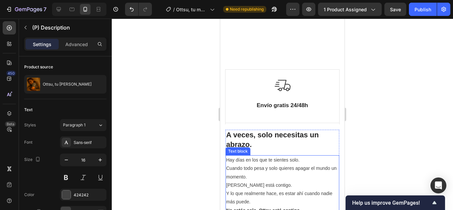
scroll to position [480, 0]
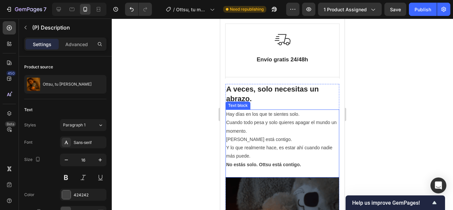
click at [267, 134] on div "Image Pago seguro Text Block Row" at bounding box center [282, 156] width 114 height 53
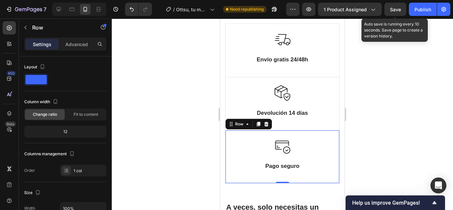
click at [397, 11] on span "Save" at bounding box center [395, 10] width 11 height 6
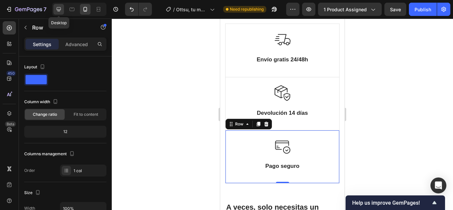
click at [59, 13] on div at bounding box center [58, 9] width 11 height 11
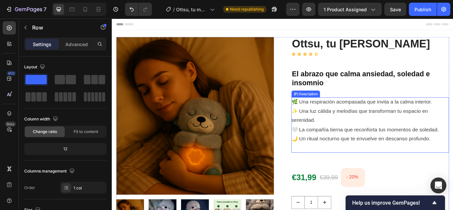
click at [358, 148] on p "🌿 Una respiración acompasada que invita a la calma interior. ✨ Una luz cálida y…" at bounding box center [407, 137] width 172 height 50
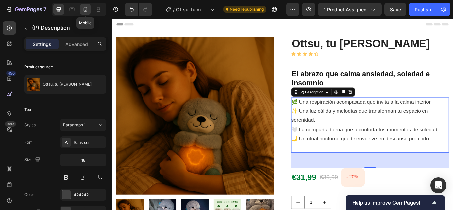
click at [85, 9] on icon at bounding box center [85, 9] width 7 height 7
type input "16"
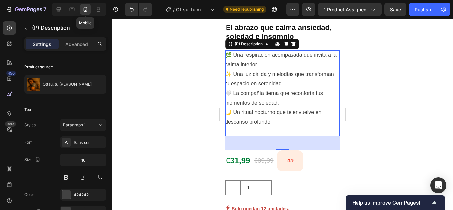
scroll to position [215, 0]
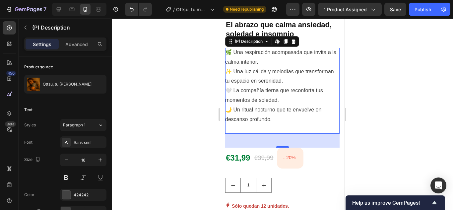
click at [295, 73] on div "🌿 Una respiración acompasada que invita a la calma interior. ✨ Una luz cálida y…" at bounding box center [282, 91] width 114 height 86
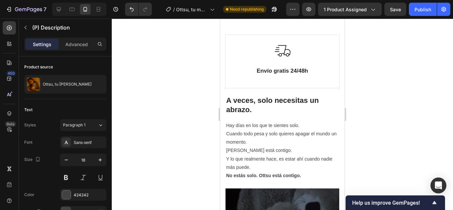
scroll to position [480, 0]
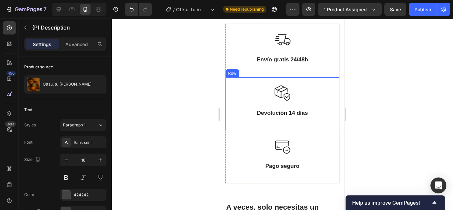
click at [272, 128] on div "Image Devolución 14 días Text Block Row" at bounding box center [282, 103] width 114 height 53
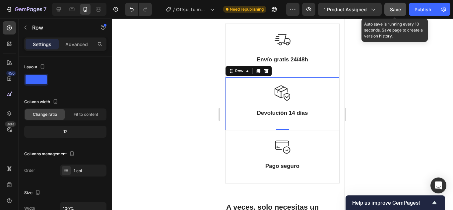
click at [394, 14] on button "Save" at bounding box center [395, 9] width 22 height 13
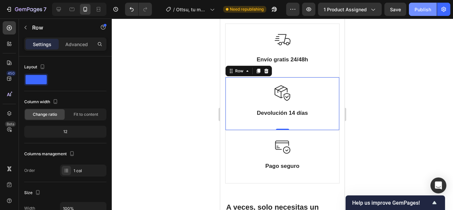
click at [422, 13] on button "Publish" at bounding box center [423, 9] width 28 height 13
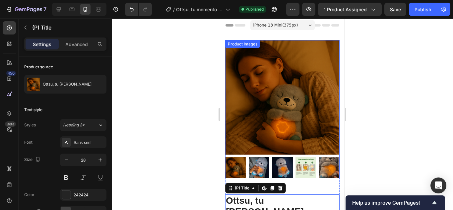
scroll to position [166, 0]
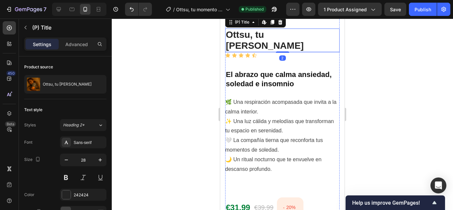
click at [291, 125] on div "🌿 Una respiración acompasada que invita a la calma interior. ✨ Una luz cálida y…" at bounding box center [282, 140] width 114 height 86
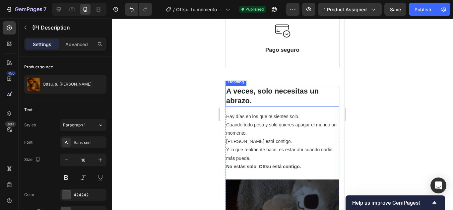
scroll to position [630, 0]
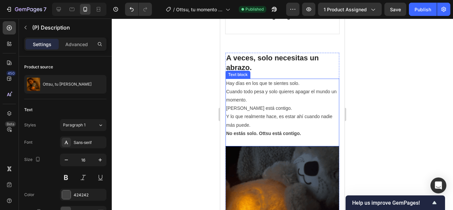
click at [277, 103] on p "Hay días en los que te sientes solo. Cuando todo pesa y solo quieres apagar el …" at bounding box center [282, 104] width 112 height 50
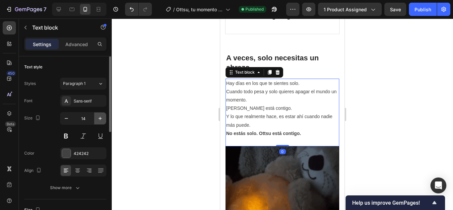
click at [100, 118] on icon "button" at bounding box center [99, 118] width 3 height 3
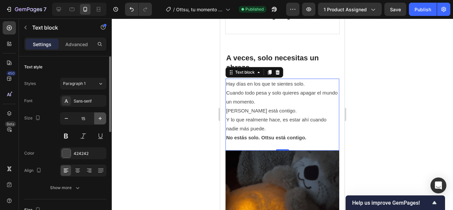
click at [100, 118] on icon "button" at bounding box center [99, 118] width 3 height 3
type input "16"
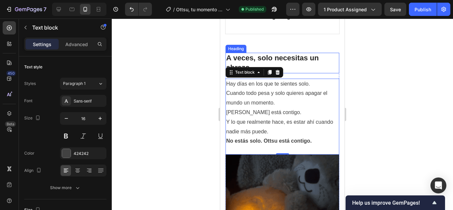
click at [296, 61] on h2 "A veces, solo necesitas un abrazo." at bounding box center [282, 63] width 114 height 20
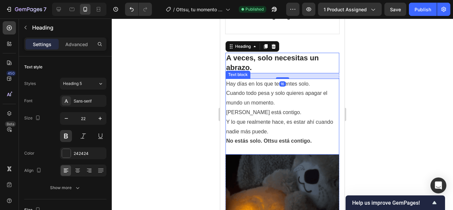
click at [300, 110] on p "Hay días en los que te sientes solo. Cuando todo pesa y solo quieres apagar el …" at bounding box center [282, 107] width 112 height 57
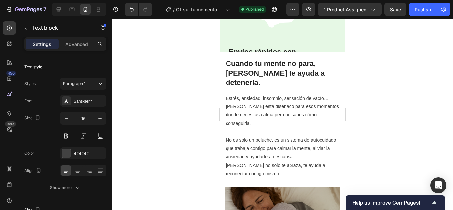
scroll to position [928, 0]
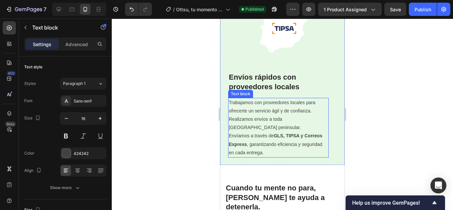
click at [272, 125] on p "Realizamos envíos a toda [GEOGRAPHIC_DATA] peninsular. Envíamos a través de GLS…" at bounding box center [278, 136] width 99 height 42
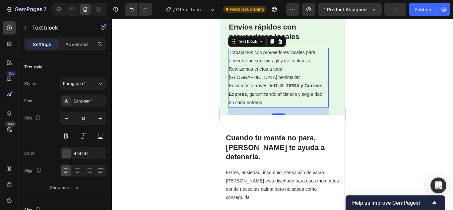
scroll to position [1027, 0]
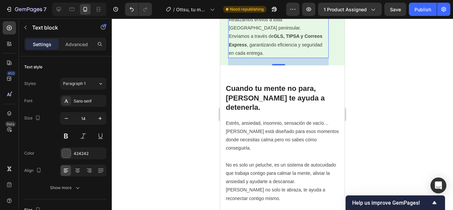
click at [293, 124] on p "Estrés, ansiedad, insomnio, sensación de vacío… [PERSON_NAME] está diseñado par…" at bounding box center [282, 135] width 113 height 33
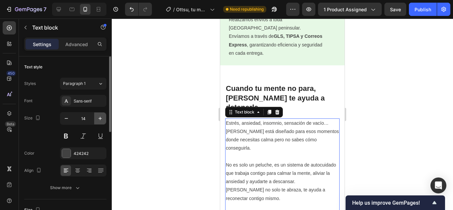
click at [101, 117] on icon "button" at bounding box center [100, 118] width 7 height 7
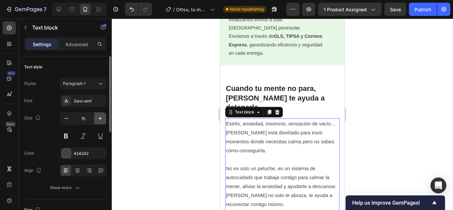
click at [101, 117] on icon "button" at bounding box center [100, 118] width 7 height 7
type input "16"
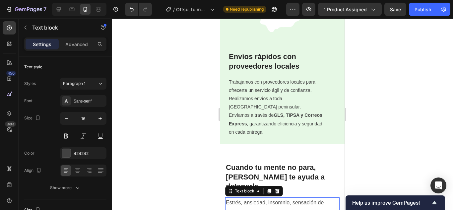
scroll to position [928, 0]
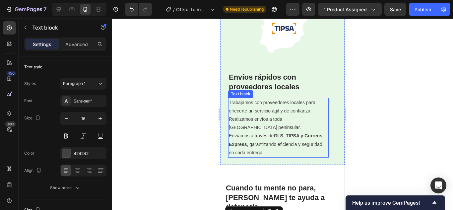
click at [303, 124] on p "Realizamos envíos a toda [GEOGRAPHIC_DATA] peninsular. Envíamos a través de GLS…" at bounding box center [278, 136] width 99 height 42
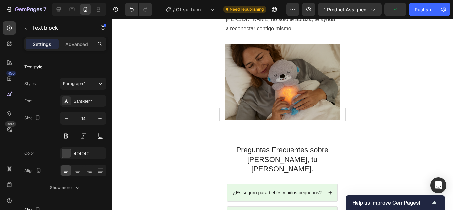
scroll to position [1292, 0]
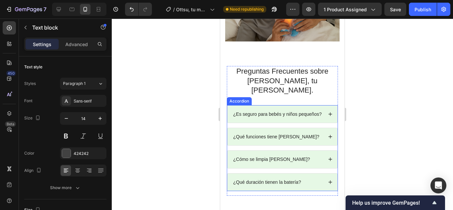
click at [321, 105] on div "¿Es seguro para bebés y niños pequeños?" at bounding box center [282, 113] width 110 height 17
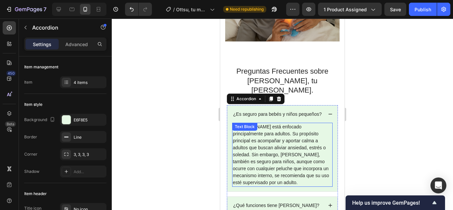
click at [299, 130] on p "[PERSON_NAME] está enfocado principalmente para adultos. Su propósito principal…" at bounding box center [282, 154] width 99 height 63
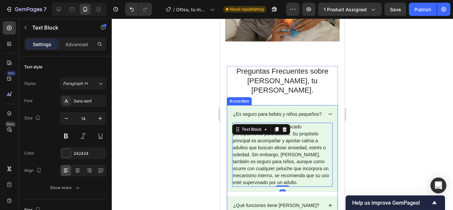
click at [328, 112] on icon at bounding box center [330, 114] width 5 height 5
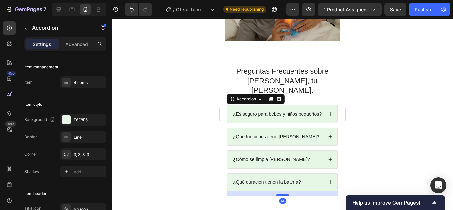
click at [276, 111] on p "¿Es seguro para bebés y niños pequeños?" at bounding box center [277, 114] width 88 height 6
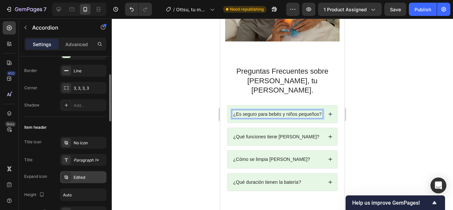
scroll to position [133, 0]
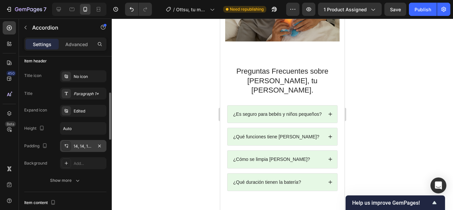
click at [86, 147] on div "14, 14, 14, 14" at bounding box center [83, 146] width 19 height 6
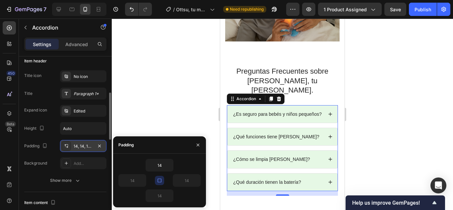
click at [86, 147] on div "14, 14, 14, 14" at bounding box center [83, 146] width 19 height 6
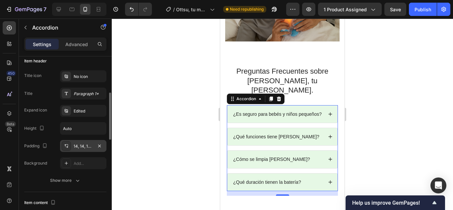
scroll to position [166, 0]
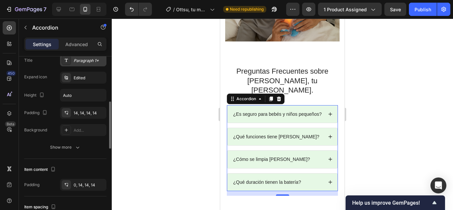
click at [88, 63] on div "Paragraph 1*" at bounding box center [89, 61] width 31 height 6
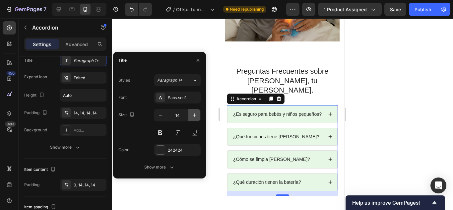
click at [195, 115] on icon "button" at bounding box center [194, 114] width 3 height 3
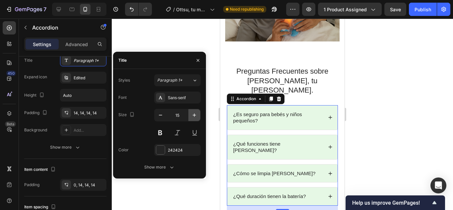
click at [194, 115] on icon "button" at bounding box center [194, 115] width 7 height 7
type input "16"
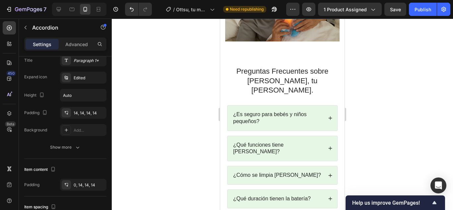
click at [172, 148] on div at bounding box center [282, 114] width 341 height 191
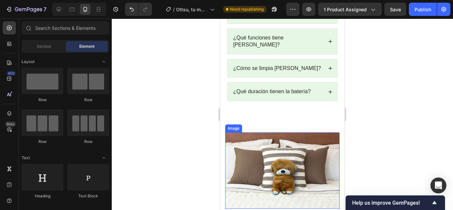
scroll to position [1458, 0]
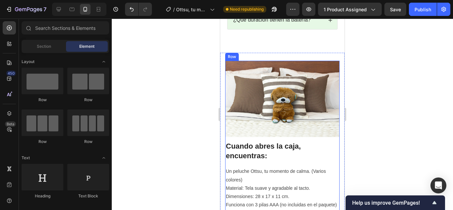
click at [284, 184] on p "Material: Tela suave y agradable al tacto." at bounding box center [282, 188] width 113 height 8
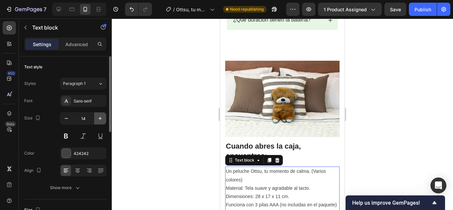
click at [99, 119] on icon "button" at bounding box center [100, 118] width 7 height 7
type input "16"
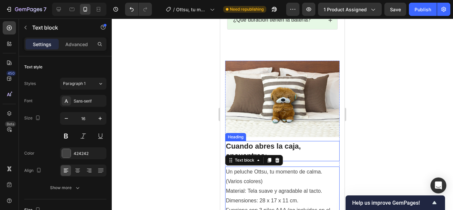
click at [288, 141] on h2 "Cuando abres la caja, encuentras:" at bounding box center [282, 151] width 114 height 20
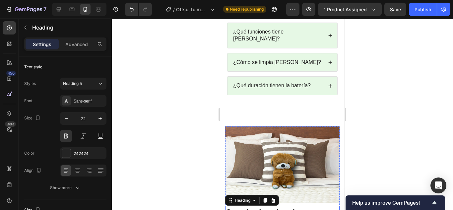
scroll to position [1401, 0]
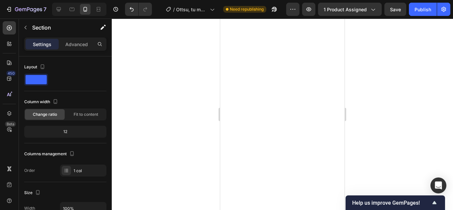
click at [166, 162] on div at bounding box center [282, 114] width 341 height 191
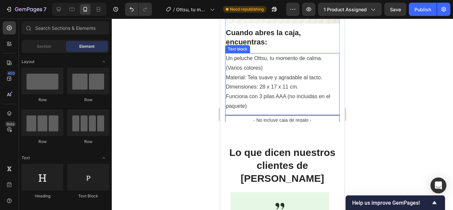
scroll to position [1557, 0]
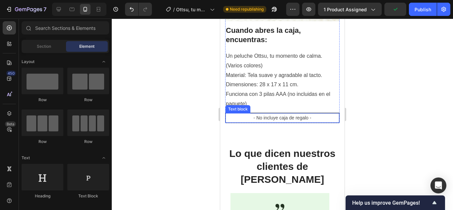
click at [295, 115] on p "- No incluye caja de regalo -" at bounding box center [282, 118] width 112 height 8
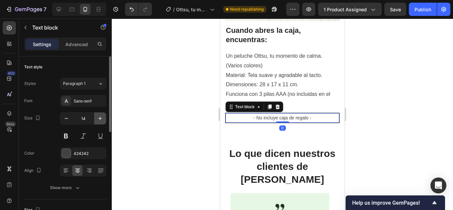
click at [100, 118] on icon "button" at bounding box center [99, 118] width 3 height 3
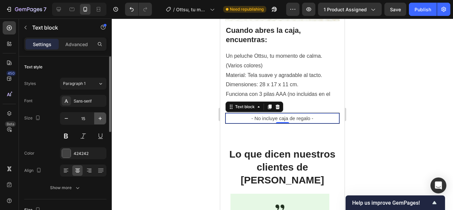
click at [100, 118] on icon "button" at bounding box center [99, 118] width 3 height 3
type input "16"
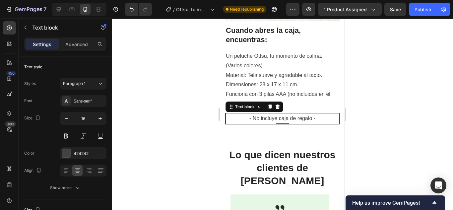
click at [144, 136] on div at bounding box center [282, 114] width 341 height 191
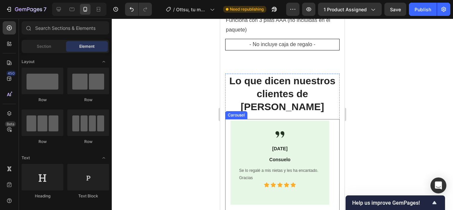
scroll to position [1657, 0]
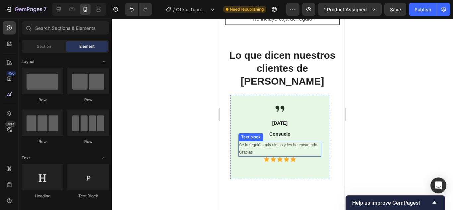
click at [300, 141] on p "Se lo regalé a mis nietas y les ha encantado. Gracias" at bounding box center [280, 148] width 82 height 14
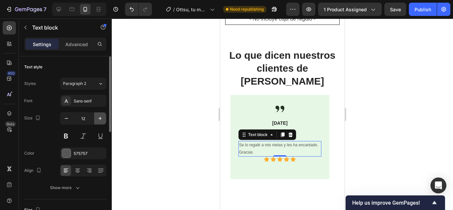
click at [100, 119] on icon "button" at bounding box center [99, 118] width 3 height 3
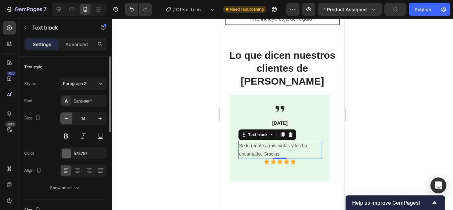
click at [69, 117] on icon "button" at bounding box center [66, 118] width 7 height 7
click at [68, 117] on icon "button" at bounding box center [66, 118] width 7 height 7
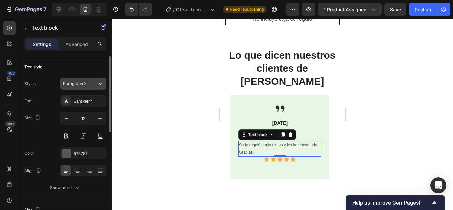
click at [103, 86] on icon at bounding box center [101, 83] width 6 height 7
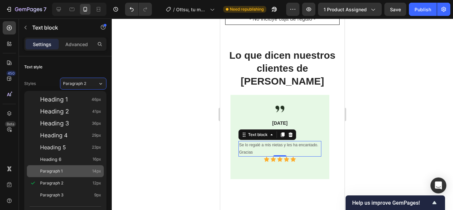
click at [57, 171] on span "Paragraph 1" at bounding box center [51, 171] width 23 height 7
type input "14"
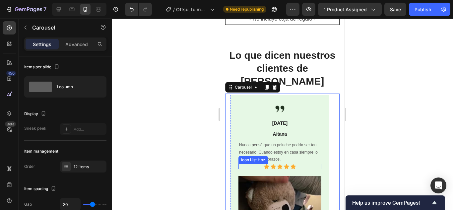
click at [266, 157] on div "Icon List Hoz" at bounding box center [253, 160] width 27 height 6
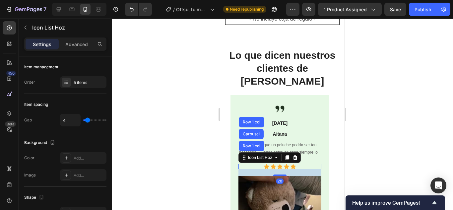
click at [310, 141] on p "Nunca pensé que un peluche podría ser tan necesario. Cuando estoy en casa siemp…" at bounding box center [280, 152] width 82 height 22
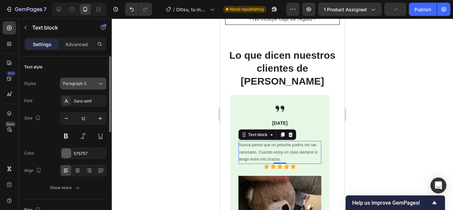
click at [101, 83] on icon at bounding box center [101, 83] width 6 height 7
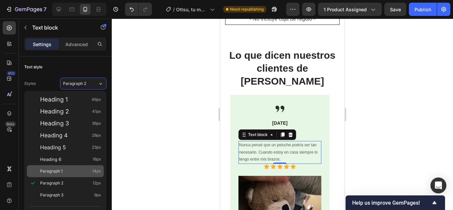
click at [59, 173] on span "Paragraph 1" at bounding box center [51, 171] width 23 height 7
type input "14"
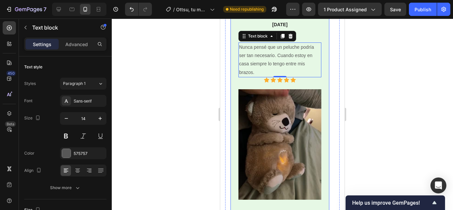
scroll to position [1756, 0]
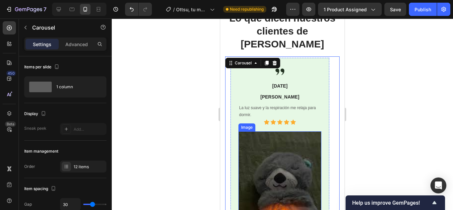
scroll to position [1690, 0]
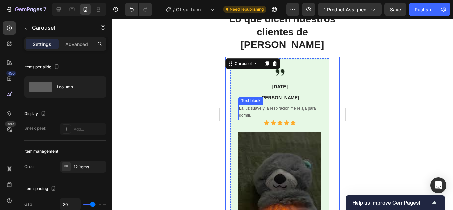
click at [280, 105] on p "La luz suave y la respiración me relaja para dormir." at bounding box center [280, 112] width 82 height 14
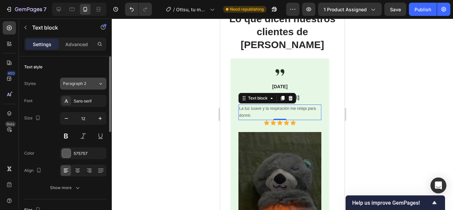
click at [99, 84] on icon at bounding box center [101, 83] width 6 height 7
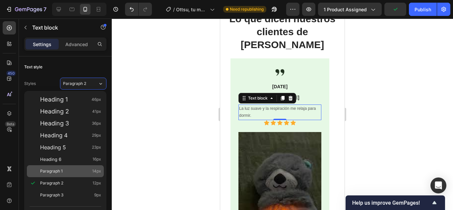
click at [64, 174] on div "Paragraph 1 14px" at bounding box center [70, 171] width 61 height 7
type input "14"
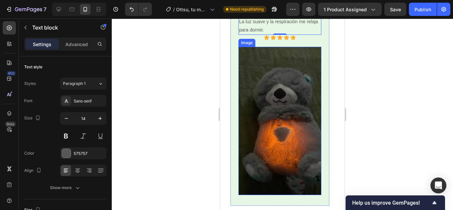
scroll to position [1789, 0]
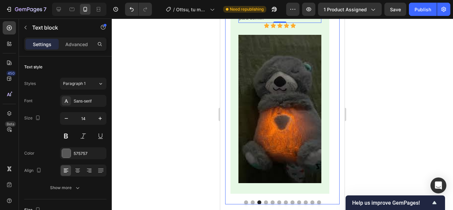
click at [264, 200] on button "Dot" at bounding box center [266, 202] width 4 height 4
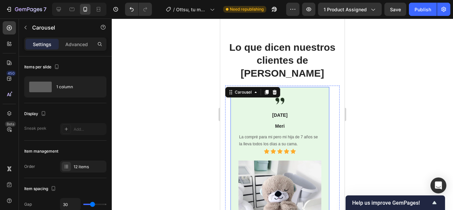
scroll to position [1657, 0]
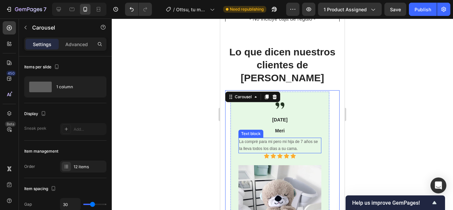
click at [300, 138] on p "La compré para mi pero mi hija de 7 años se la lleva todos los días a su cama." at bounding box center [280, 145] width 82 height 14
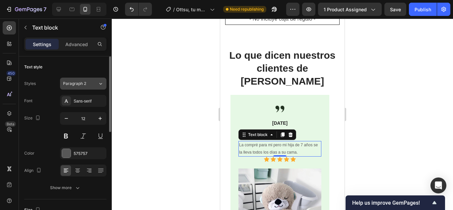
click at [100, 83] on icon at bounding box center [101, 83] width 6 height 7
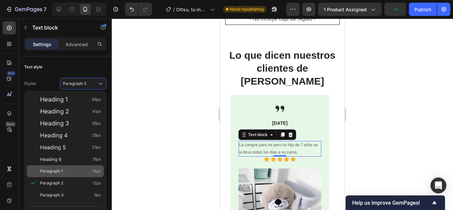
click at [60, 170] on span "Paragraph 1" at bounding box center [51, 171] width 23 height 7
type input "14"
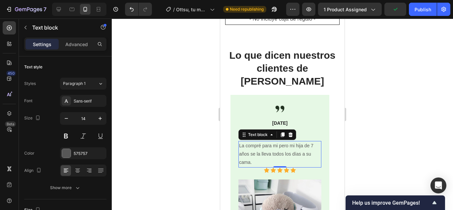
click at [156, 166] on div at bounding box center [282, 114] width 341 height 191
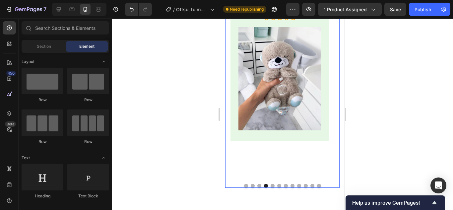
scroll to position [1822, 0]
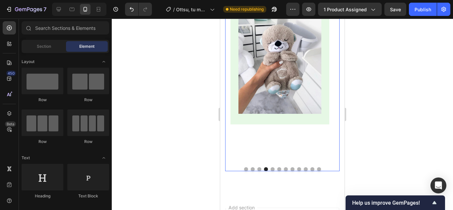
click at [270, 167] on button "Dot" at bounding box center [272, 169] width 4 height 4
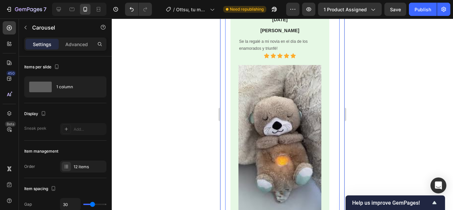
scroll to position [1756, 0]
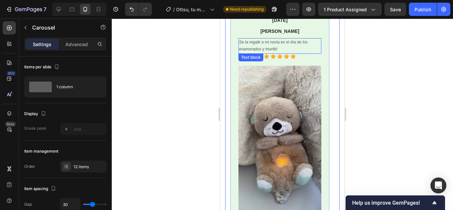
click at [283, 39] on p "Se la regalé a mi novia en el día de los enamorados y triunfé!" at bounding box center [280, 46] width 82 height 14
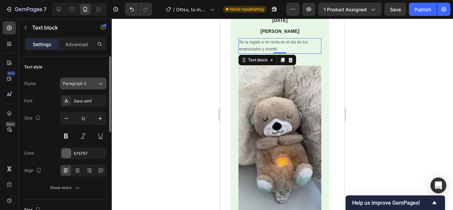
click at [103, 86] on icon at bounding box center [101, 83] width 6 height 7
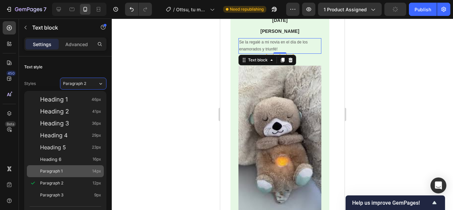
click at [58, 173] on span "Paragraph 1" at bounding box center [51, 171] width 23 height 7
type input "14"
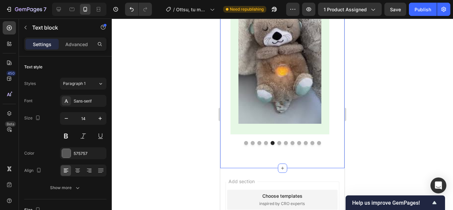
scroll to position [1889, 0]
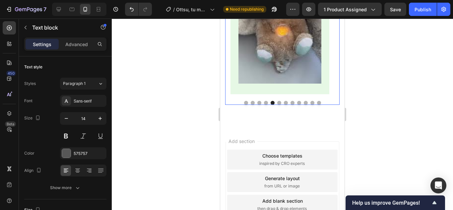
click at [277, 101] on button "Dot" at bounding box center [279, 103] width 4 height 4
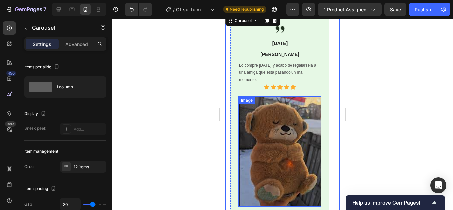
scroll to position [1723, 0]
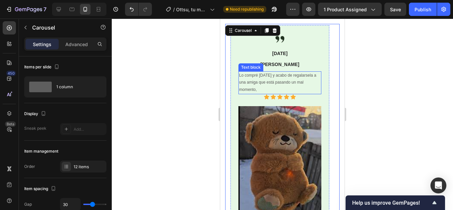
click at [289, 72] on p "Lo compré [DATE] y acabo de regalarsela a una amiga que está pasando un mal mom…" at bounding box center [280, 83] width 82 height 22
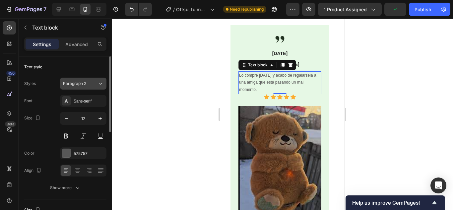
click at [99, 83] on icon at bounding box center [101, 83] width 6 height 7
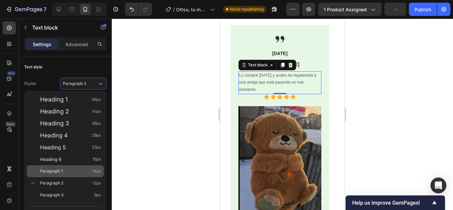
click at [57, 170] on span "Paragraph 1" at bounding box center [51, 171] width 23 height 7
type input "14"
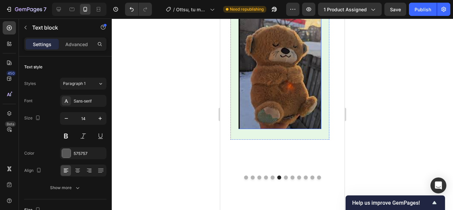
scroll to position [1855, 0]
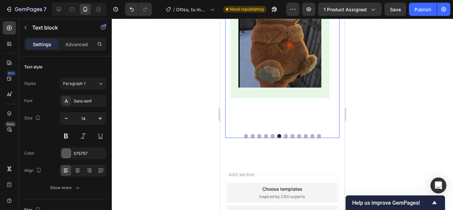
click at [284, 134] on button "Dot" at bounding box center [286, 136] width 4 height 4
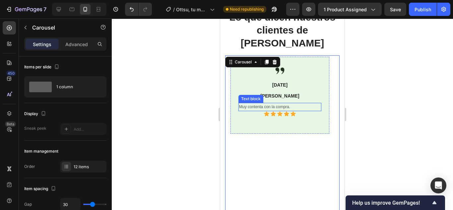
scroll to position [1657, 0]
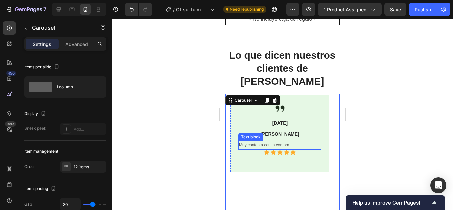
click at [288, 141] on p "Muy contenta con la compra." at bounding box center [280, 144] width 82 height 7
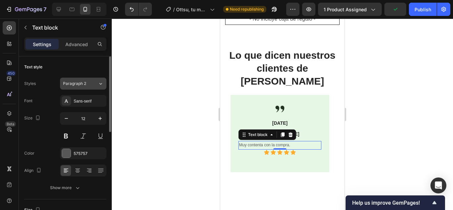
click at [98, 82] on icon at bounding box center [101, 83] width 6 height 7
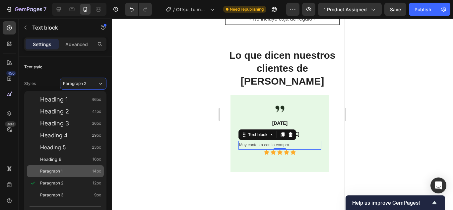
click at [65, 169] on div "Paragraph 1 14px" at bounding box center [70, 171] width 61 height 7
type input "14"
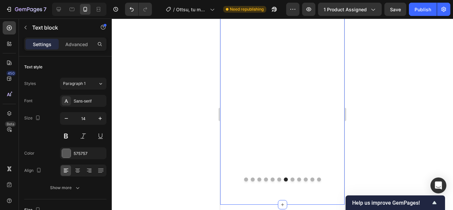
scroll to position [1889, 0]
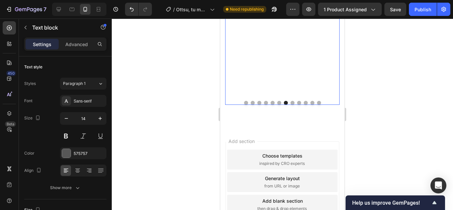
click at [291, 101] on button "Dot" at bounding box center [292, 103] width 4 height 4
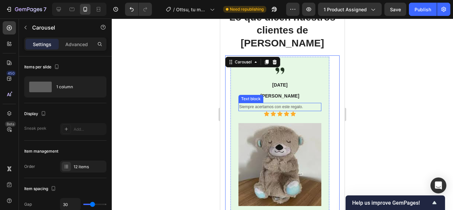
scroll to position [1690, 0]
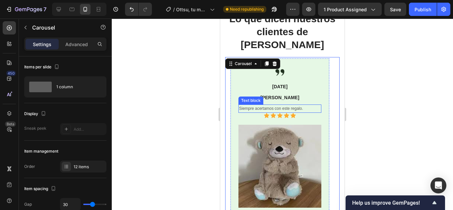
click at [295, 105] on p "Siempre acertamos con este regalo." at bounding box center [280, 108] width 82 height 7
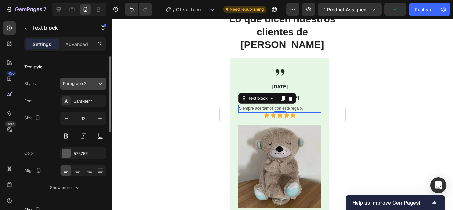
click at [98, 82] on icon at bounding box center [101, 83] width 6 height 7
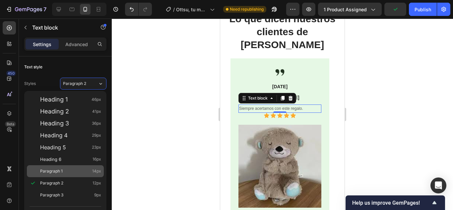
click at [59, 170] on span "Paragraph 1" at bounding box center [51, 171] width 23 height 7
type input "14"
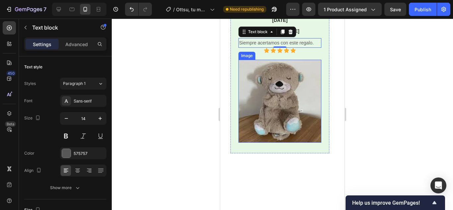
scroll to position [1855, 0]
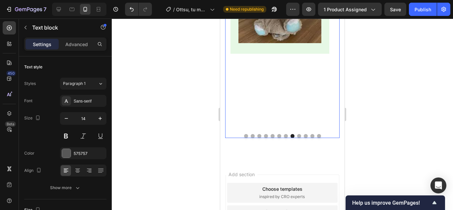
click at [298, 134] on button "Dot" at bounding box center [299, 136] width 4 height 4
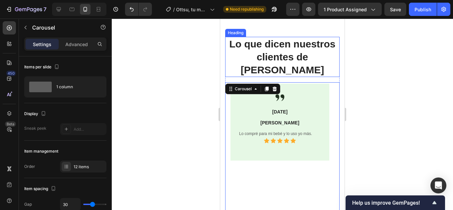
scroll to position [1624, 0]
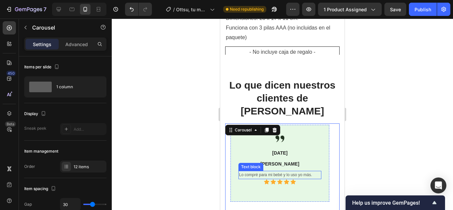
click at [304, 171] on p "Lo compré para mi bebé y lo uso yo más." at bounding box center [280, 174] width 82 height 7
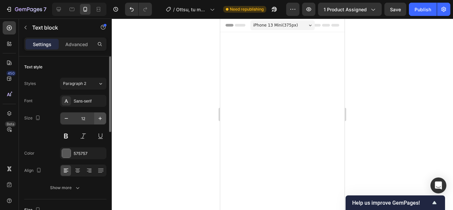
scroll to position [1624, 0]
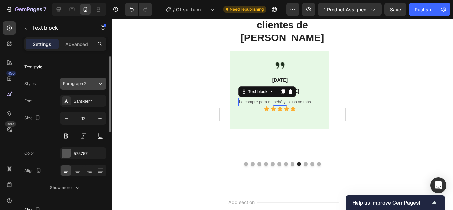
click at [98, 85] on icon at bounding box center [101, 83] width 6 height 7
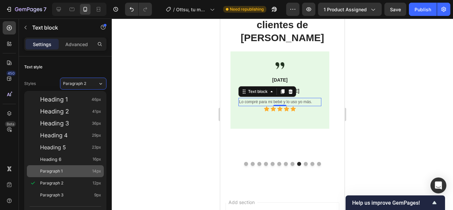
click at [62, 169] on span "Paragraph 1" at bounding box center [51, 171] width 23 height 7
type input "14"
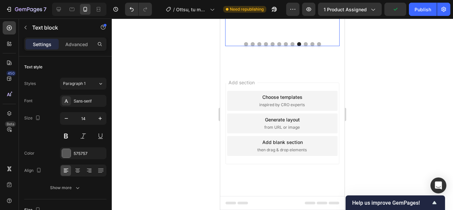
scroll to position [1889, 0]
click at [304, 46] on button "Dot" at bounding box center [306, 44] width 4 height 4
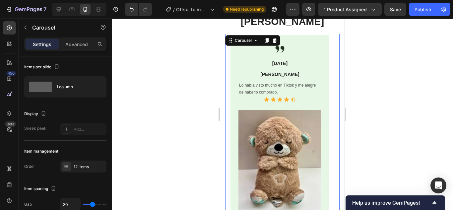
scroll to position [1690, 0]
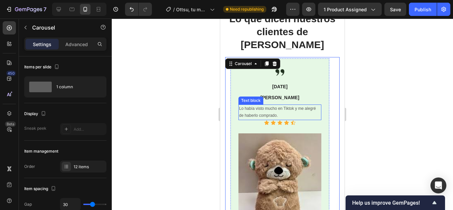
click at [285, 105] on p "Lo había visto mucho en Tiktok y me alegré de haberlo comprado." at bounding box center [280, 112] width 82 height 14
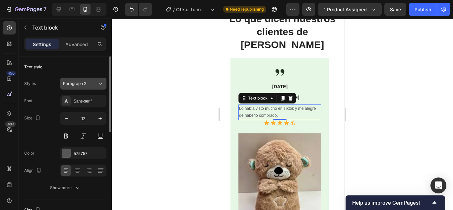
click at [100, 82] on icon at bounding box center [101, 83] width 6 height 7
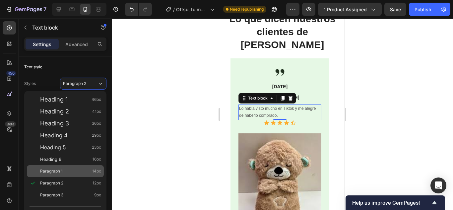
click at [63, 171] on div "Paragraph 1 14px" at bounding box center [70, 171] width 61 height 7
type input "14"
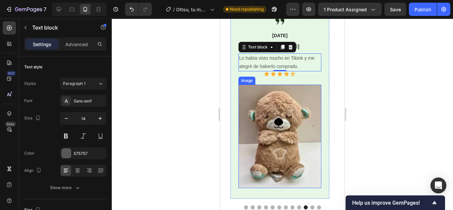
scroll to position [1822, 0]
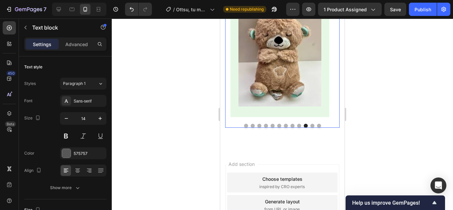
click at [310, 128] on button "Dot" at bounding box center [312, 126] width 4 height 4
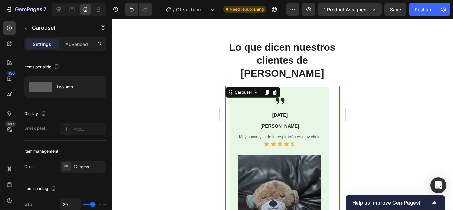
scroll to position [1657, 0]
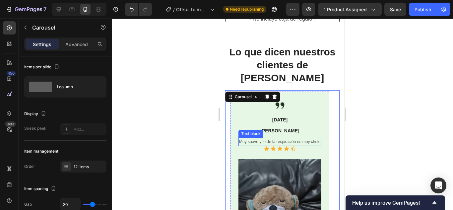
click at [297, 138] on p "Muy suave y lo de la respiración es muy chulo" at bounding box center [280, 141] width 82 height 7
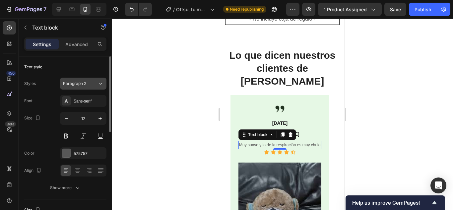
click at [98, 81] on icon at bounding box center [101, 83] width 6 height 7
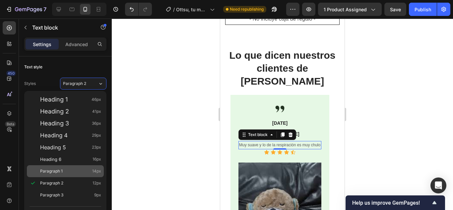
click at [59, 171] on span "Paragraph 1" at bounding box center [51, 171] width 23 height 7
type input "14"
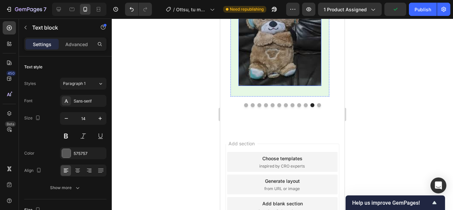
scroll to position [1855, 0]
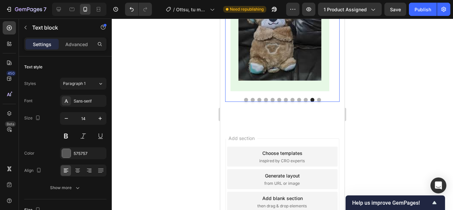
click at [317, 102] on button "Dot" at bounding box center [319, 100] width 4 height 4
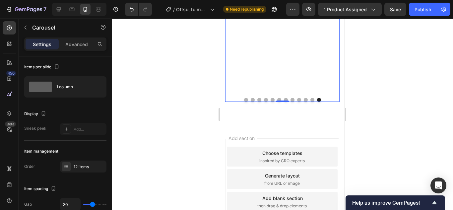
scroll to position [1690, 0]
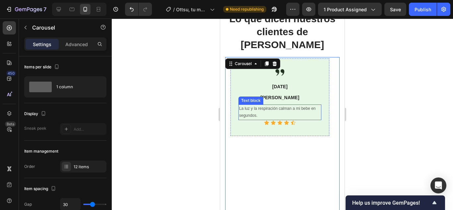
click at [304, 105] on p "La luz y la respiración calman a mi bebe en segundos." at bounding box center [280, 112] width 82 height 14
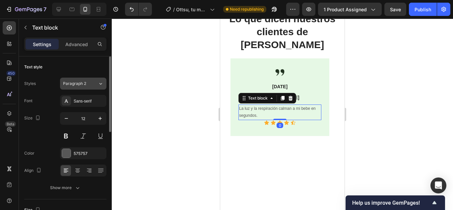
click at [101, 82] on icon at bounding box center [101, 83] width 6 height 7
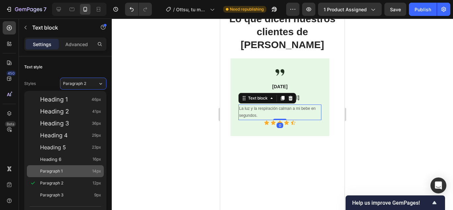
click at [57, 175] on div "Paragraph 1 14px" at bounding box center [65, 171] width 77 height 12
type input "14"
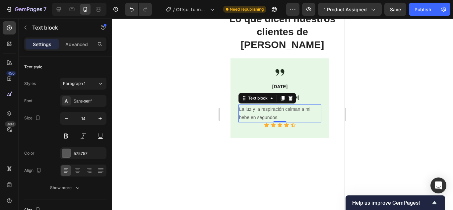
click at [171, 127] on div at bounding box center [282, 114] width 341 height 191
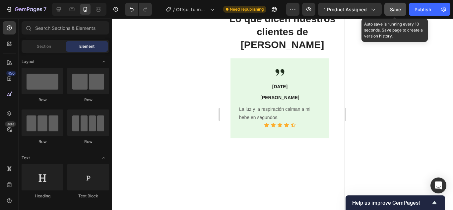
click at [399, 10] on span "Save" at bounding box center [395, 10] width 11 height 6
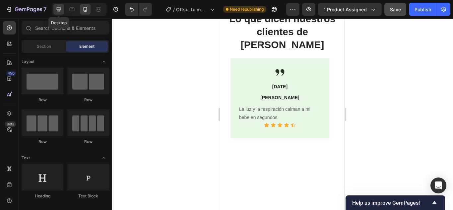
click at [59, 9] on icon at bounding box center [59, 9] width 4 height 4
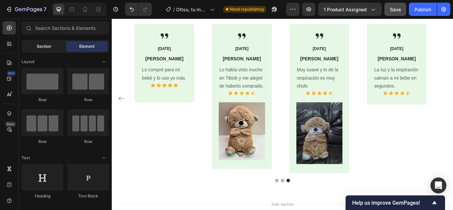
click at [40, 49] on span "Section" at bounding box center [44, 46] width 14 height 6
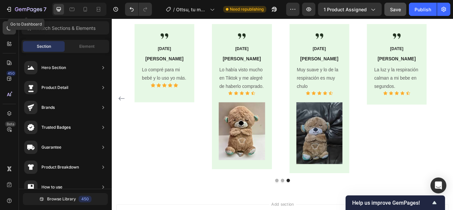
drag, startPoint x: 121, startPoint y: 25, endPoint x: 128, endPoint y: 24, distance: 7.7
click at [133, 9] on icon "Undo/Redo" at bounding box center [132, 9] width 4 height 4
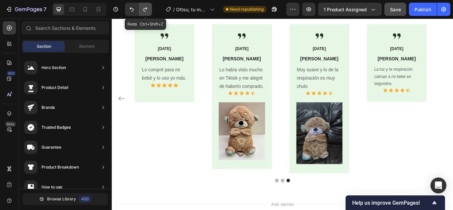
click at [145, 6] on icon "Undo/Redo" at bounding box center [145, 9] width 7 height 7
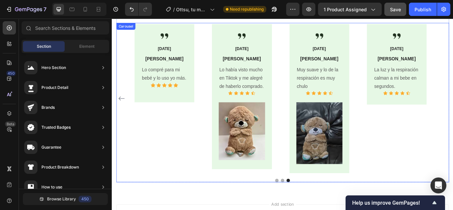
click at [212, 183] on div "Image 8/01/2025 Text block Lucy Text block Lo compré para mi bebé y lo uso yo m…" at bounding box center [173, 112] width 80 height 176
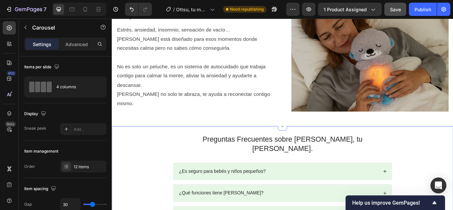
scroll to position [994, 0]
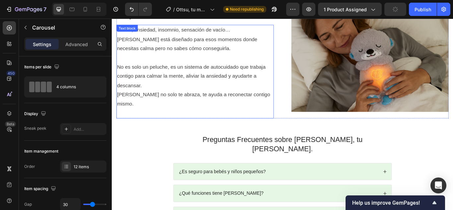
click at [211, 94] on p "No es solo un peluche, es un sistema de autocuidado que trabaja contigo para ca…" at bounding box center [209, 97] width 182 height 54
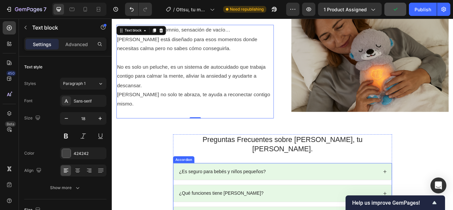
click at [258, 194] on p "¿Es seguro para bebés y niños pequeños?" at bounding box center [240, 197] width 101 height 7
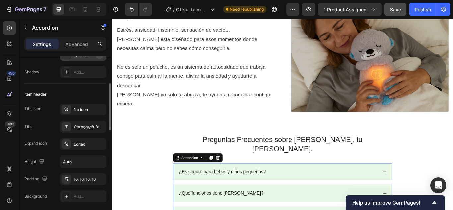
scroll to position [133, 0]
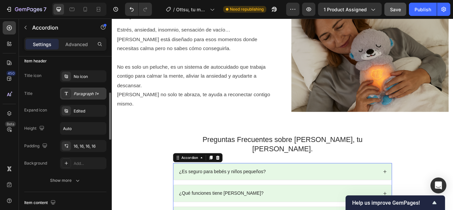
click at [99, 97] on div "Paragraph 1*" at bounding box center [83, 93] width 46 height 12
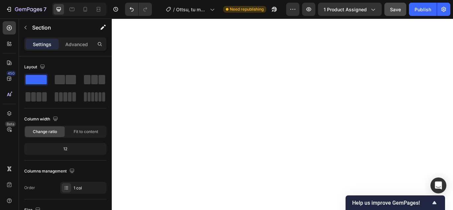
scroll to position [0, 0]
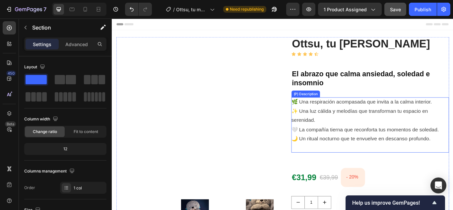
click at [369, 148] on p "🌿 Una respiración acompasada que invita a la calma interior. ✨ Una luz cálida y…" at bounding box center [407, 137] width 172 height 50
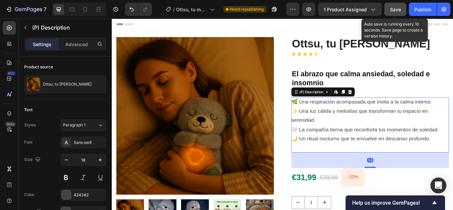
click at [396, 13] on div "Save" at bounding box center [395, 9] width 11 height 7
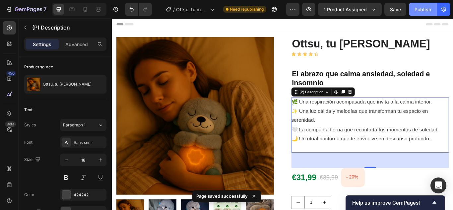
click at [418, 12] on div "Publish" at bounding box center [422, 9] width 17 height 7
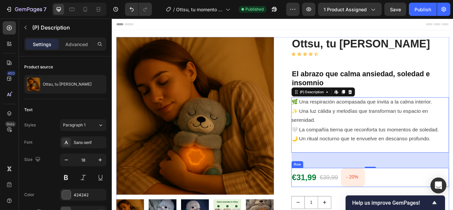
click at [431, 205] on div "€31,99 (P) Price (P) Price €39,99 (P) Price (P) Price - 20% (P) Tag Row" at bounding box center [413, 204] width 184 height 22
